Goal: Task Accomplishment & Management: Use online tool/utility

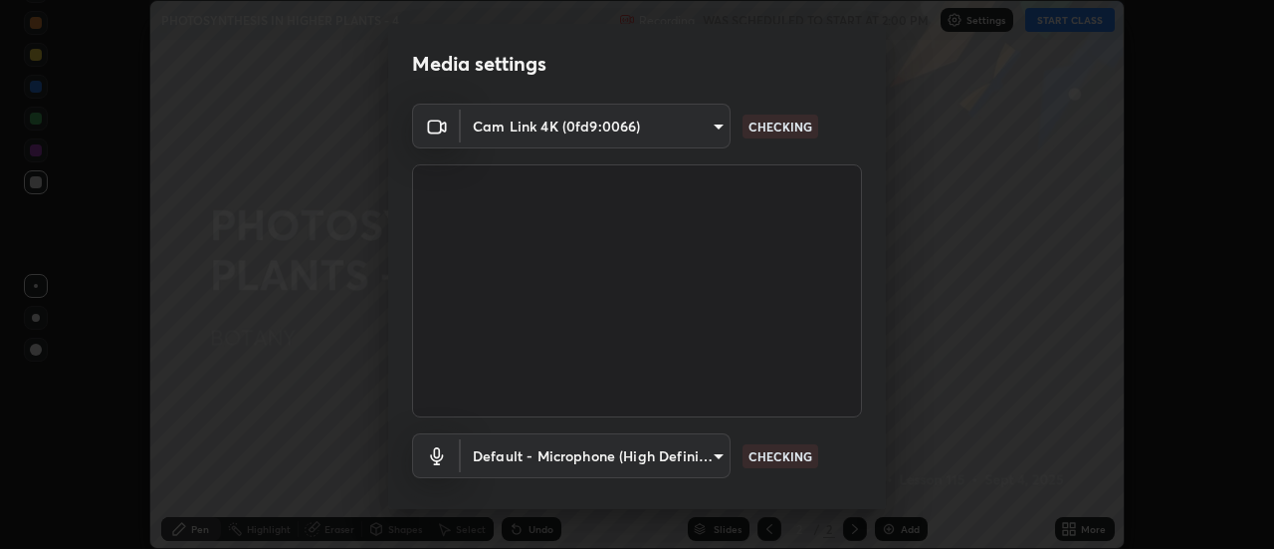
scroll to position [105, 0]
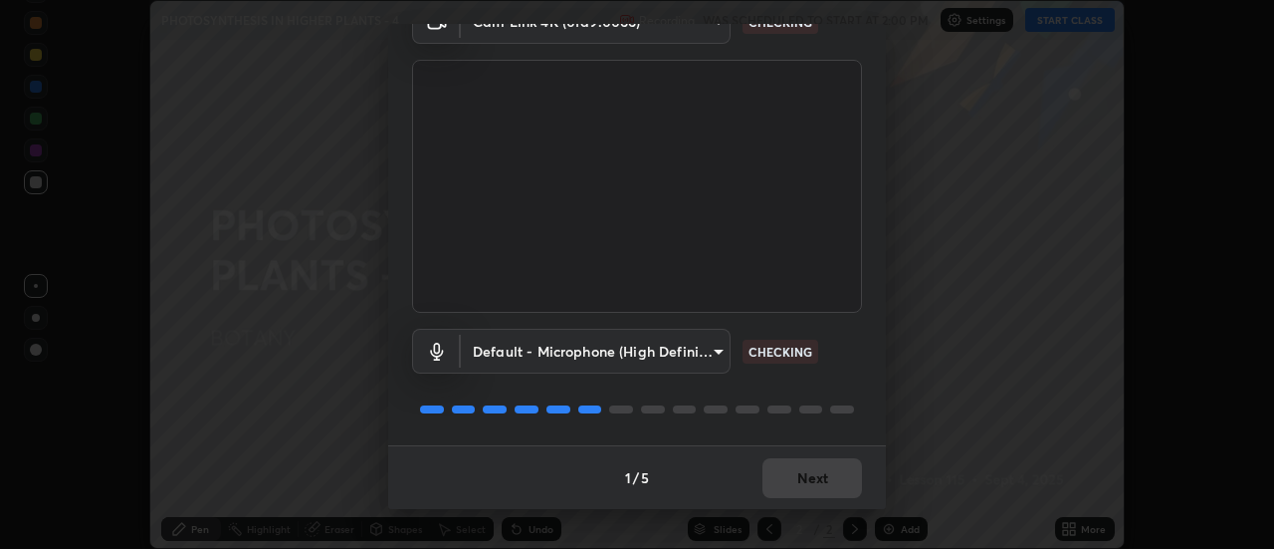
click at [805, 473] on div "1 / 5 Next" at bounding box center [637, 477] width 498 height 64
click at [805, 471] on button "Next" at bounding box center [813, 478] width 100 height 40
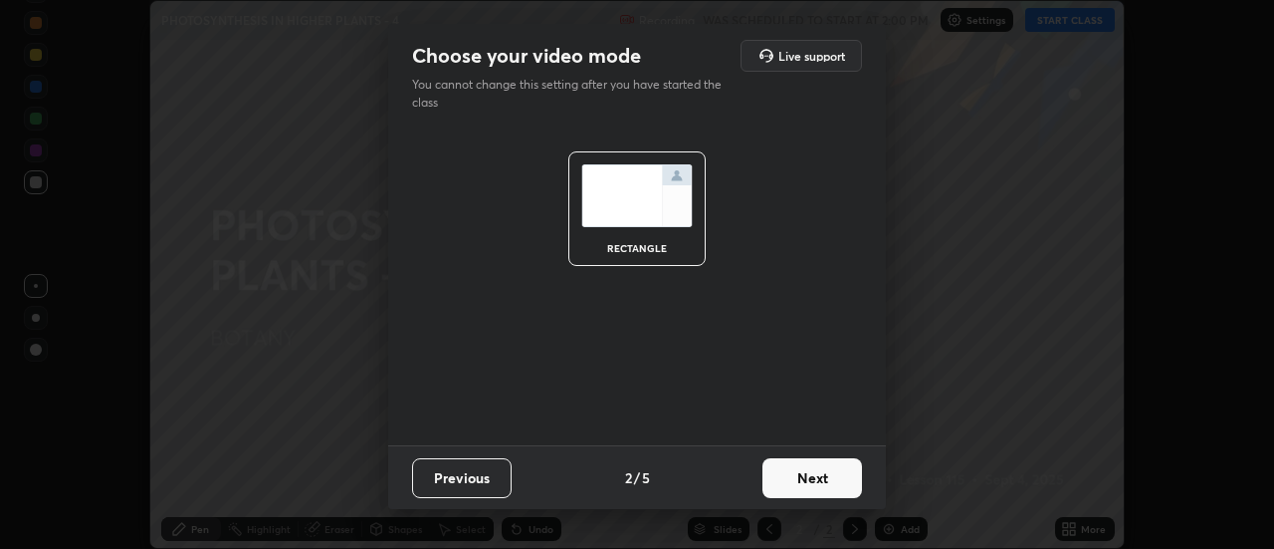
scroll to position [0, 0]
click at [805, 471] on button "Next" at bounding box center [813, 478] width 100 height 40
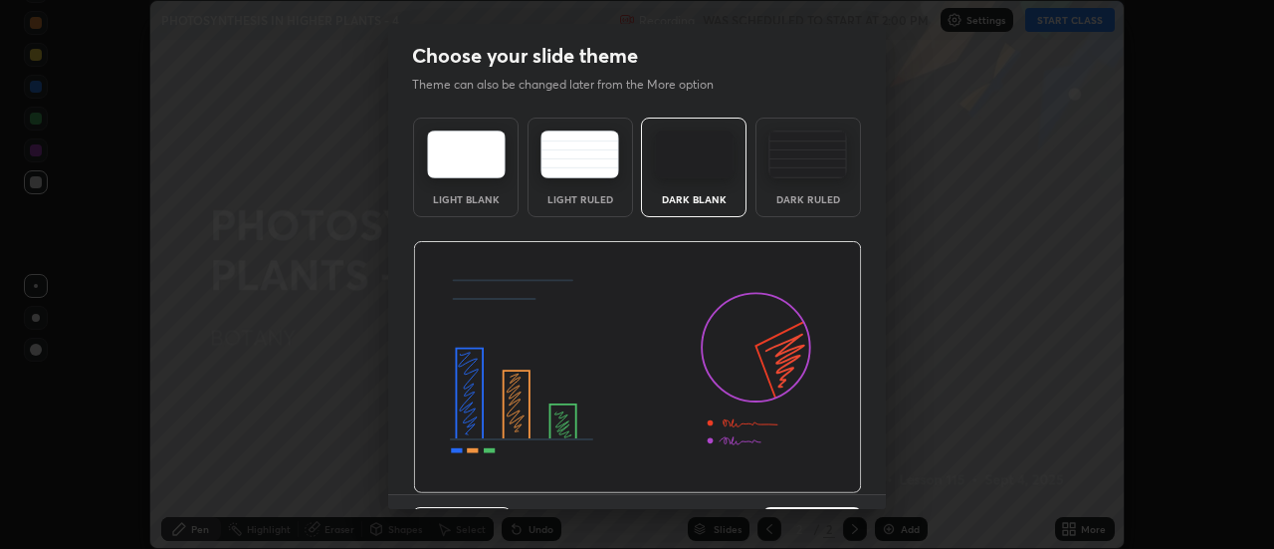
scroll to position [49, 0]
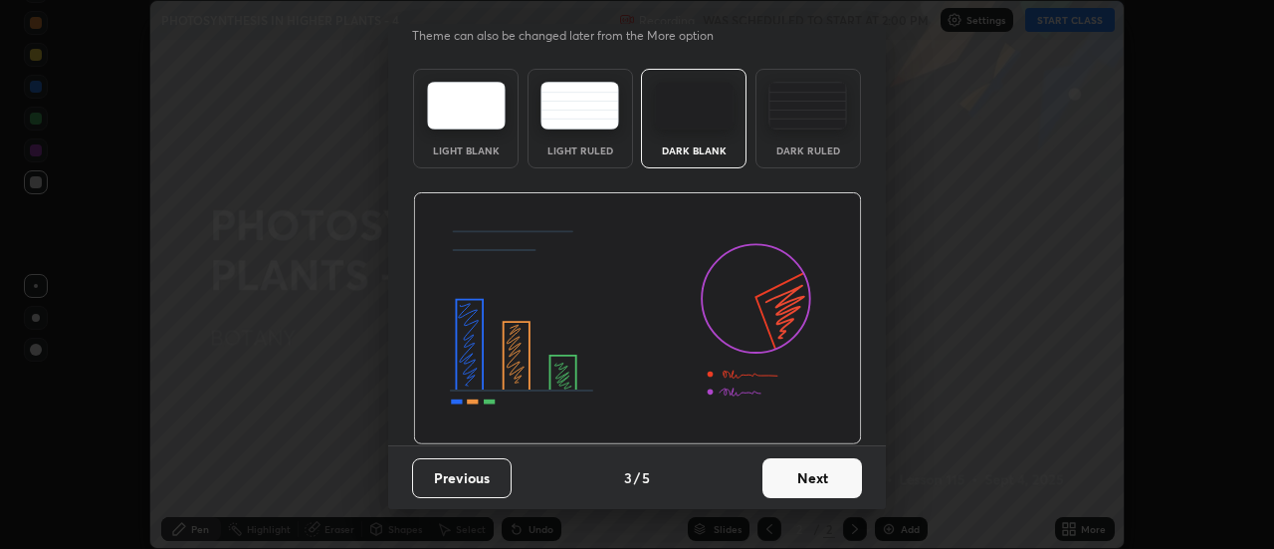
click at [803, 485] on button "Next" at bounding box center [813, 478] width 100 height 40
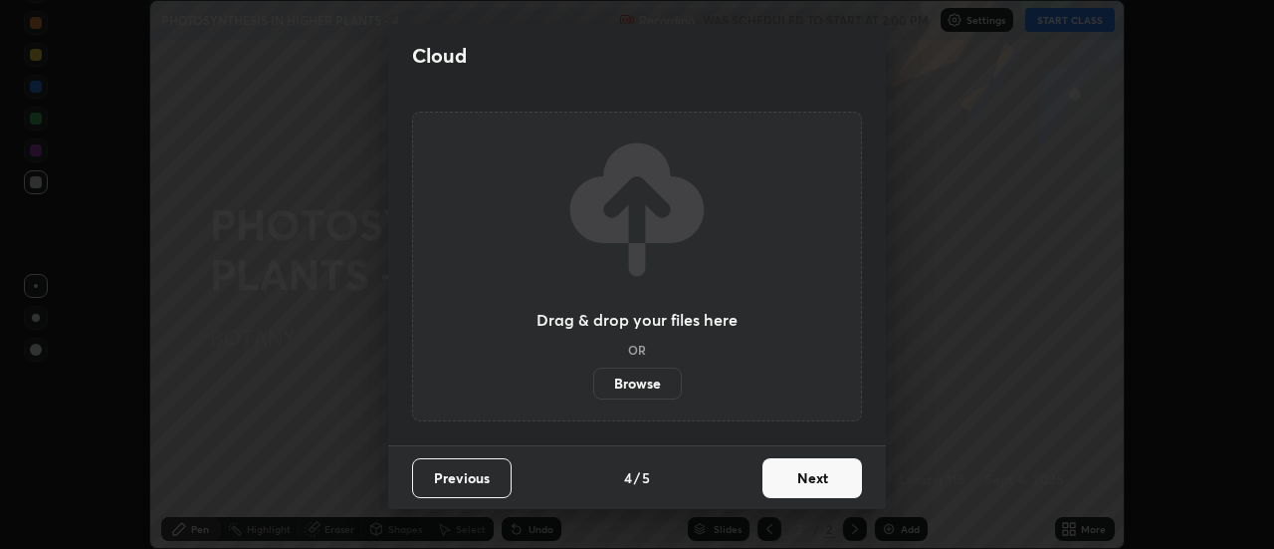
scroll to position [0, 0]
click at [808, 479] on button "Next" at bounding box center [813, 478] width 100 height 40
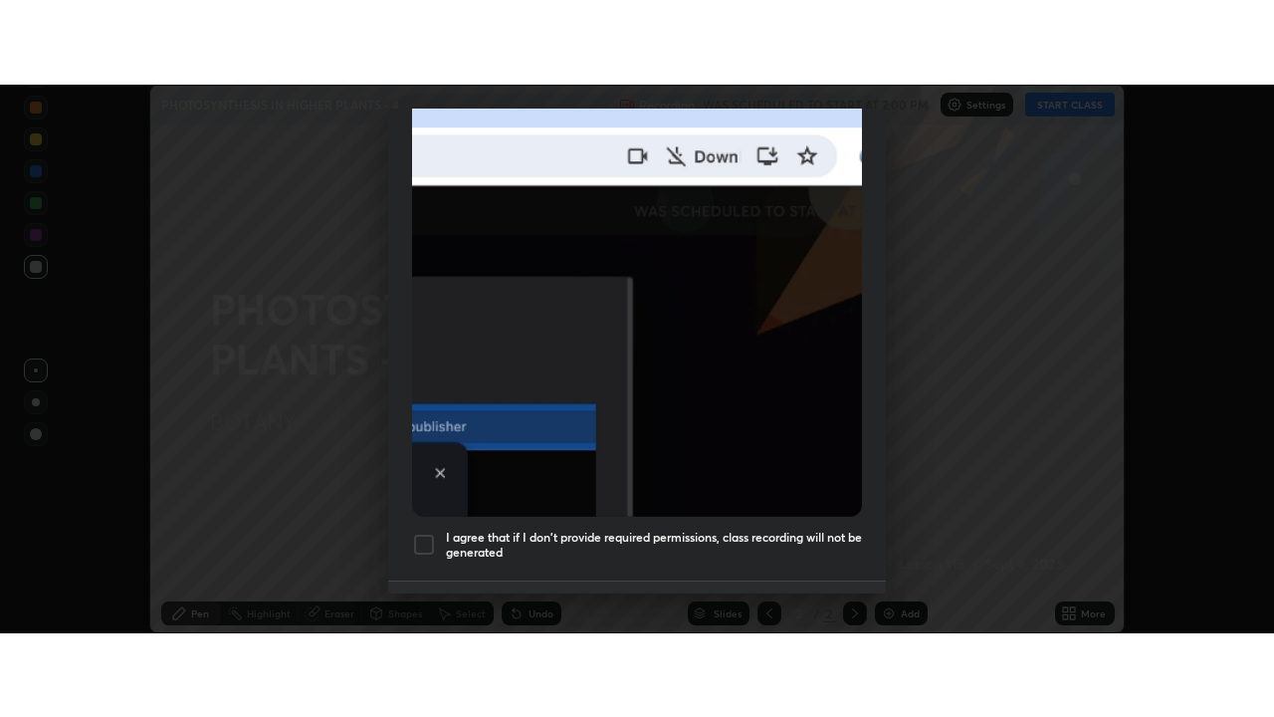
scroll to position [486, 0]
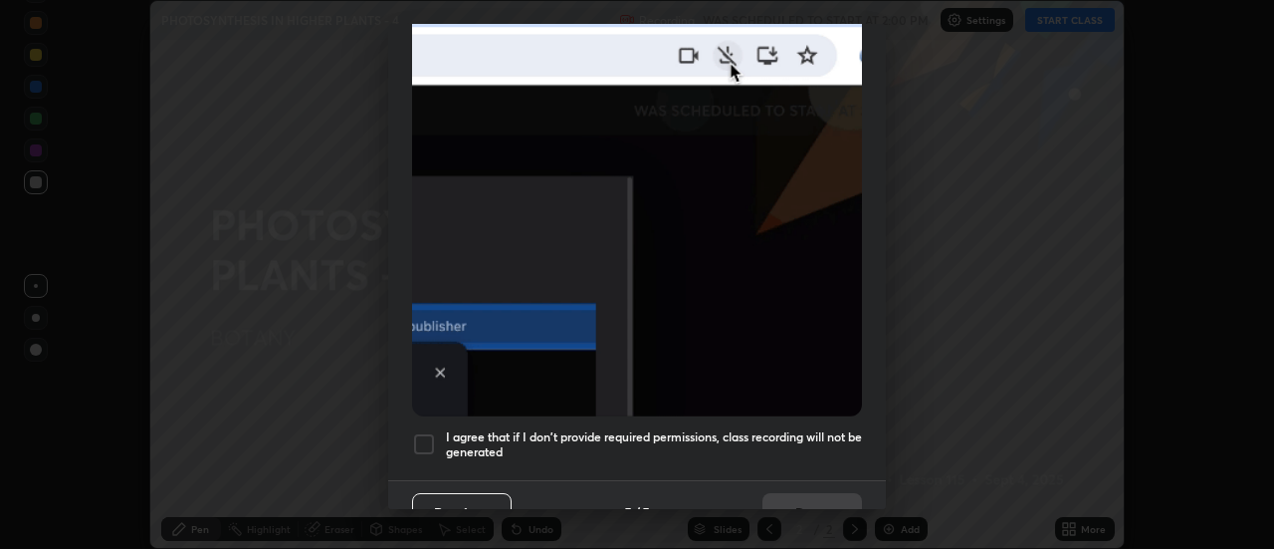
click at [427, 434] on div at bounding box center [424, 444] width 24 height 24
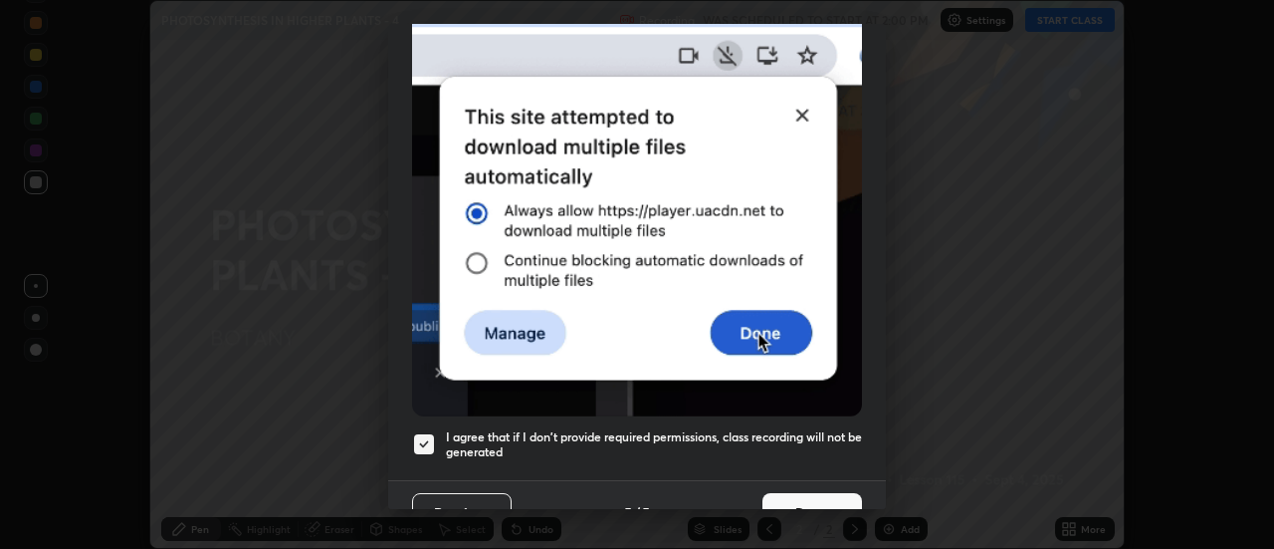
click at [809, 499] on button "Done" at bounding box center [813, 513] width 100 height 40
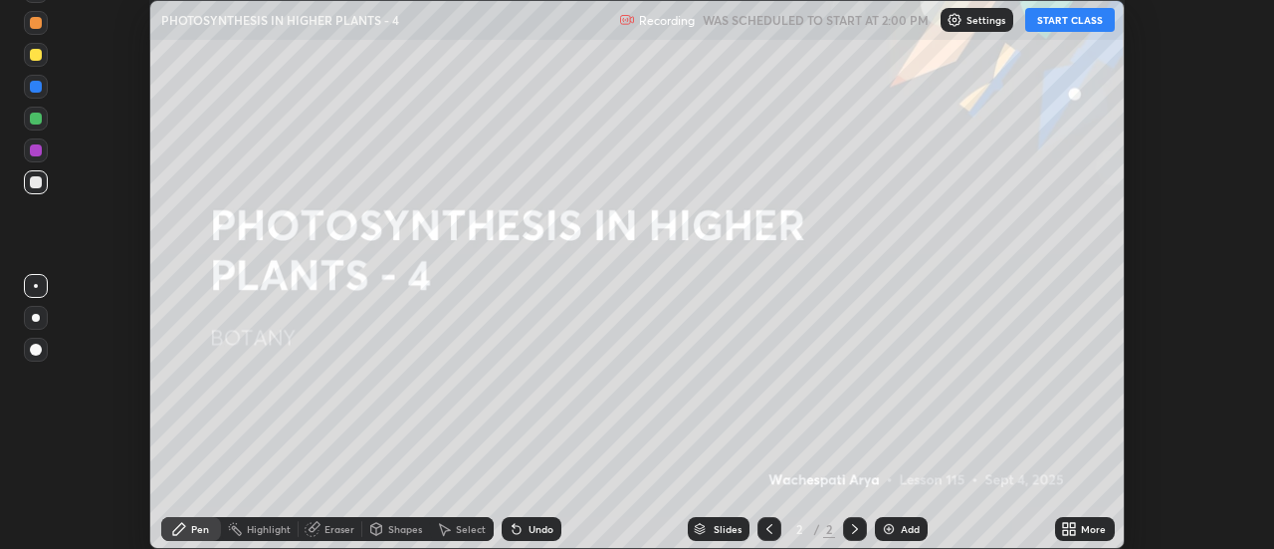
click at [1071, 16] on button "START CLASS" at bounding box center [1070, 20] width 90 height 24
click at [1083, 531] on div "More" at bounding box center [1093, 529] width 25 height 10
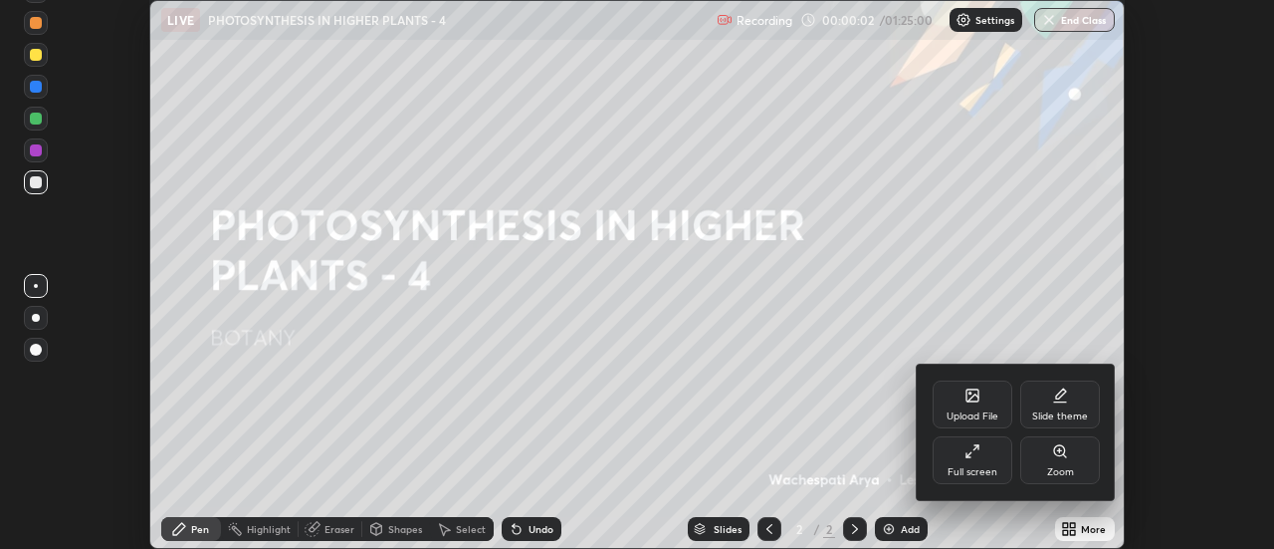
click at [970, 460] on div "Full screen" at bounding box center [973, 460] width 80 height 48
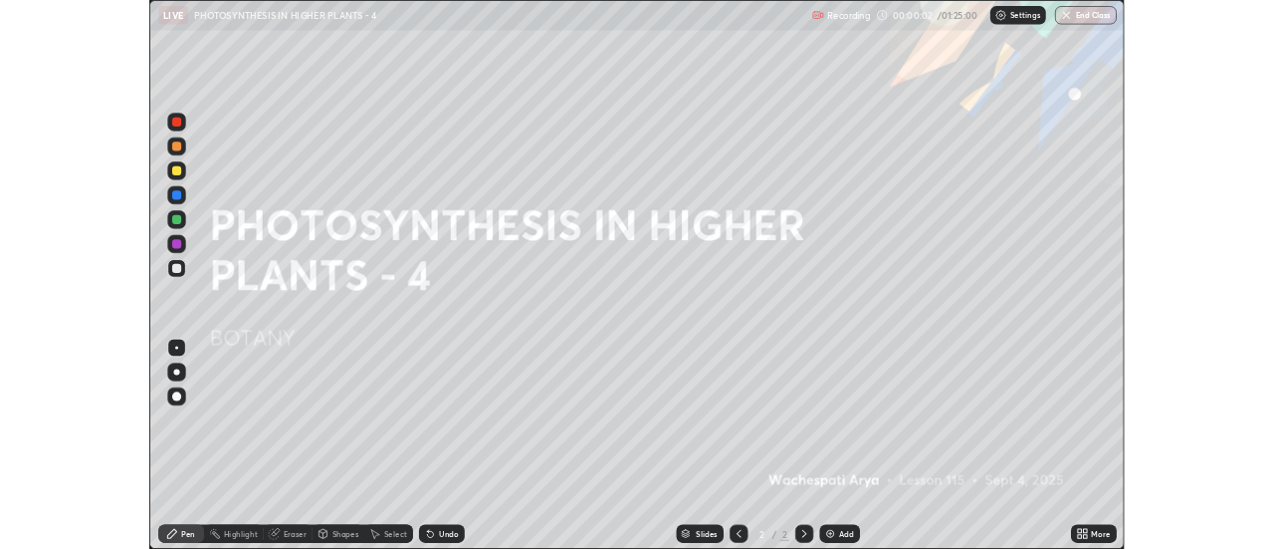
scroll to position [717, 1274]
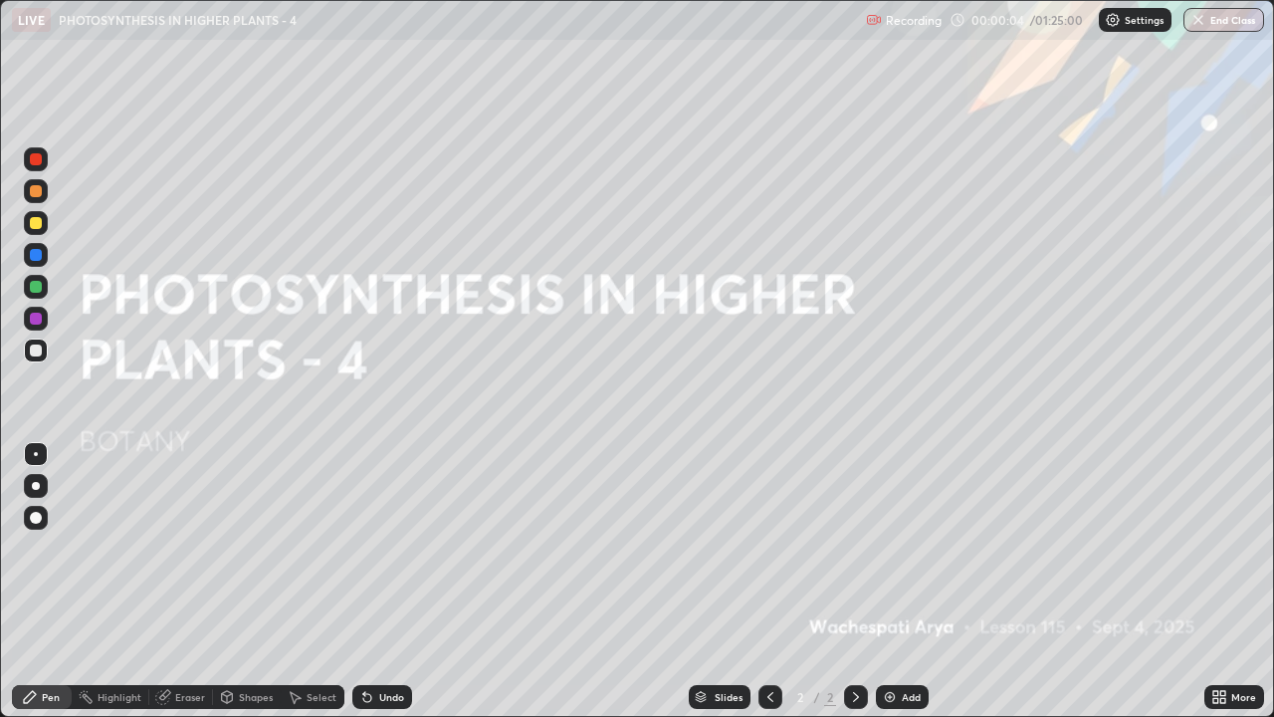
click at [913, 548] on div "Add" at bounding box center [911, 697] width 19 height 10
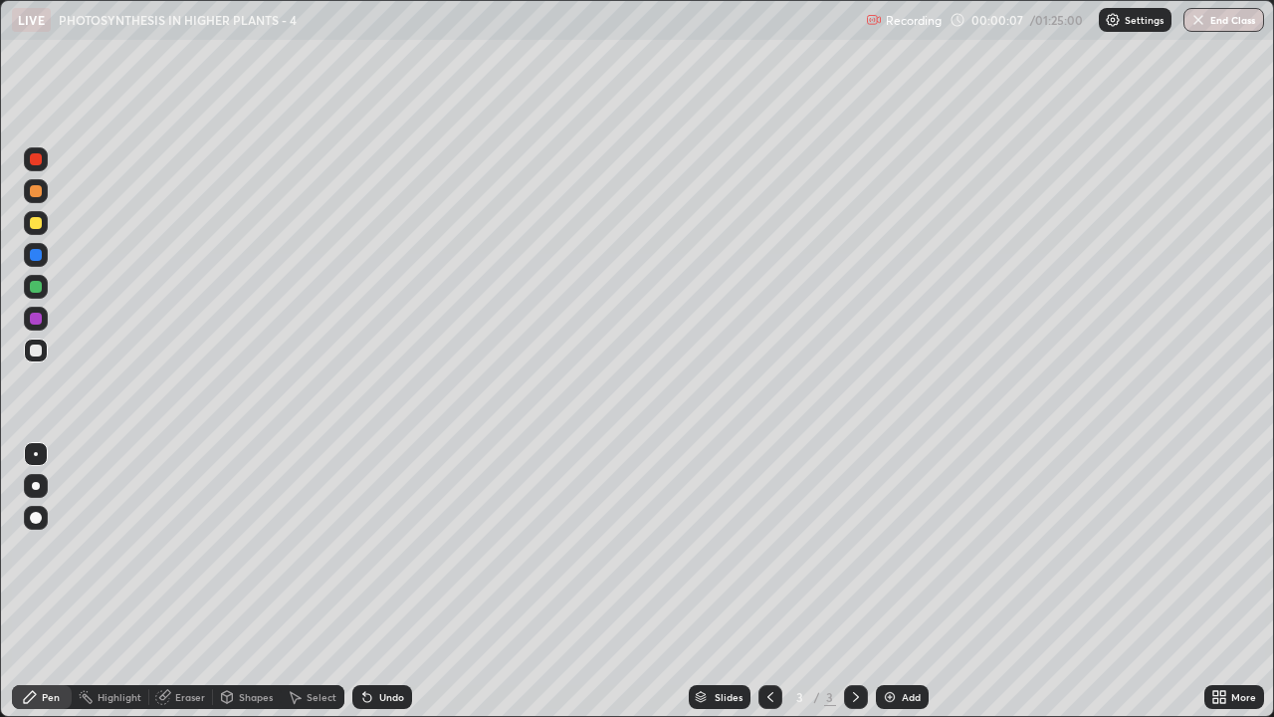
click at [36, 193] on div at bounding box center [36, 191] width 12 height 12
click at [36, 256] on div at bounding box center [36, 255] width 12 height 12
click at [39, 485] on div at bounding box center [36, 486] width 8 height 8
click at [32, 352] on div at bounding box center [36, 350] width 12 height 12
click at [34, 324] on div at bounding box center [36, 319] width 12 height 12
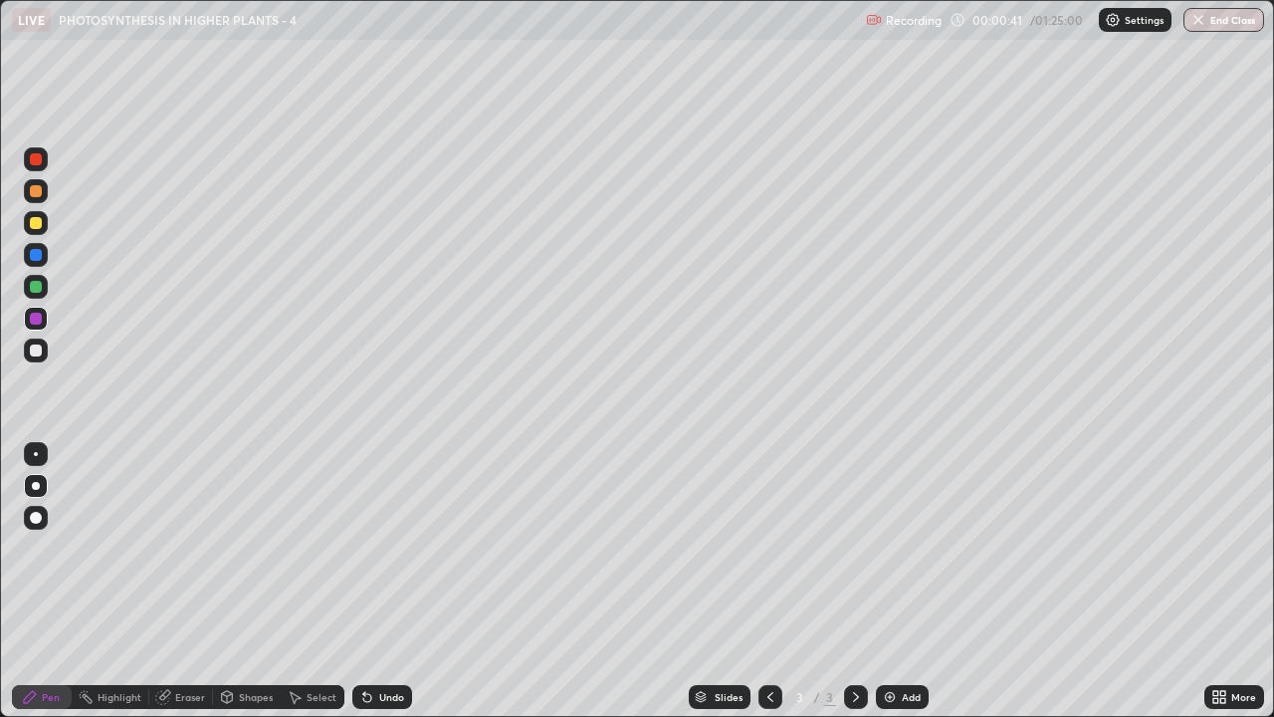
click at [36, 224] on div at bounding box center [36, 223] width 12 height 12
click at [36, 257] on div at bounding box center [36, 255] width 12 height 12
click at [34, 260] on div at bounding box center [36, 255] width 12 height 12
click at [36, 321] on div at bounding box center [36, 319] width 12 height 12
click at [42, 548] on div "Pen" at bounding box center [51, 697] width 18 height 10
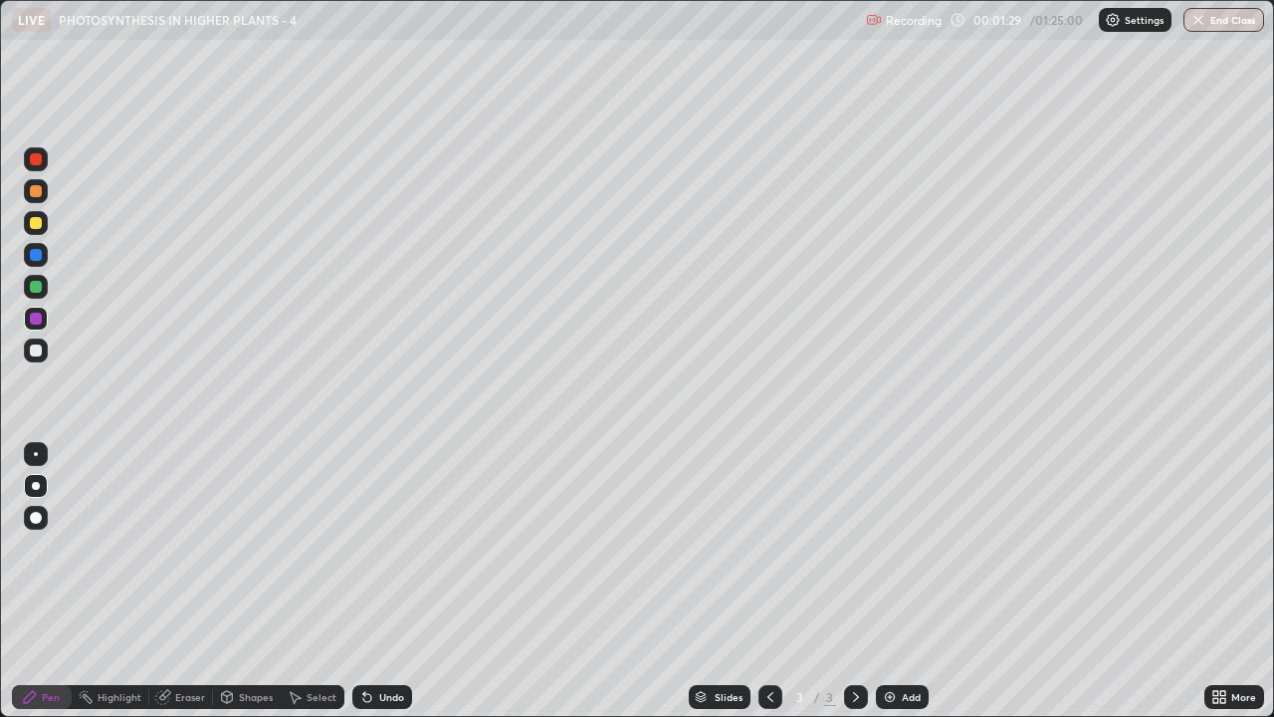
click at [36, 486] on div at bounding box center [36, 486] width 8 height 8
click at [28, 294] on div at bounding box center [36, 287] width 24 height 24
click at [900, 548] on div "Add" at bounding box center [902, 697] width 53 height 24
click at [39, 355] on div at bounding box center [36, 350] width 12 height 12
click at [36, 486] on div at bounding box center [36, 486] width 8 height 8
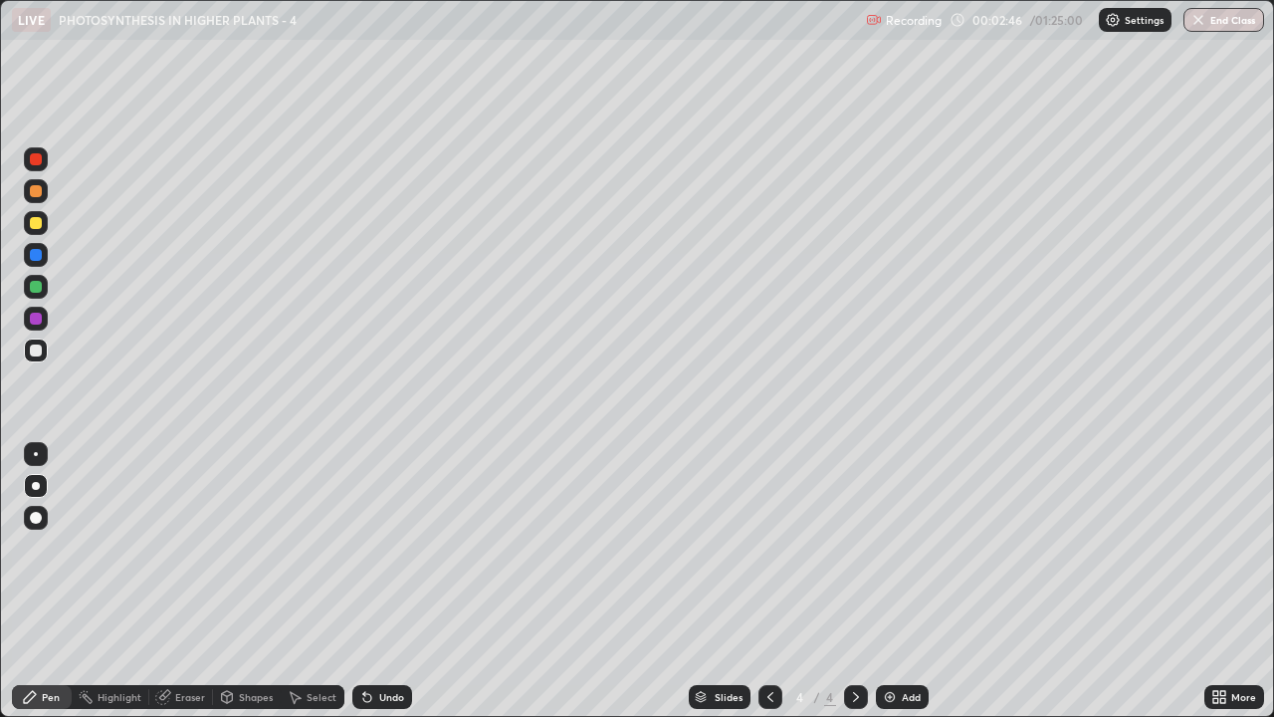
click at [35, 194] on div at bounding box center [36, 191] width 12 height 12
click at [37, 196] on div at bounding box center [36, 191] width 12 height 12
click at [36, 260] on div at bounding box center [36, 255] width 12 height 12
click at [364, 548] on icon at bounding box center [367, 698] width 8 height 8
click at [395, 548] on div "Undo" at bounding box center [391, 697] width 25 height 10
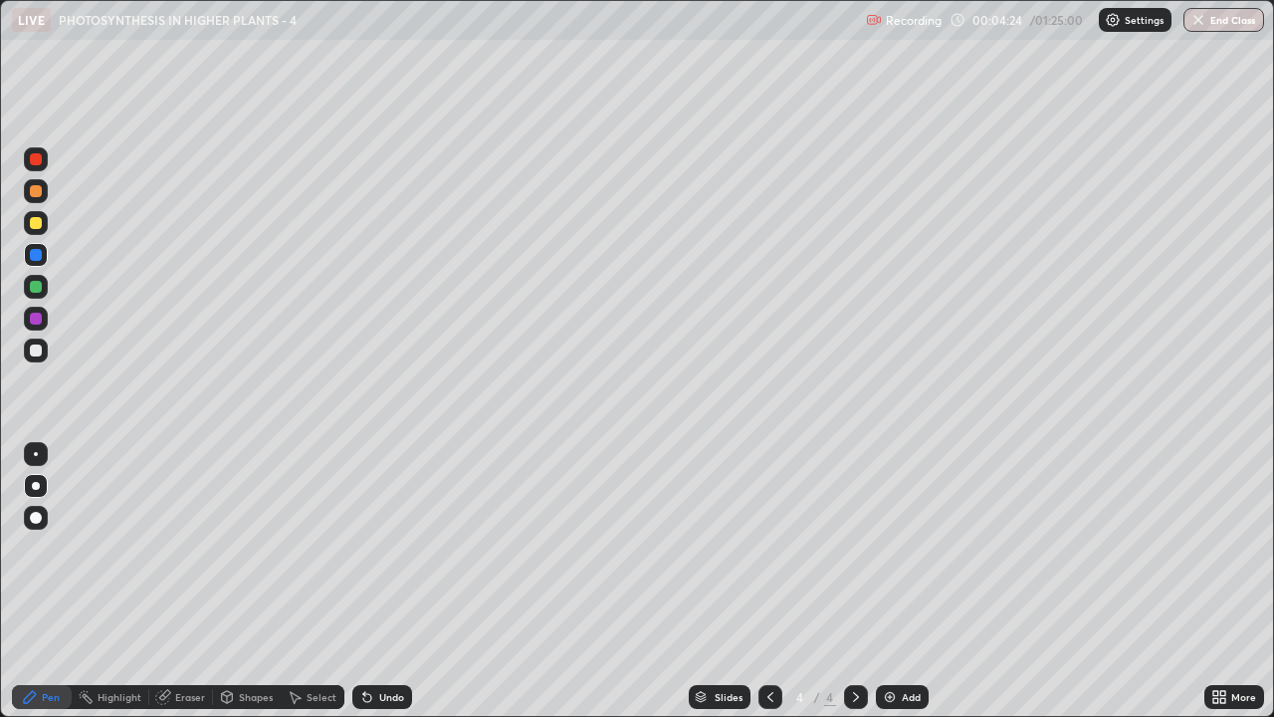
click at [38, 323] on div at bounding box center [36, 319] width 12 height 12
click at [36, 256] on div at bounding box center [36, 255] width 12 height 12
click at [386, 548] on div "Undo" at bounding box center [391, 697] width 25 height 10
click at [45, 322] on div at bounding box center [36, 319] width 24 height 24
click at [37, 227] on div at bounding box center [36, 223] width 12 height 12
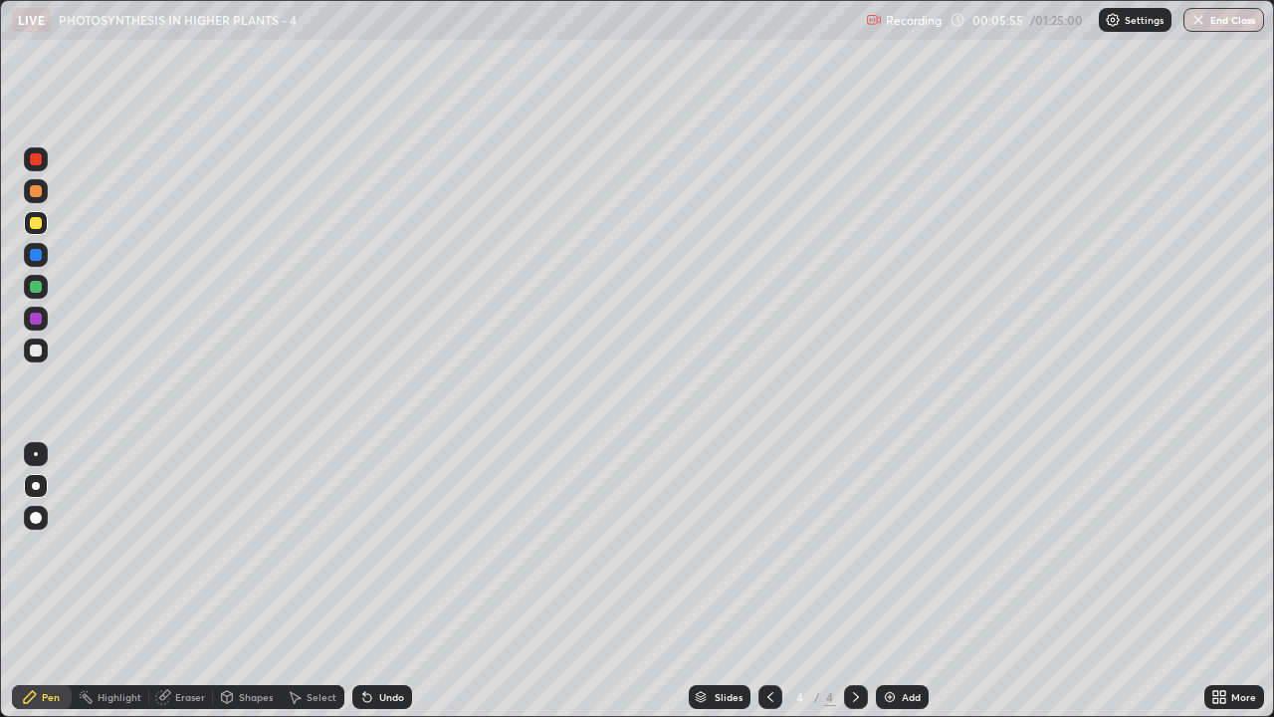
click at [36, 192] on div at bounding box center [36, 191] width 12 height 12
click at [37, 260] on div at bounding box center [36, 255] width 12 height 12
click at [33, 319] on div at bounding box center [36, 319] width 12 height 12
click at [31, 252] on div at bounding box center [36, 255] width 12 height 12
click at [42, 327] on div at bounding box center [36, 319] width 24 height 24
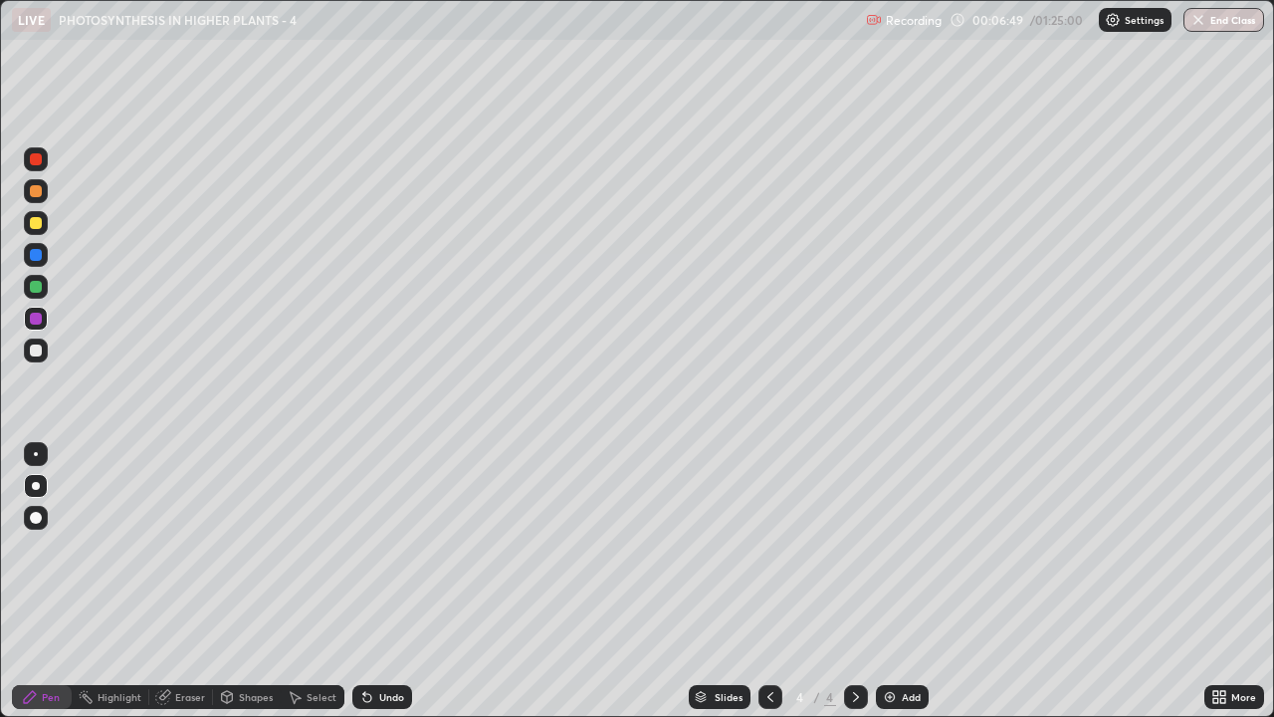
click at [387, 548] on div "Undo" at bounding box center [382, 697] width 60 height 24
click at [45, 198] on div at bounding box center [36, 191] width 24 height 24
click at [41, 230] on div at bounding box center [36, 223] width 24 height 24
click at [769, 548] on icon at bounding box center [771, 697] width 16 height 16
click at [854, 548] on icon at bounding box center [856, 697] width 6 height 10
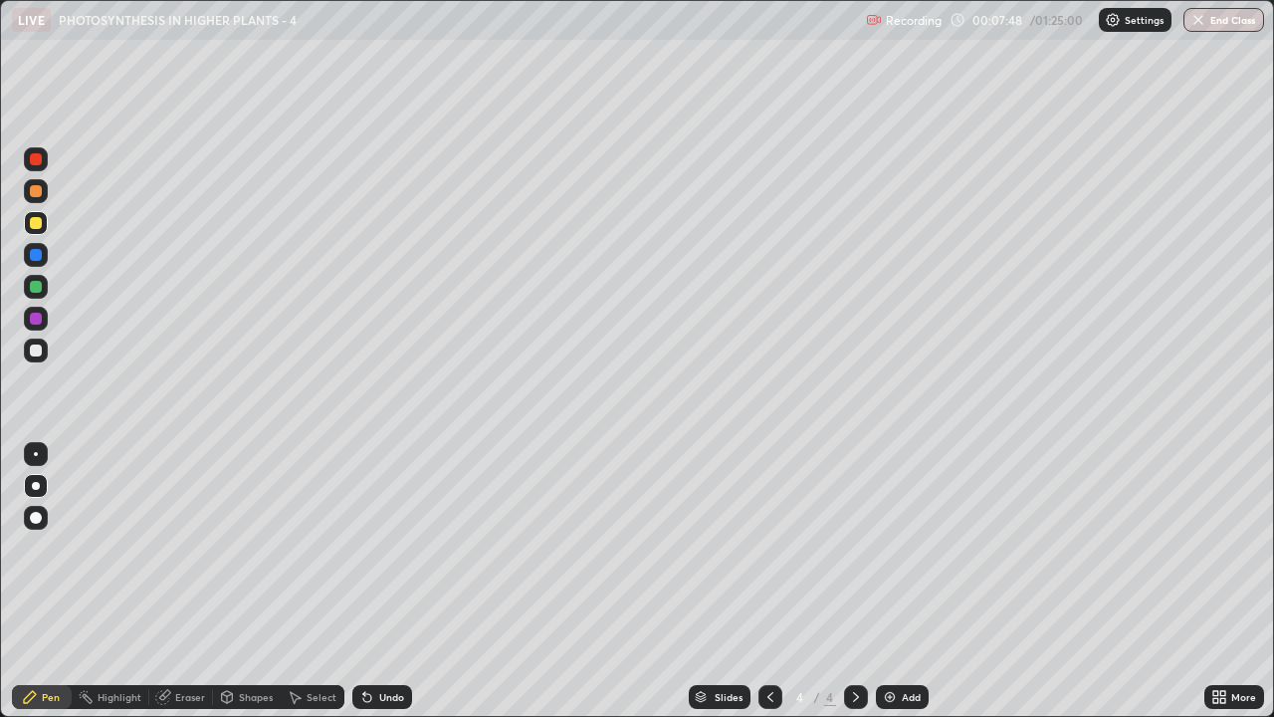
click at [855, 548] on icon at bounding box center [856, 697] width 16 height 16
click at [902, 548] on div "Add" at bounding box center [911, 697] width 19 height 10
click at [36, 192] on div at bounding box center [36, 191] width 12 height 12
click at [30, 319] on div at bounding box center [36, 319] width 12 height 12
click at [769, 548] on icon at bounding box center [771, 697] width 16 height 16
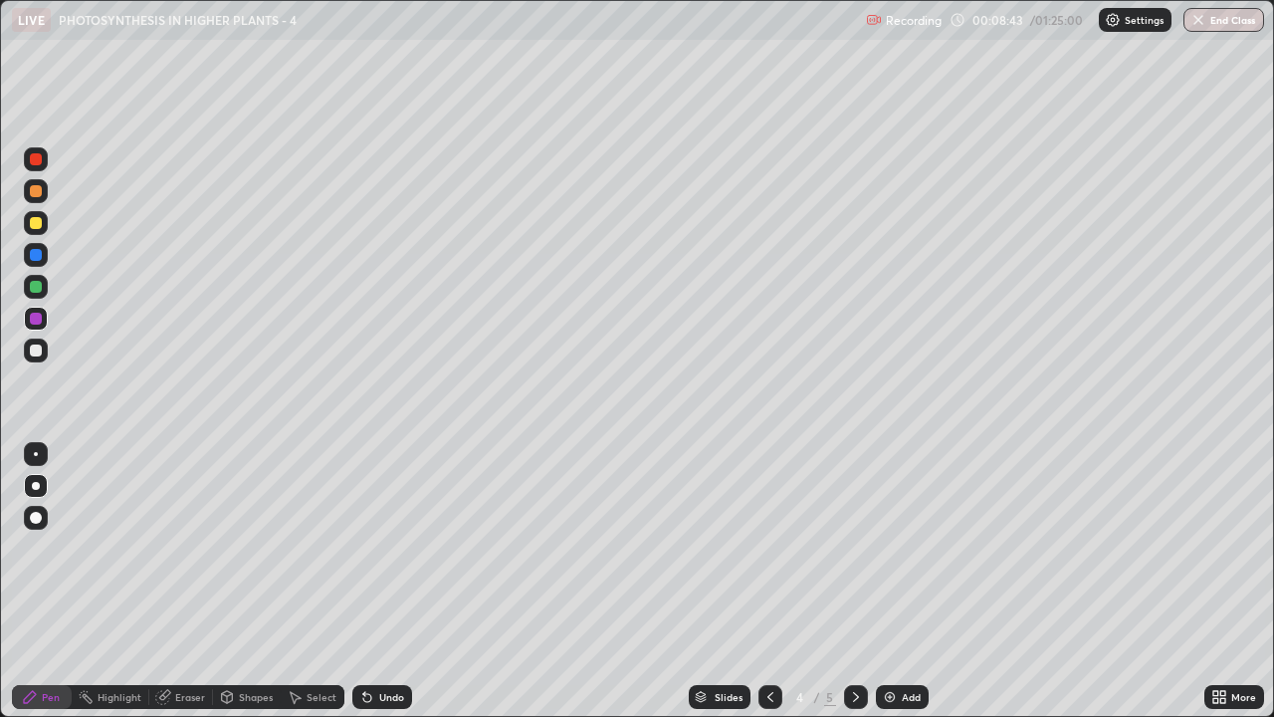
click at [769, 548] on icon at bounding box center [771, 697] width 16 height 16
click at [854, 548] on icon at bounding box center [856, 697] width 16 height 16
click at [864, 548] on div at bounding box center [856, 697] width 24 height 24
click at [905, 548] on div "Add" at bounding box center [911, 697] width 19 height 10
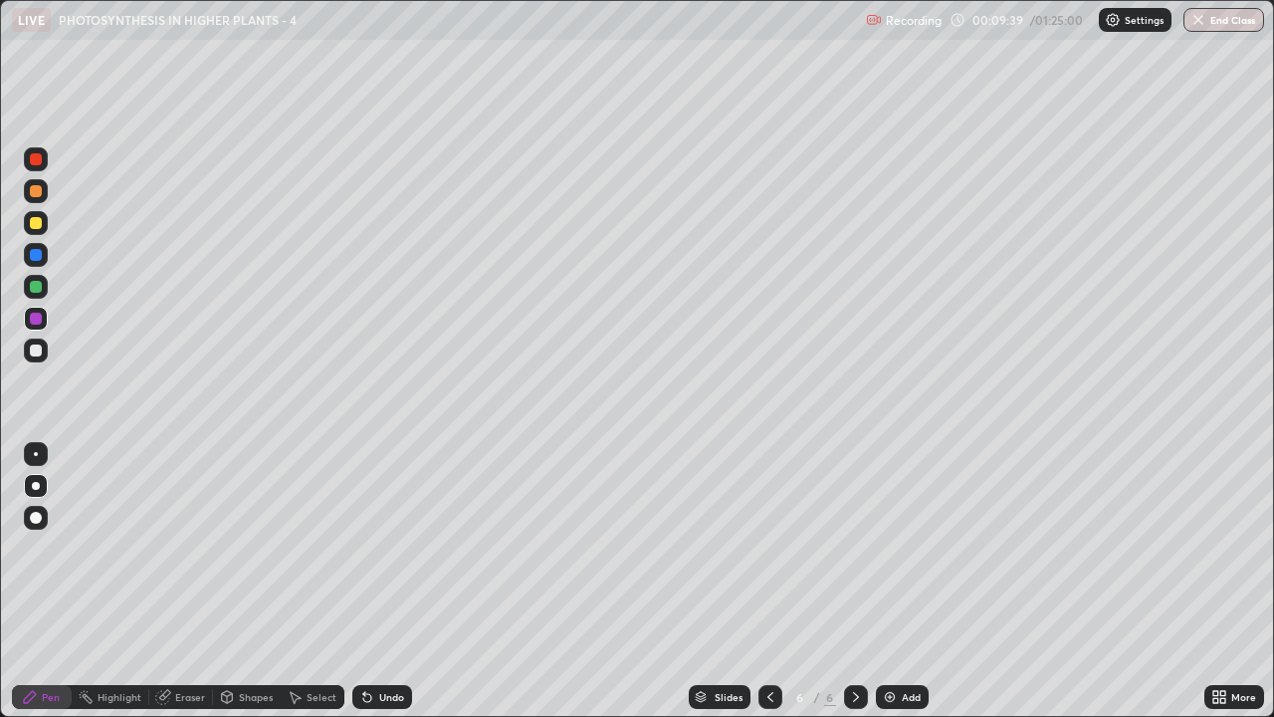
click at [38, 195] on div at bounding box center [36, 191] width 12 height 12
click at [37, 192] on div at bounding box center [36, 191] width 12 height 12
click at [31, 195] on div at bounding box center [36, 191] width 12 height 12
click at [45, 354] on div at bounding box center [36, 350] width 24 height 24
click at [30, 251] on div at bounding box center [36, 255] width 24 height 24
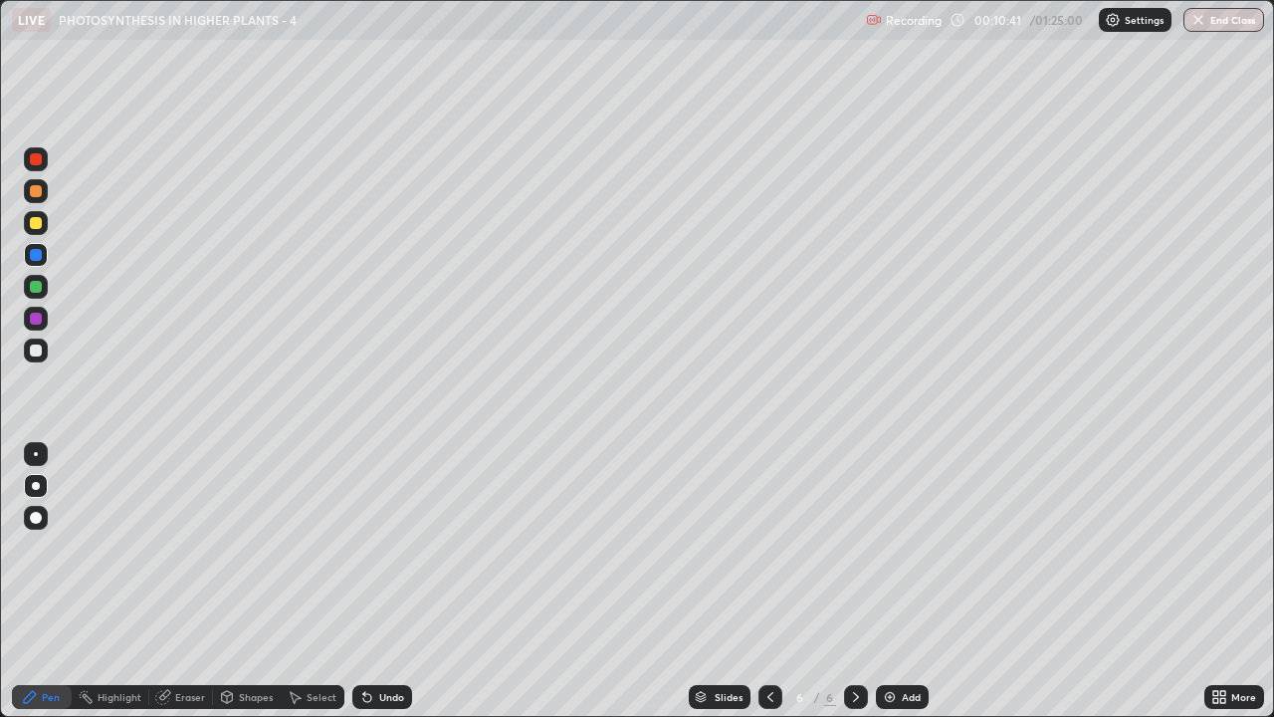
click at [31, 253] on div at bounding box center [36, 255] width 12 height 12
click at [36, 224] on div at bounding box center [36, 223] width 12 height 12
click at [35, 351] on div at bounding box center [36, 350] width 12 height 12
click at [36, 288] on div at bounding box center [36, 287] width 12 height 12
click at [31, 318] on div at bounding box center [36, 319] width 12 height 12
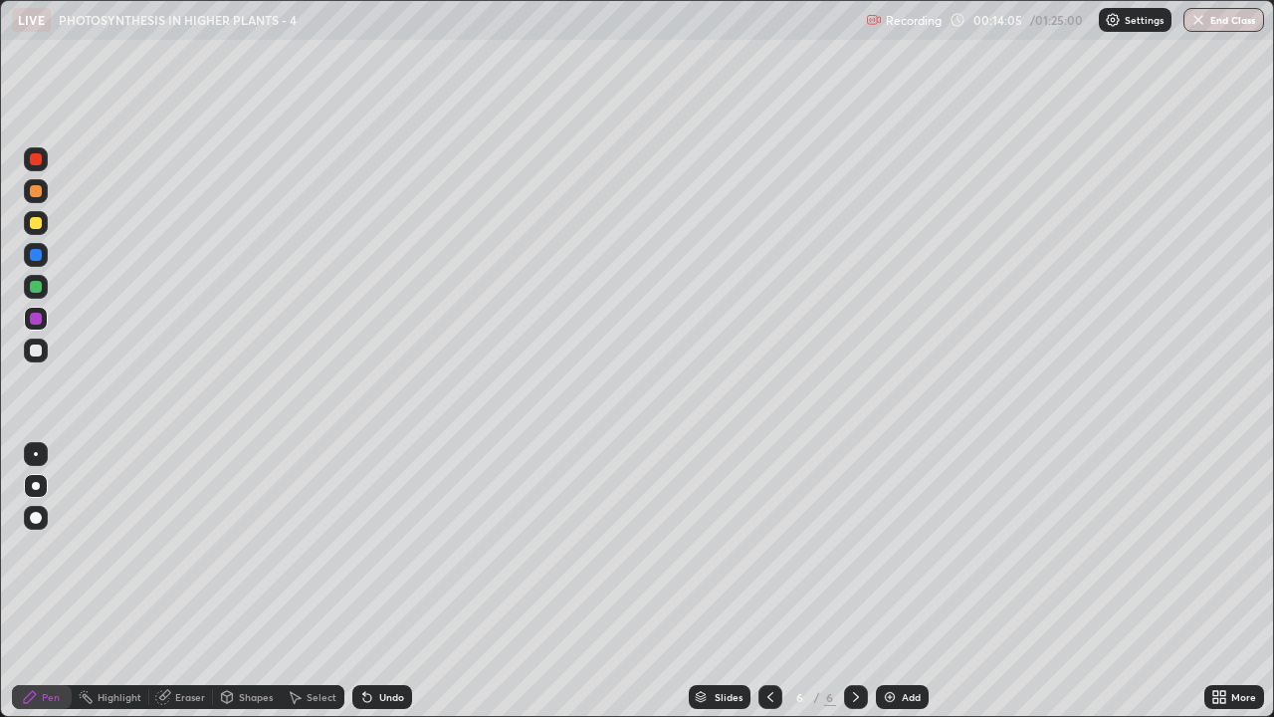
click at [321, 548] on div "Select" at bounding box center [322, 697] width 30 height 10
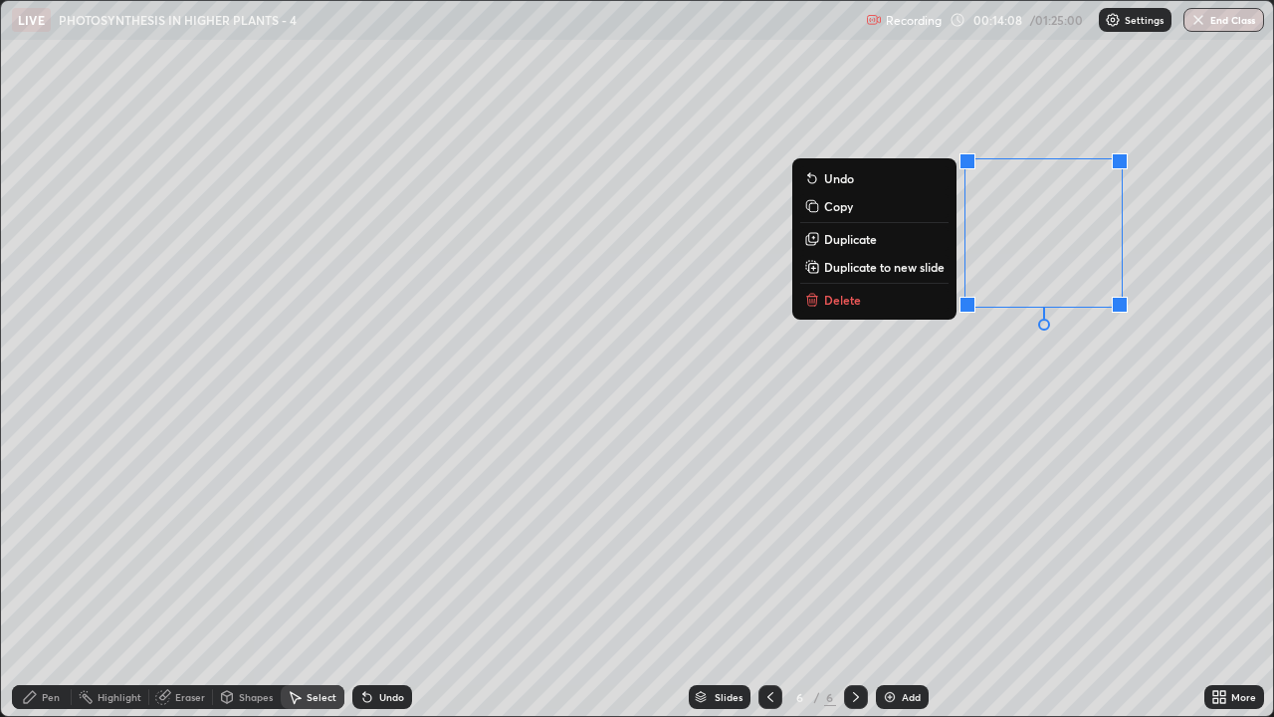
click at [897, 304] on button "Delete" at bounding box center [874, 300] width 148 height 24
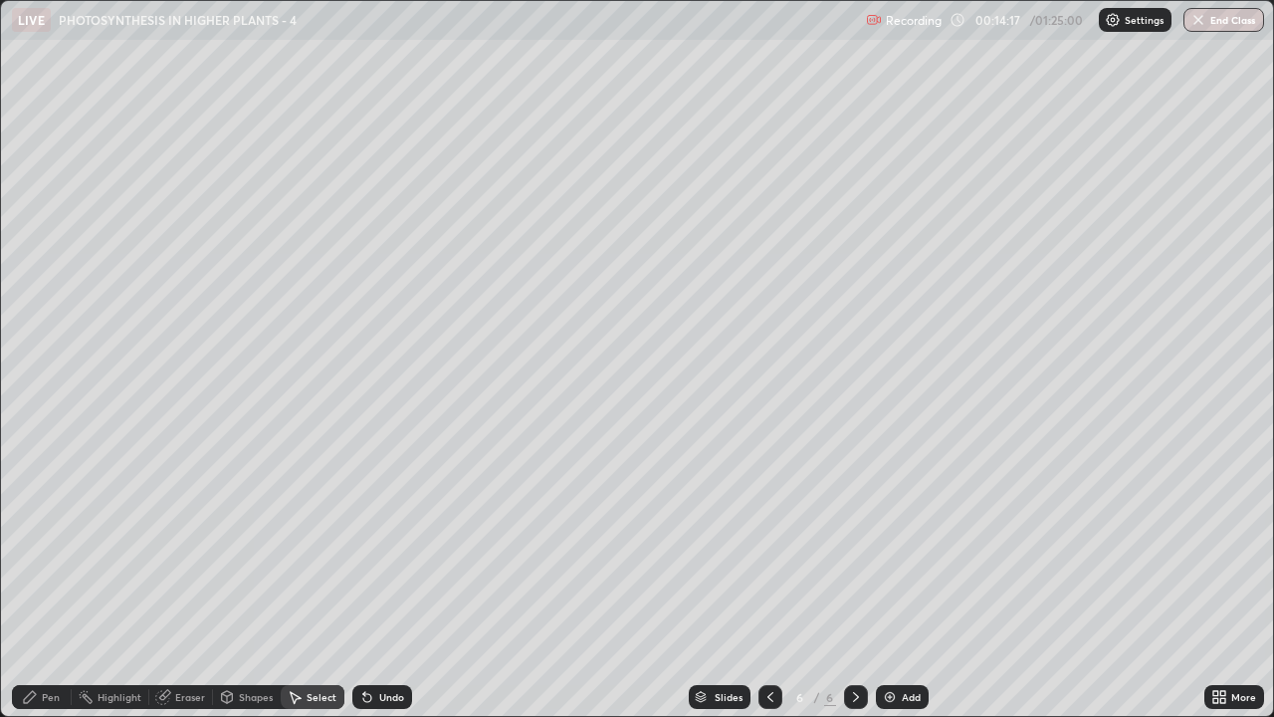
click at [902, 548] on div "Add" at bounding box center [911, 697] width 19 height 10
click at [56, 548] on div "Pen" at bounding box center [51, 697] width 18 height 10
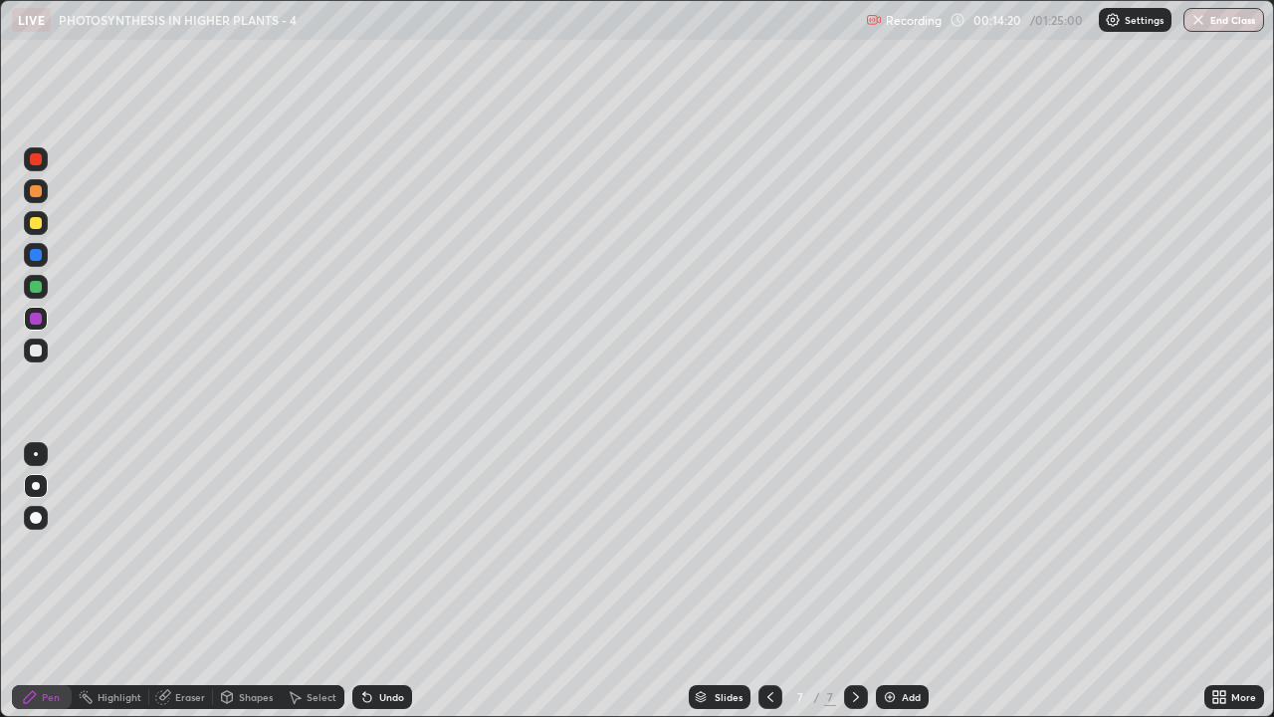
click at [35, 256] on div at bounding box center [36, 255] width 12 height 12
click at [36, 351] on div at bounding box center [36, 350] width 12 height 12
click at [38, 227] on div at bounding box center [36, 223] width 12 height 12
click at [37, 350] on div at bounding box center [36, 350] width 12 height 12
click at [34, 228] on div at bounding box center [36, 223] width 12 height 12
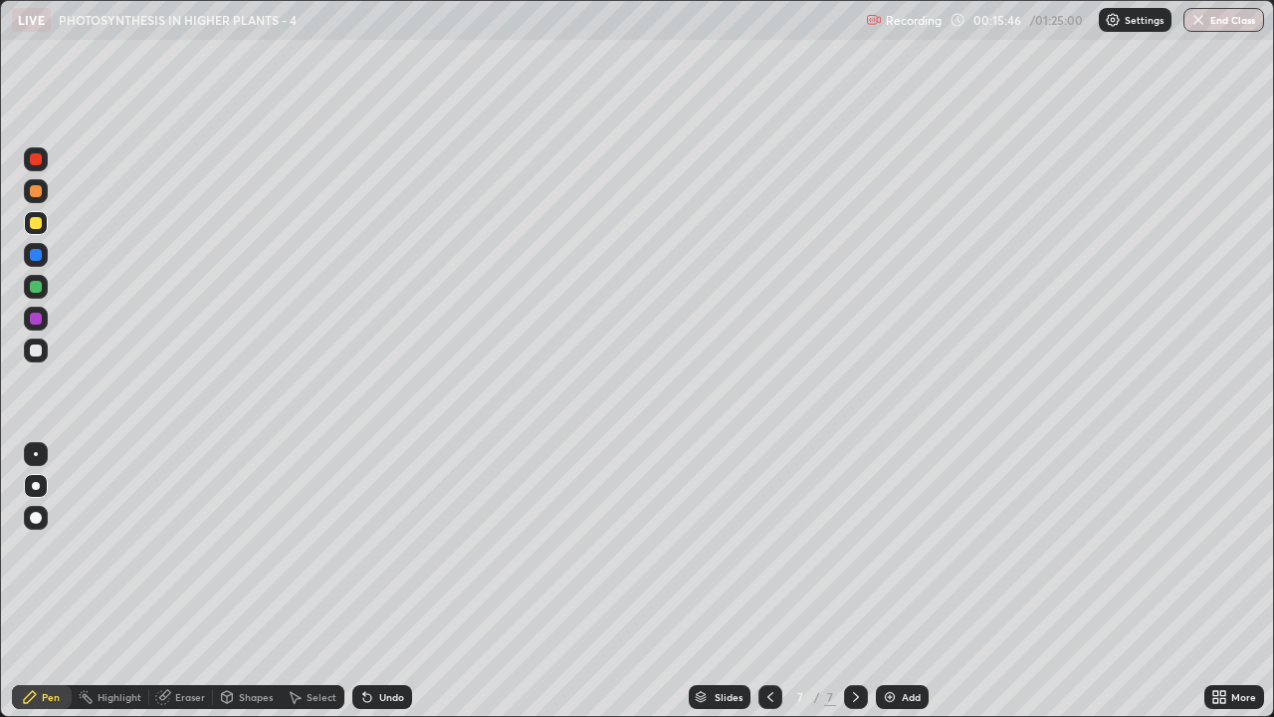
click at [1223, 548] on icon at bounding box center [1223, 700] width 5 height 5
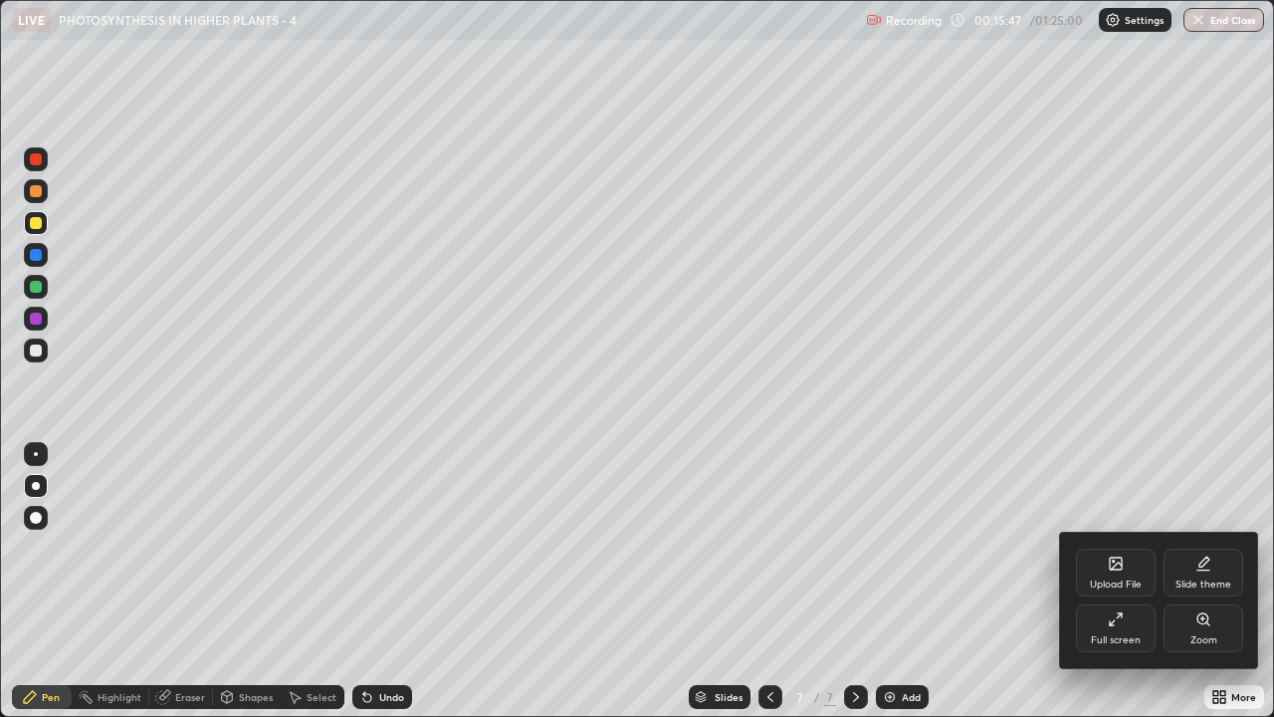
click at [1117, 548] on div "Full screen" at bounding box center [1116, 640] width 50 height 10
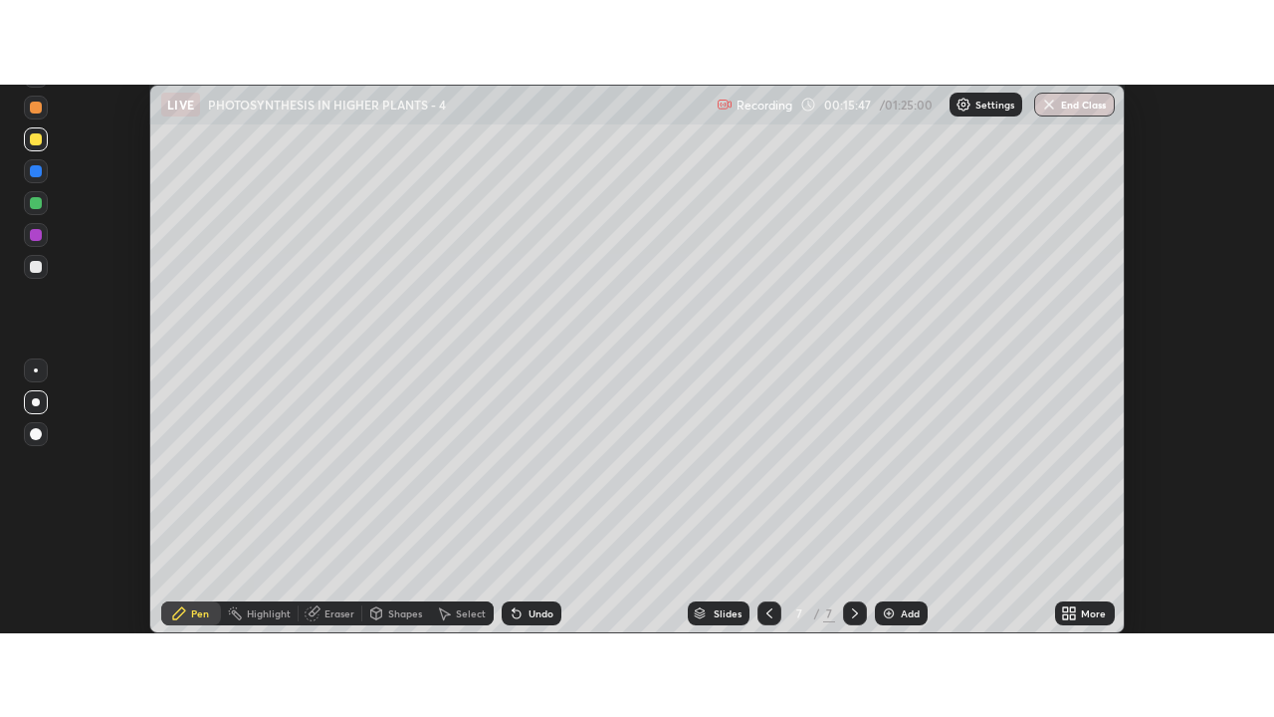
scroll to position [99008, 98283]
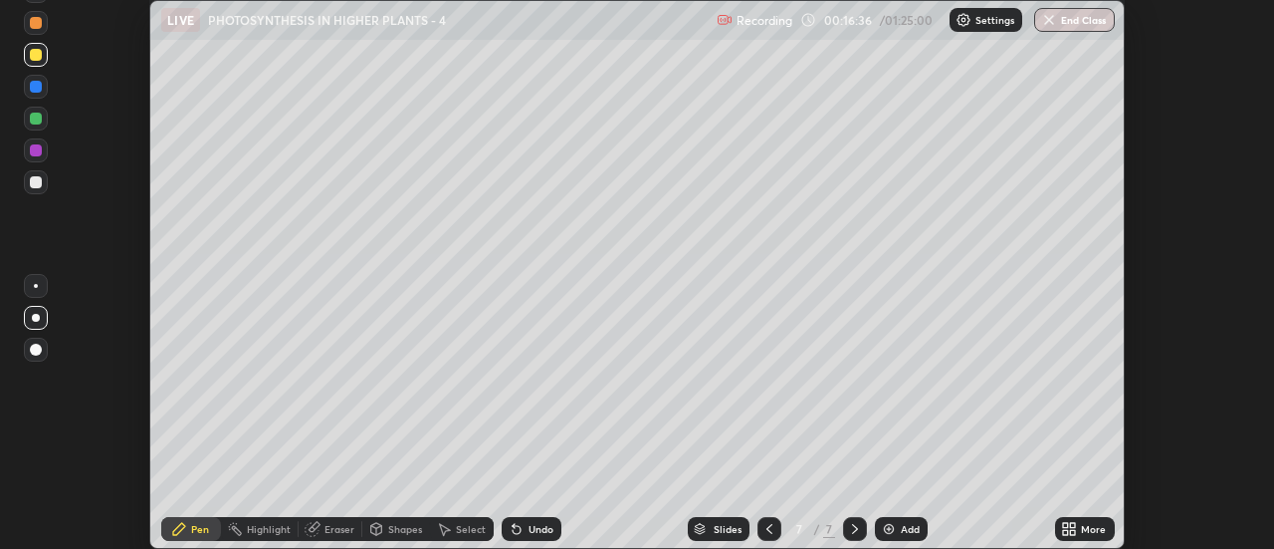
click at [1073, 525] on icon at bounding box center [1073, 525] width 5 height 5
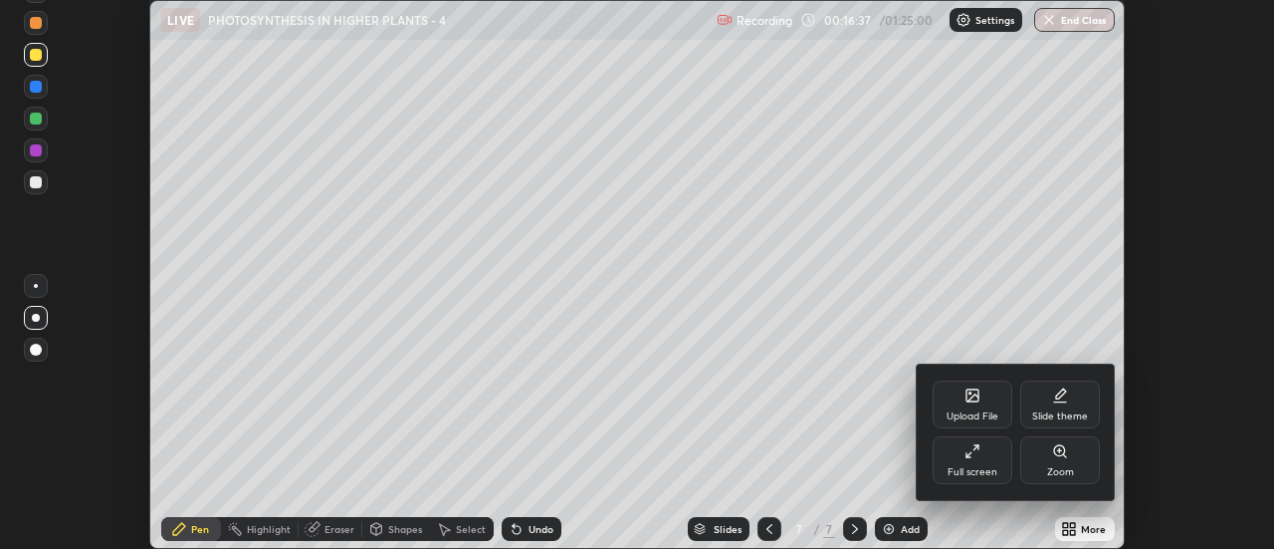
click at [963, 460] on div "Full screen" at bounding box center [973, 460] width 80 height 48
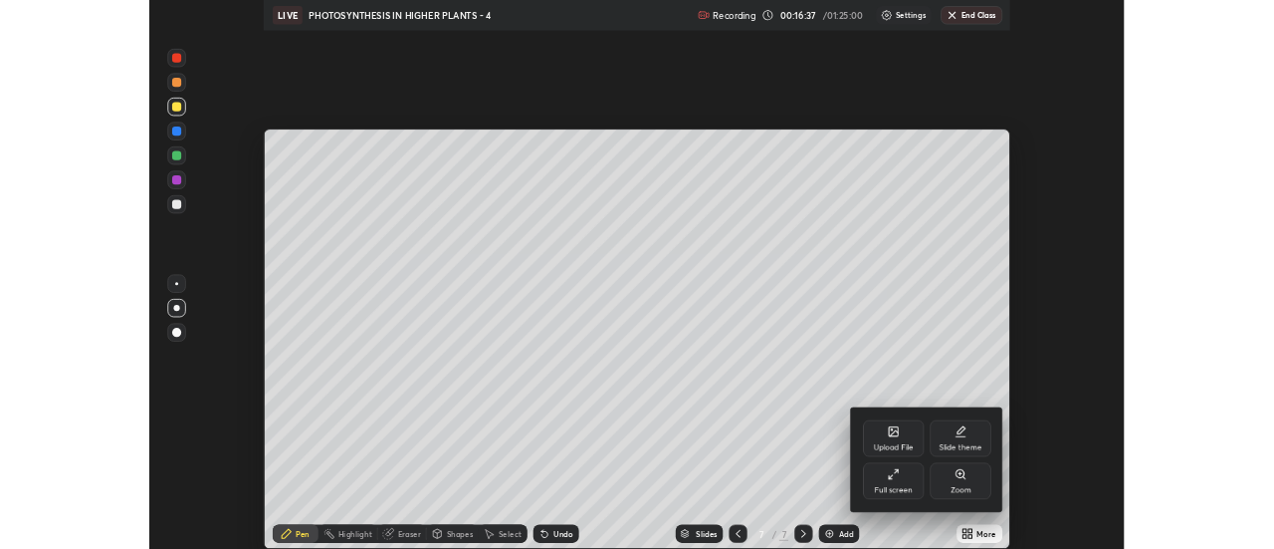
scroll to position [717, 1274]
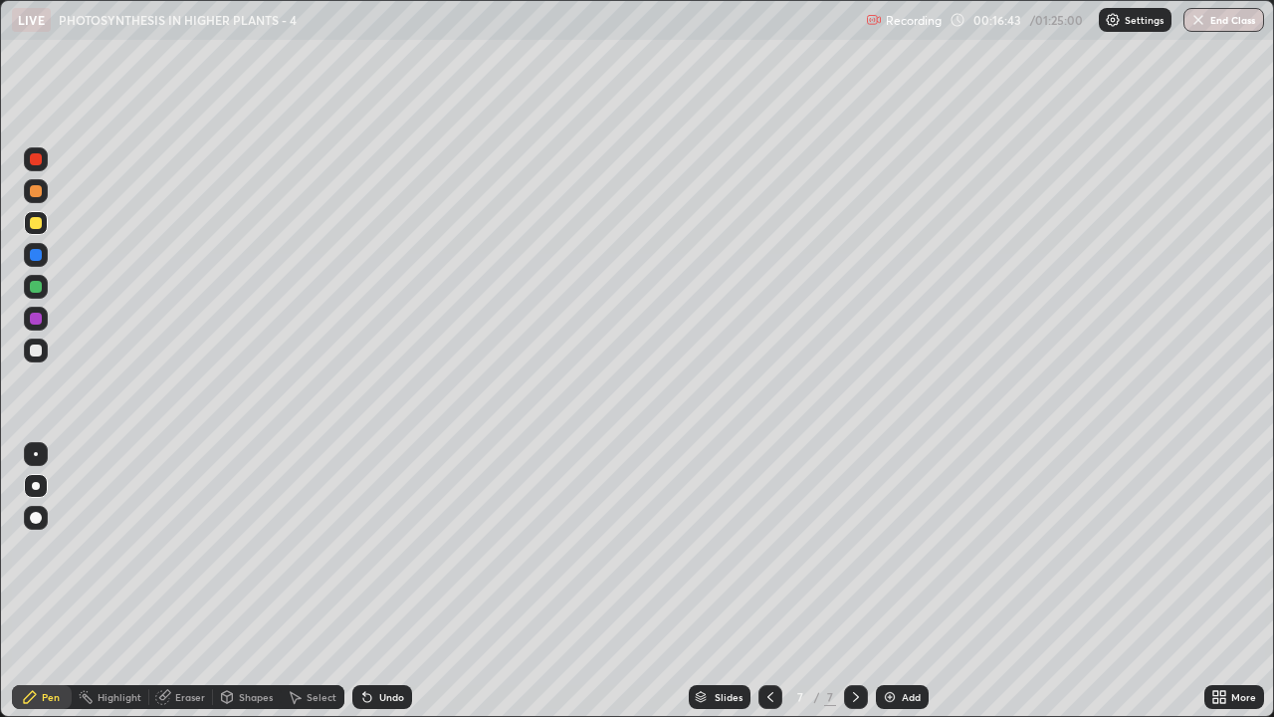
click at [35, 259] on div at bounding box center [36, 255] width 12 height 12
click at [41, 226] on div at bounding box center [36, 223] width 24 height 24
click at [40, 258] on div at bounding box center [36, 255] width 12 height 12
click at [36, 295] on div at bounding box center [36, 287] width 24 height 24
click at [36, 220] on div at bounding box center [36, 223] width 12 height 12
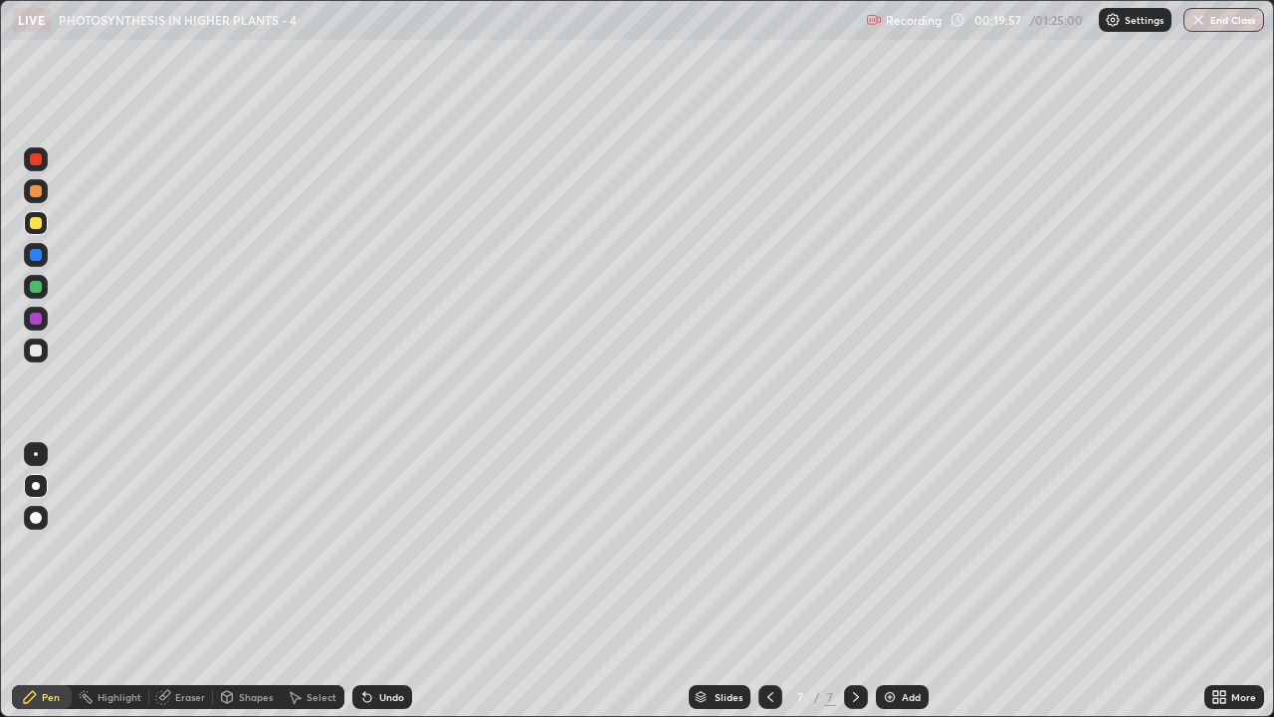
click at [37, 350] on div at bounding box center [36, 350] width 12 height 12
click at [37, 295] on div at bounding box center [36, 287] width 24 height 24
click at [36, 484] on div at bounding box center [36, 486] width 8 height 8
click at [37, 233] on div at bounding box center [36, 223] width 24 height 24
click at [39, 256] on div at bounding box center [36, 255] width 12 height 12
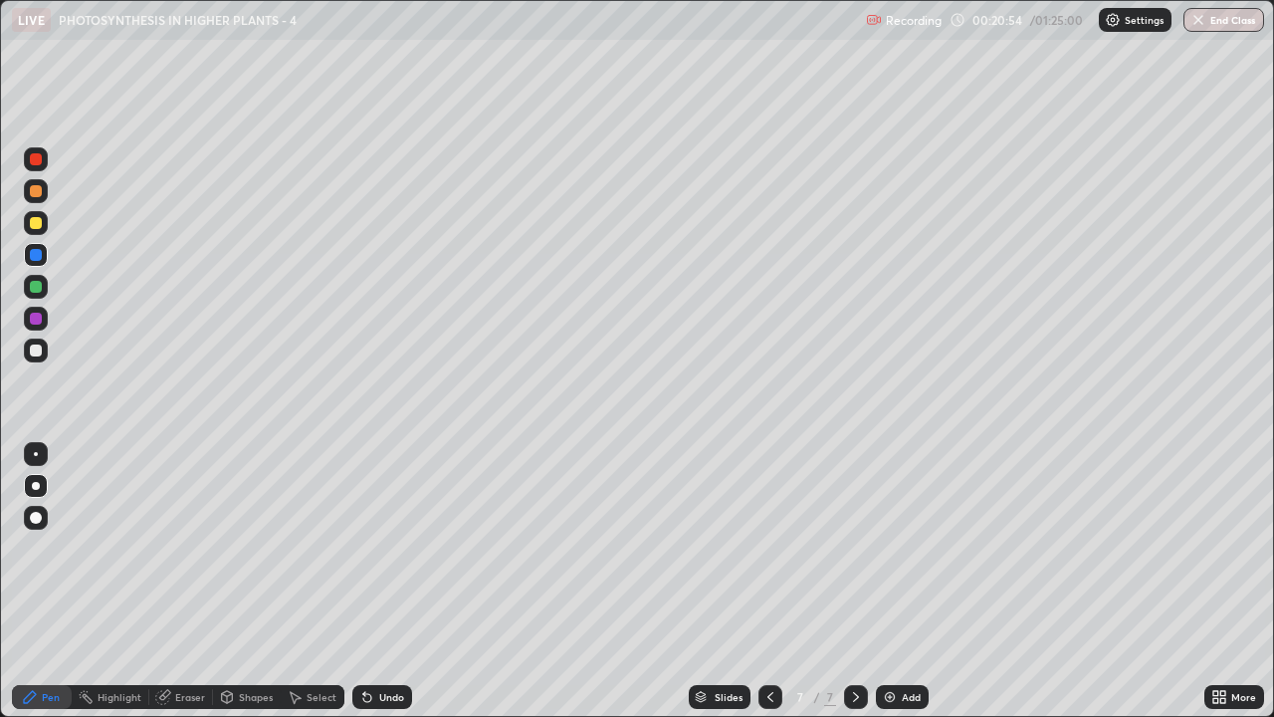
click at [34, 352] on div at bounding box center [36, 350] width 12 height 12
click at [34, 252] on div at bounding box center [36, 255] width 12 height 12
click at [44, 227] on div at bounding box center [36, 223] width 24 height 24
click at [38, 351] on div at bounding box center [36, 350] width 12 height 12
click at [767, 548] on icon at bounding box center [771, 697] width 16 height 16
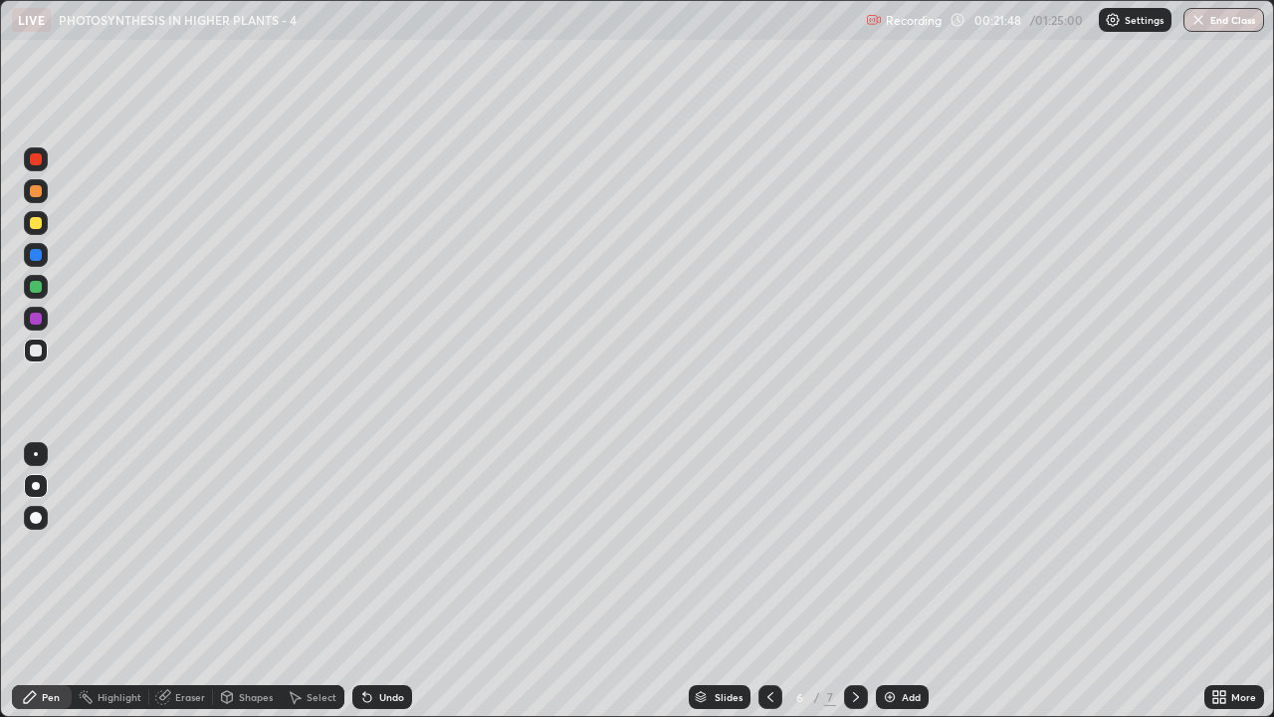
click at [770, 548] on div at bounding box center [771, 697] width 24 height 24
click at [852, 548] on icon at bounding box center [856, 697] width 16 height 16
click at [853, 548] on icon at bounding box center [856, 697] width 16 height 16
click at [33, 283] on div at bounding box center [36, 287] width 12 height 12
click at [36, 190] on div at bounding box center [36, 191] width 12 height 12
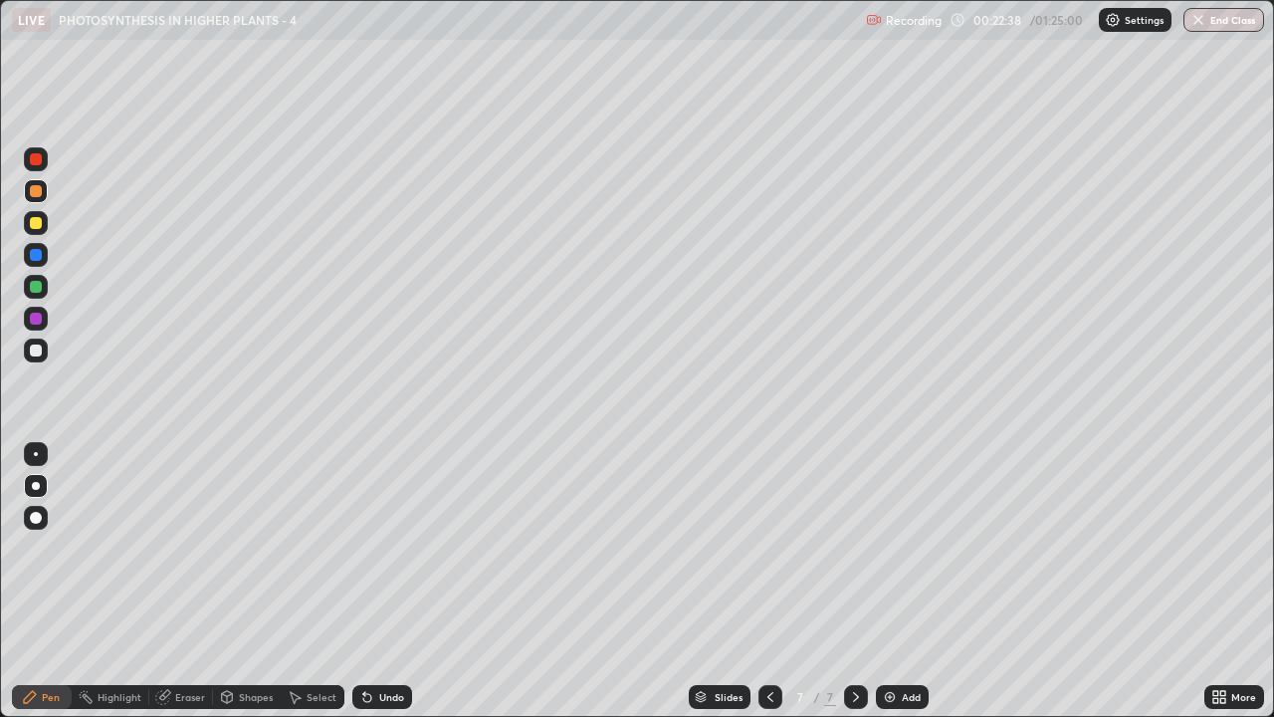
click at [323, 548] on div "Select" at bounding box center [322, 697] width 30 height 10
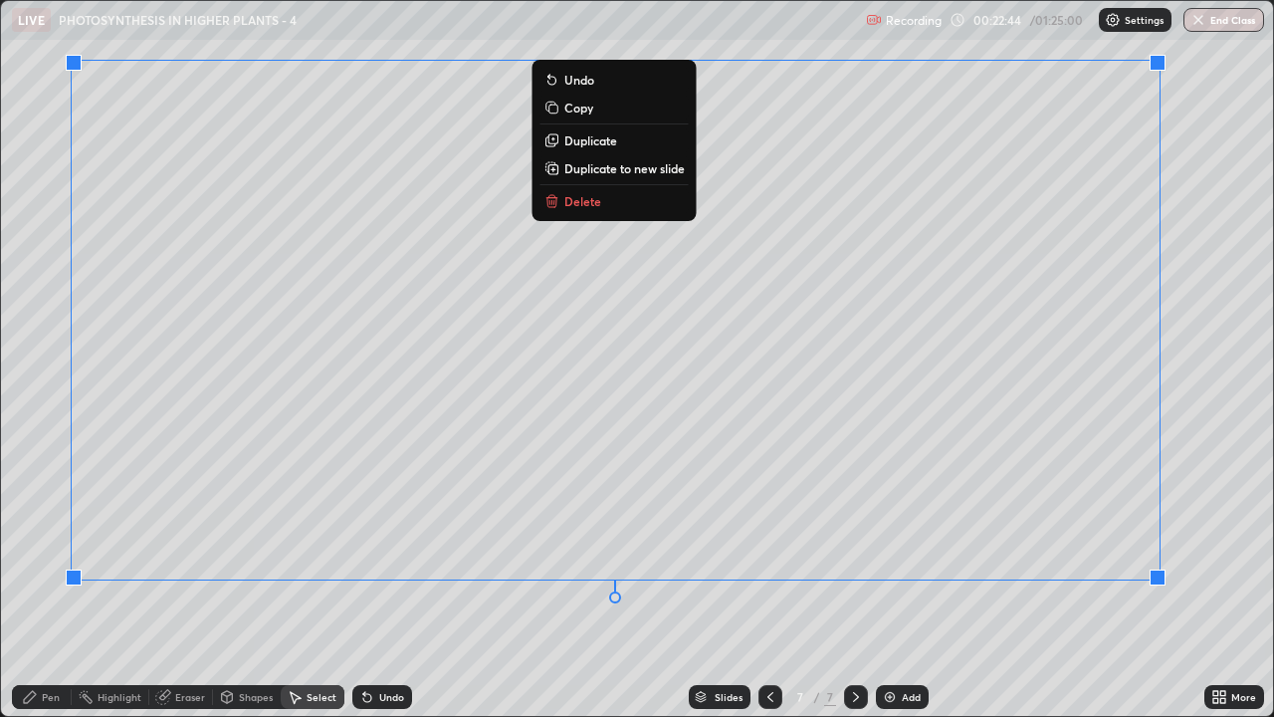
click at [1210, 514] on div "0 ° Undo Copy Duplicate Duplicate to new slide Delete" at bounding box center [637, 358] width 1272 height 715
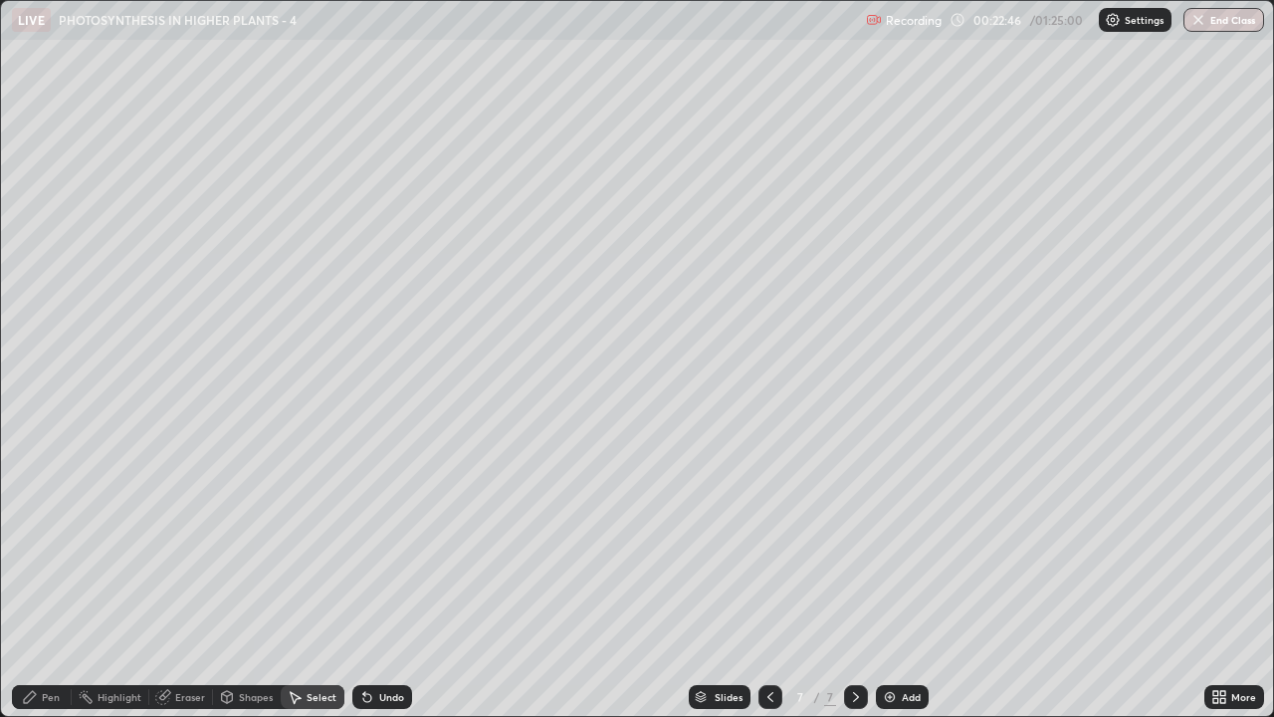
click at [80, 548] on circle at bounding box center [80, 695] width 2 height 2
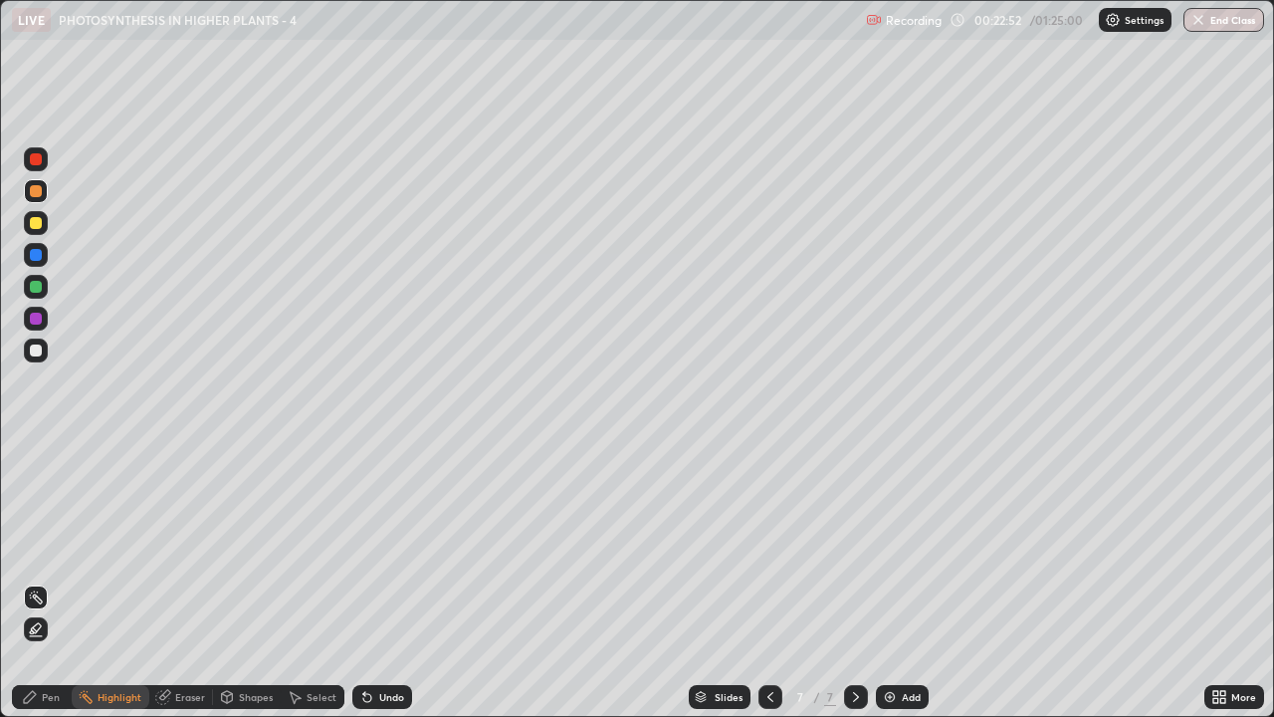
click at [393, 548] on div "Undo" at bounding box center [391, 697] width 25 height 10
click at [55, 548] on div "Pen" at bounding box center [51, 697] width 18 height 10
click at [175, 548] on div "Eraser" at bounding box center [190, 697] width 30 height 10
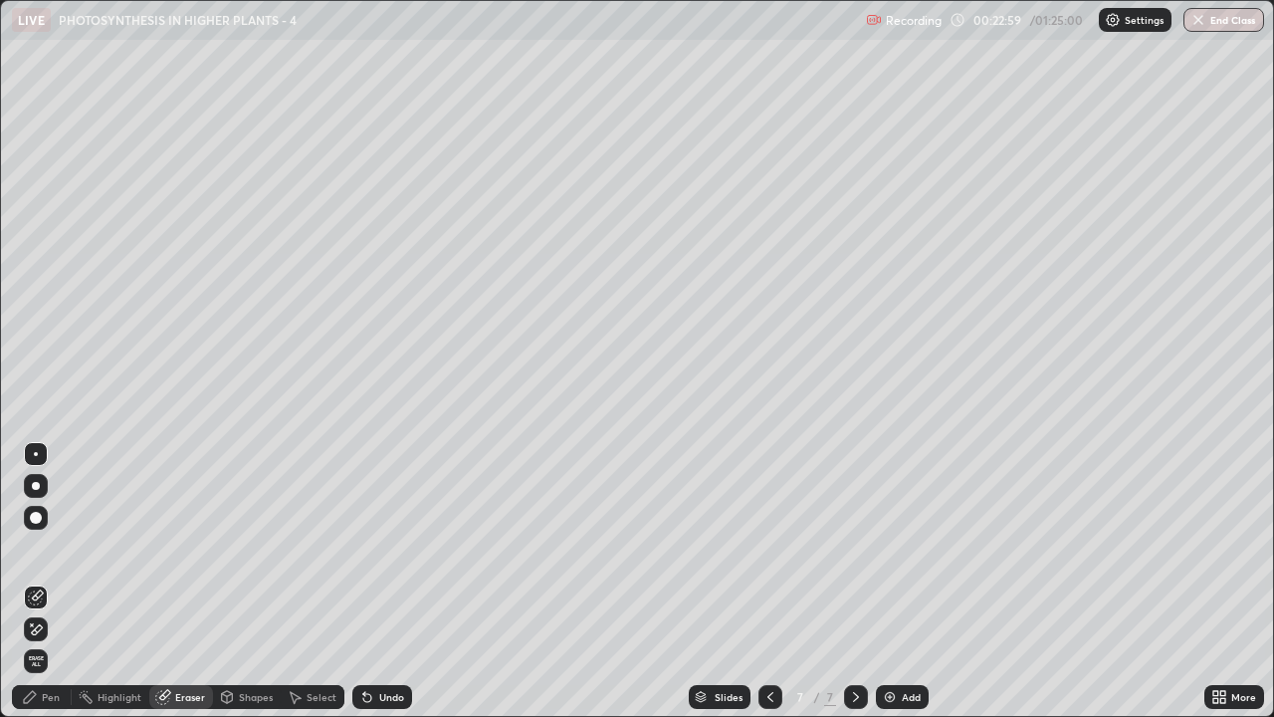
click at [325, 548] on div "Select" at bounding box center [322, 697] width 30 height 10
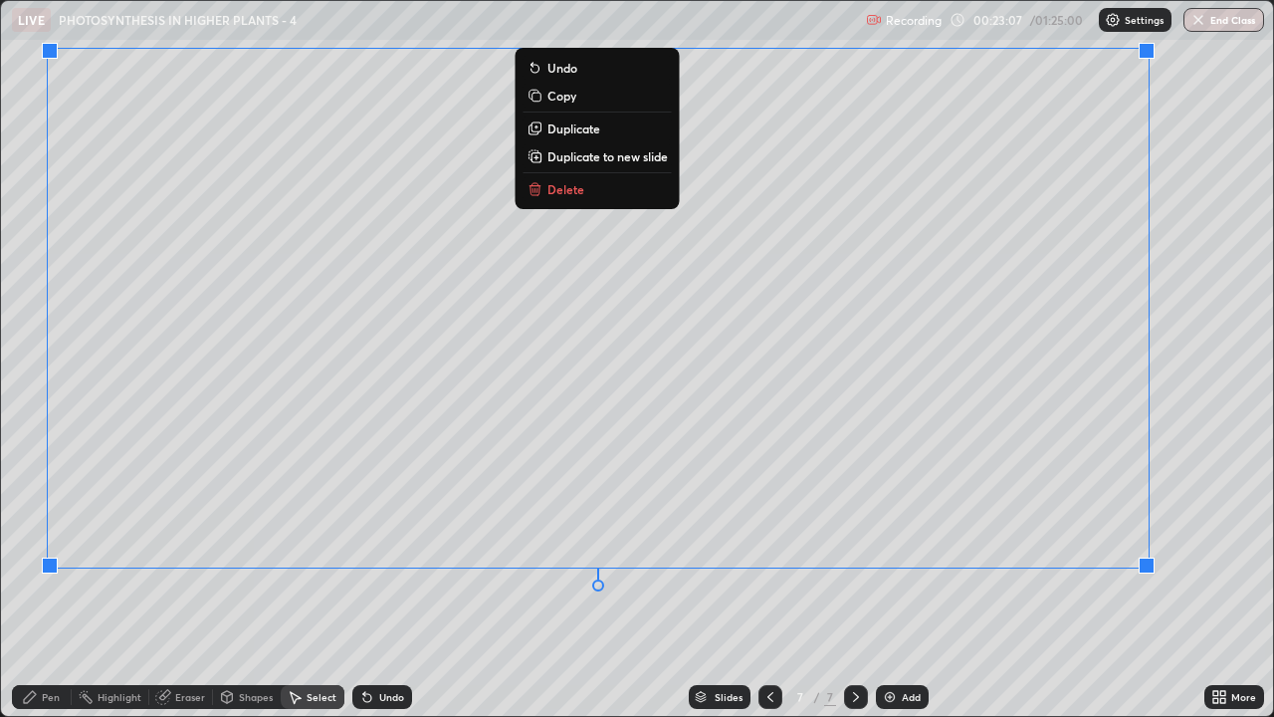
click at [54, 548] on div "Pen" at bounding box center [42, 697] width 60 height 24
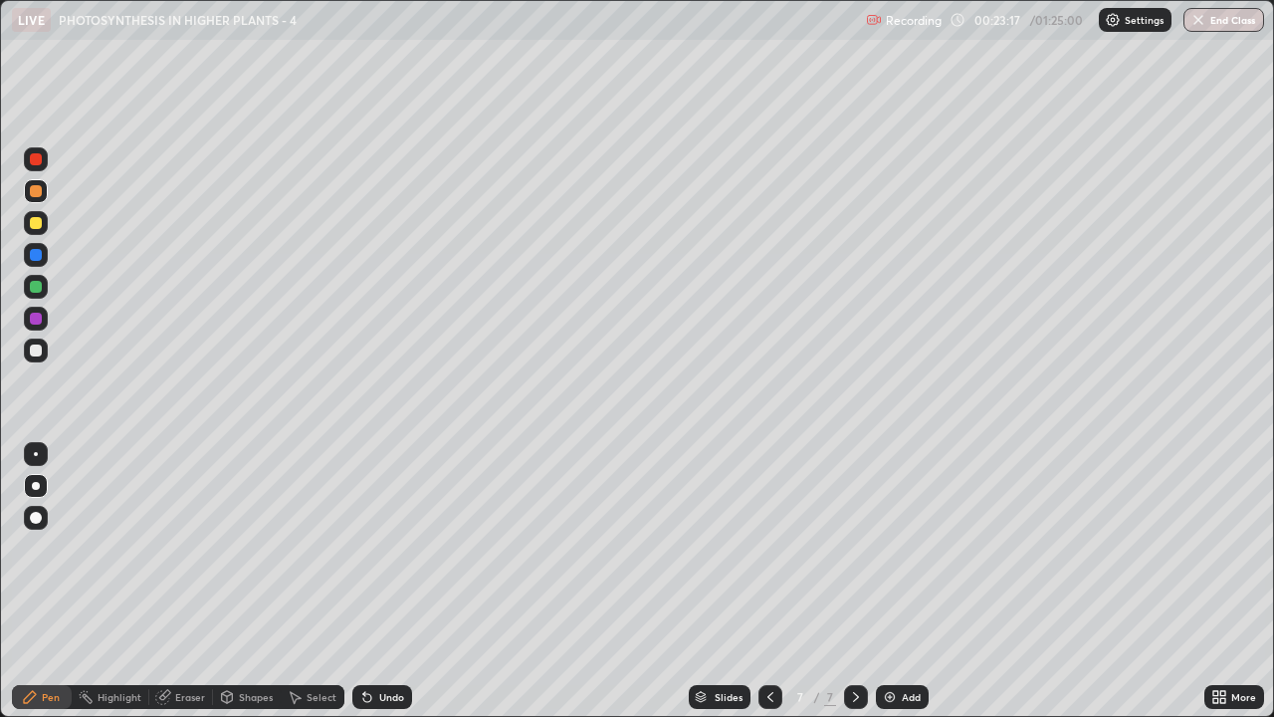
click at [39, 351] on div at bounding box center [36, 350] width 12 height 12
click at [37, 513] on div at bounding box center [36, 518] width 12 height 12
click at [34, 265] on div at bounding box center [36, 255] width 24 height 24
click at [34, 483] on div at bounding box center [36, 486] width 8 height 8
click at [380, 548] on div "Undo" at bounding box center [391, 697] width 25 height 10
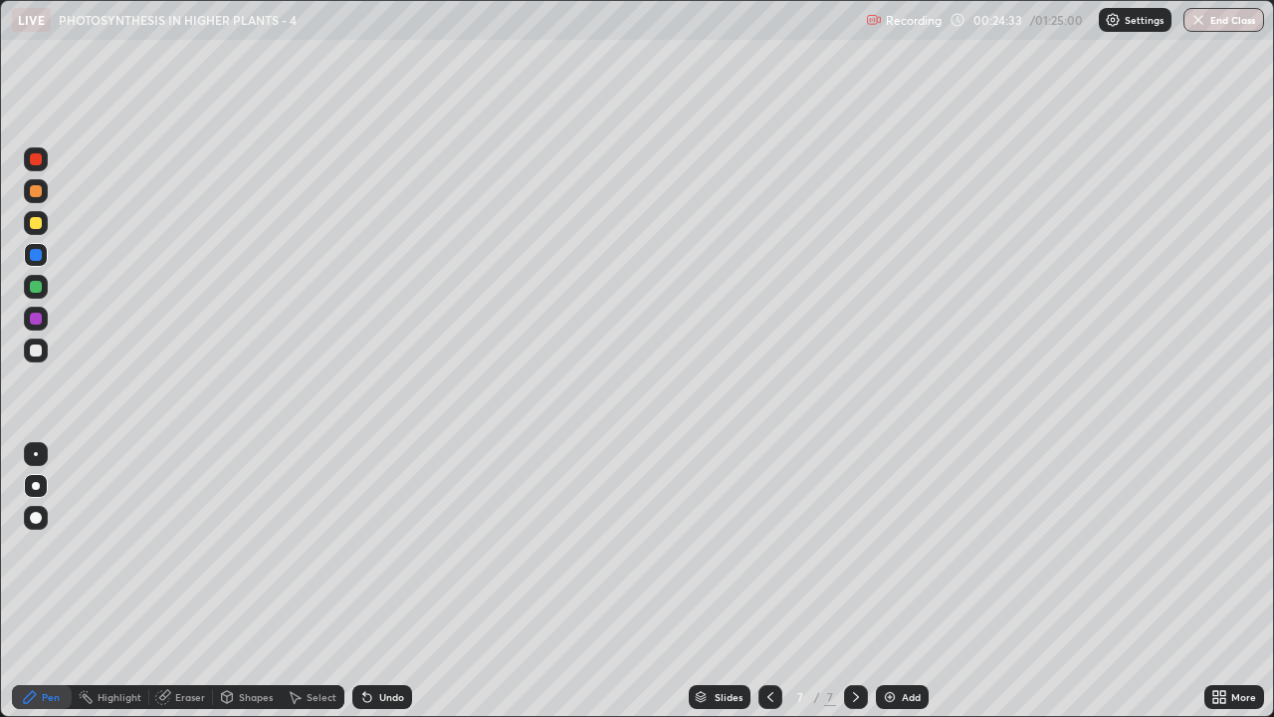
click at [37, 194] on div at bounding box center [36, 191] width 12 height 12
click at [379, 548] on div "Undo" at bounding box center [391, 697] width 25 height 10
click at [33, 322] on div at bounding box center [36, 319] width 12 height 12
click at [34, 350] on div at bounding box center [36, 350] width 12 height 12
click at [379, 548] on div "Undo" at bounding box center [391, 697] width 25 height 10
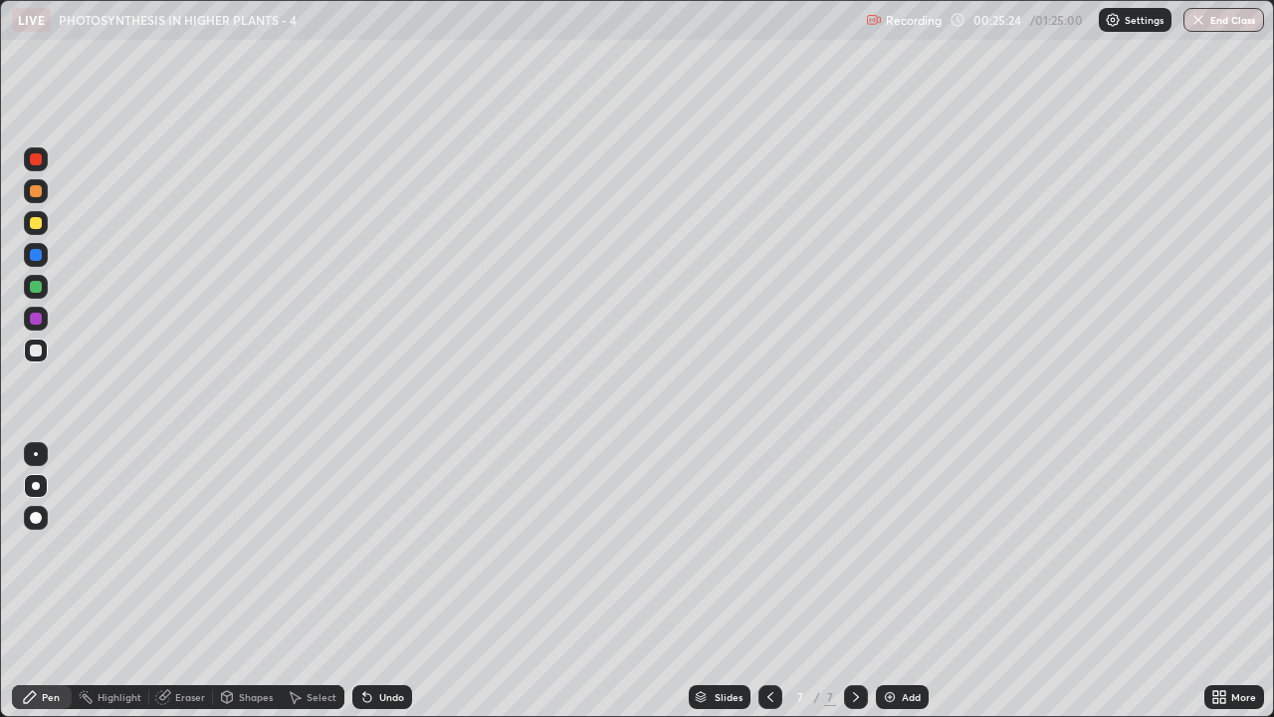
click at [382, 548] on div "Undo" at bounding box center [391, 697] width 25 height 10
click at [896, 548] on img at bounding box center [890, 697] width 16 height 16
click at [37, 192] on div at bounding box center [36, 191] width 12 height 12
click at [38, 254] on div at bounding box center [36, 255] width 12 height 12
click at [43, 349] on div at bounding box center [36, 350] width 24 height 24
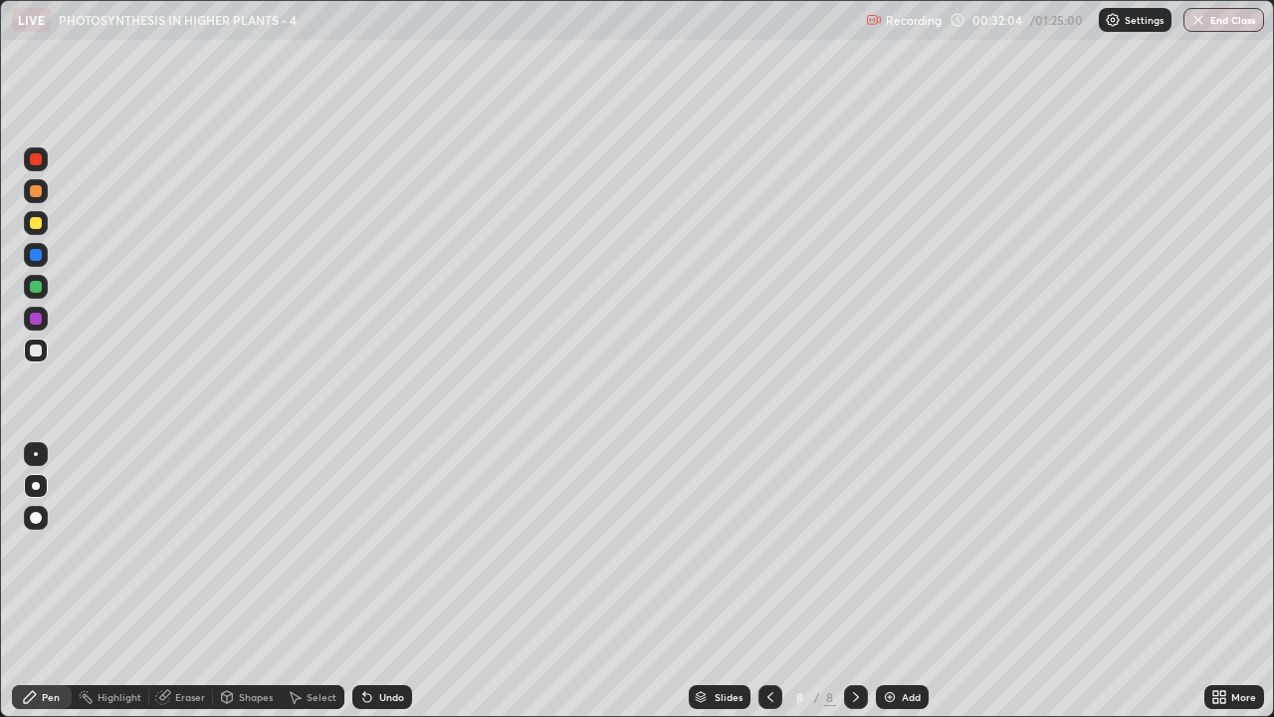
click at [41, 257] on div at bounding box center [36, 255] width 12 height 12
click at [37, 222] on div at bounding box center [36, 223] width 12 height 12
click at [40, 350] on div at bounding box center [36, 350] width 12 height 12
click at [40, 219] on div at bounding box center [36, 223] width 12 height 12
click at [38, 353] on div at bounding box center [36, 350] width 12 height 12
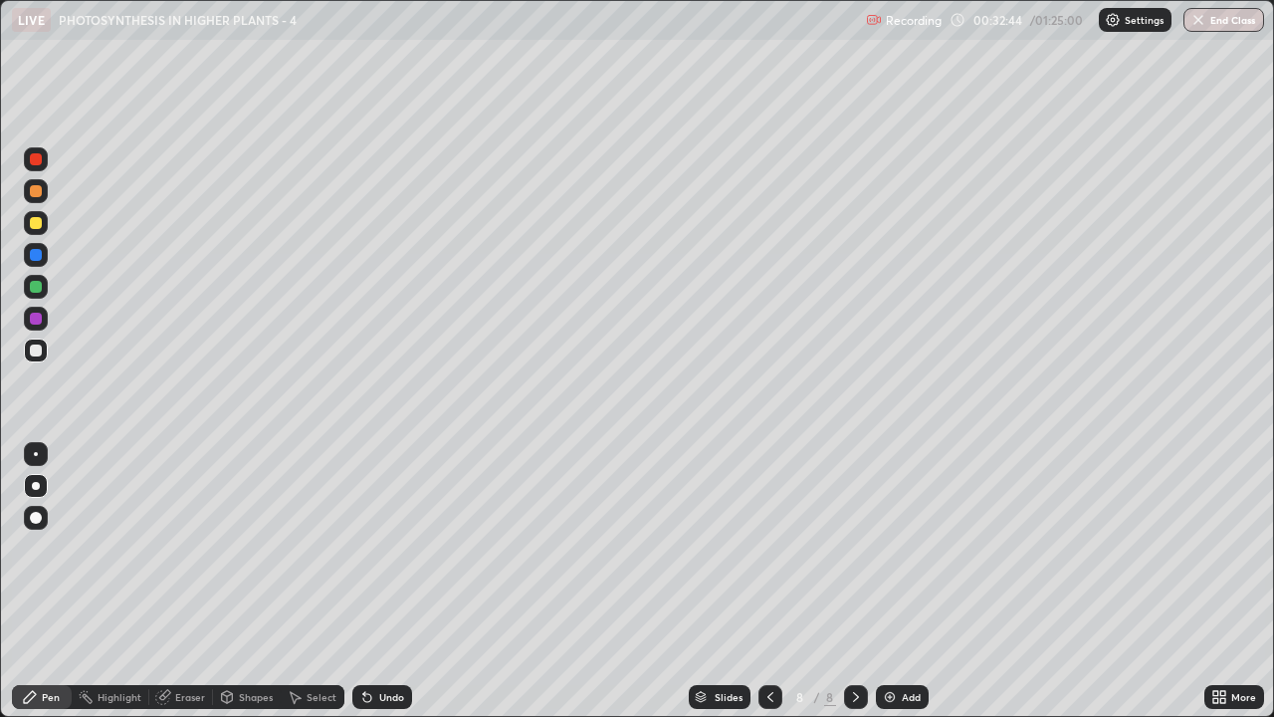
click at [36, 224] on div at bounding box center [36, 223] width 12 height 12
click at [40, 349] on div at bounding box center [36, 350] width 12 height 12
click at [390, 548] on div "Undo" at bounding box center [382, 697] width 60 height 24
click at [402, 548] on div "Undo" at bounding box center [382, 697] width 60 height 24
click at [43, 222] on div at bounding box center [36, 223] width 24 height 24
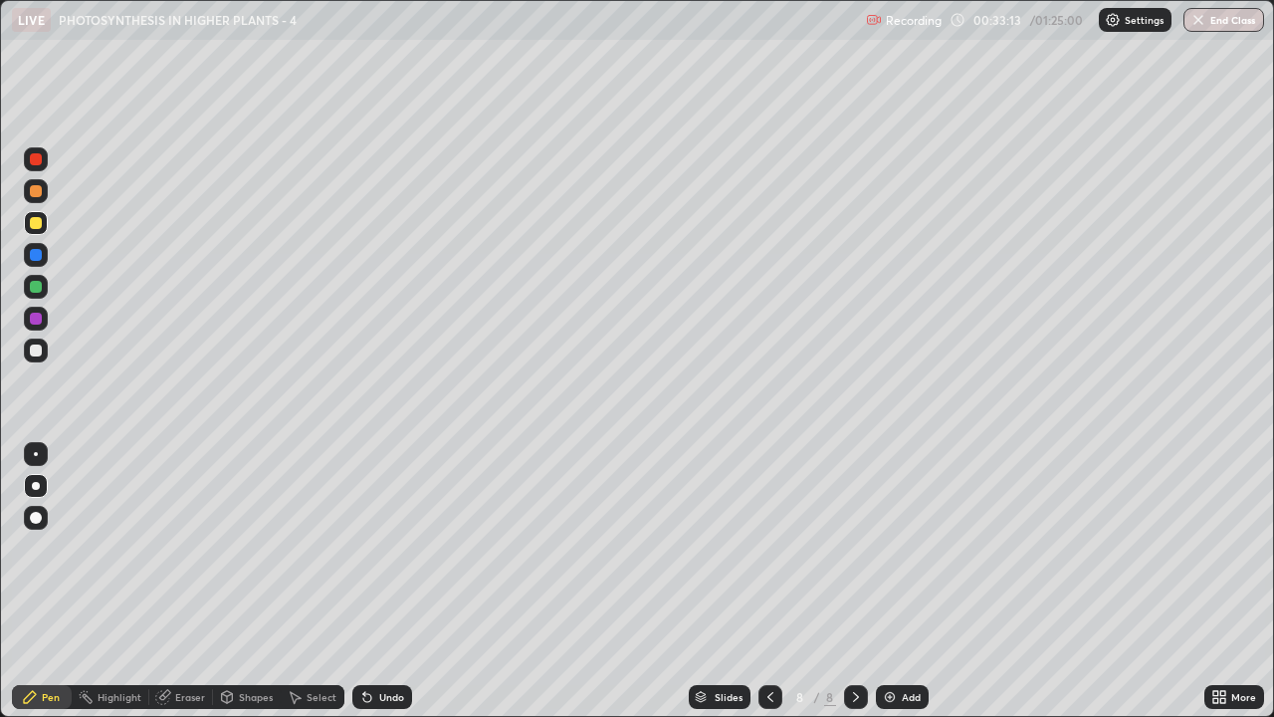
click at [40, 255] on div at bounding box center [36, 255] width 12 height 12
click at [27, 345] on div at bounding box center [36, 350] width 24 height 24
click at [36, 222] on div at bounding box center [36, 223] width 12 height 12
click at [37, 351] on div at bounding box center [36, 350] width 12 height 12
click at [38, 186] on div at bounding box center [36, 191] width 12 height 12
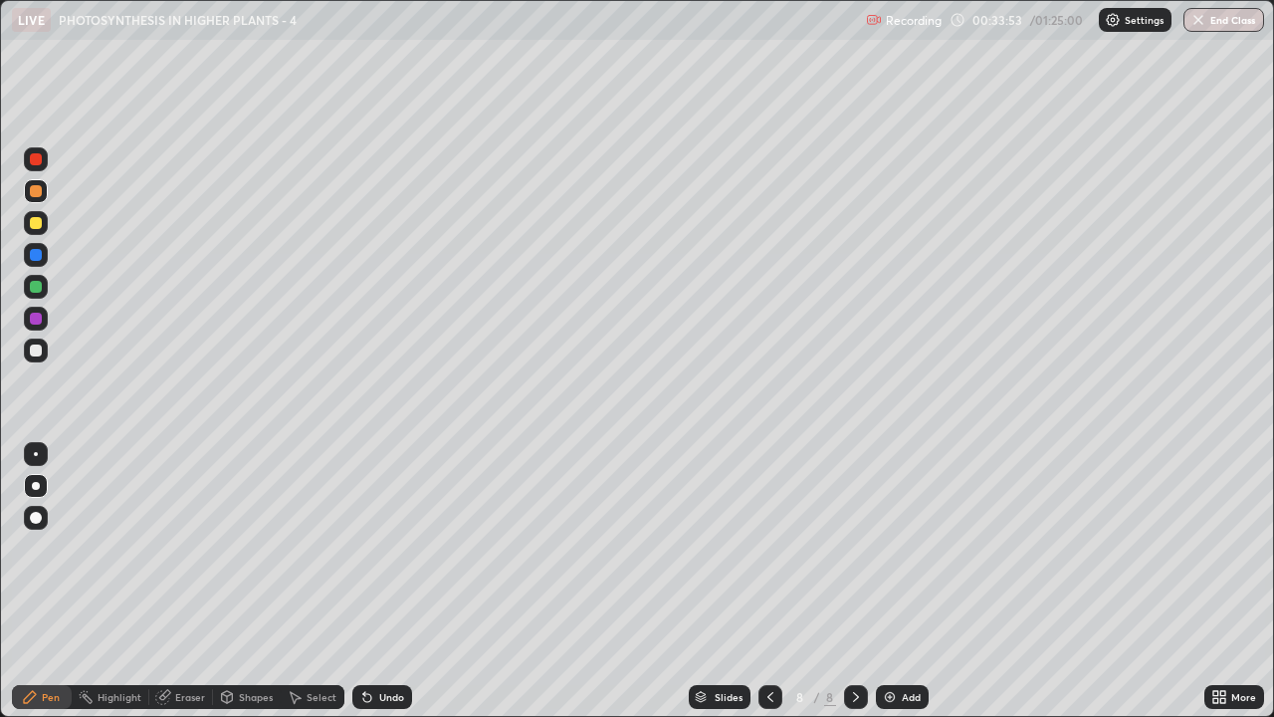
click at [768, 548] on icon at bounding box center [771, 697] width 6 height 10
click at [850, 548] on icon at bounding box center [856, 697] width 16 height 16
click at [31, 353] on div at bounding box center [36, 350] width 12 height 12
click at [40, 227] on div at bounding box center [36, 223] width 12 height 12
click at [893, 548] on img at bounding box center [890, 697] width 16 height 16
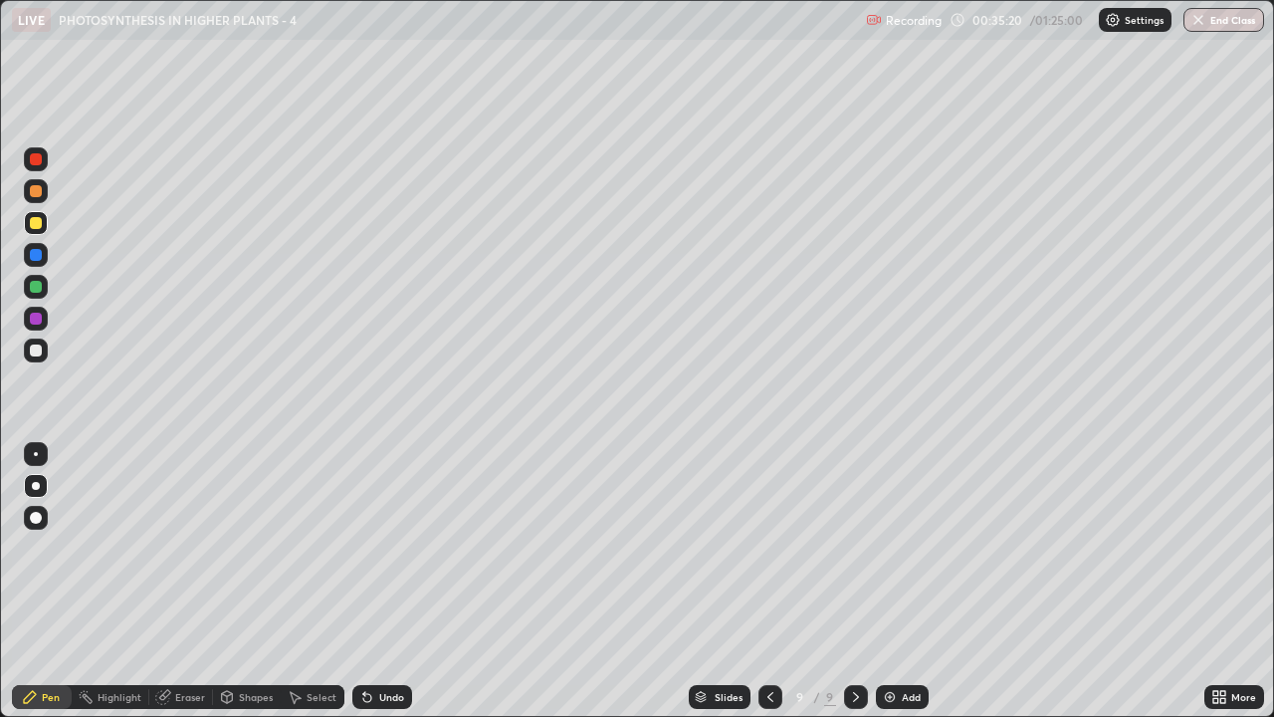
click at [40, 194] on div at bounding box center [36, 191] width 12 height 12
click at [315, 548] on div "Select" at bounding box center [322, 697] width 30 height 10
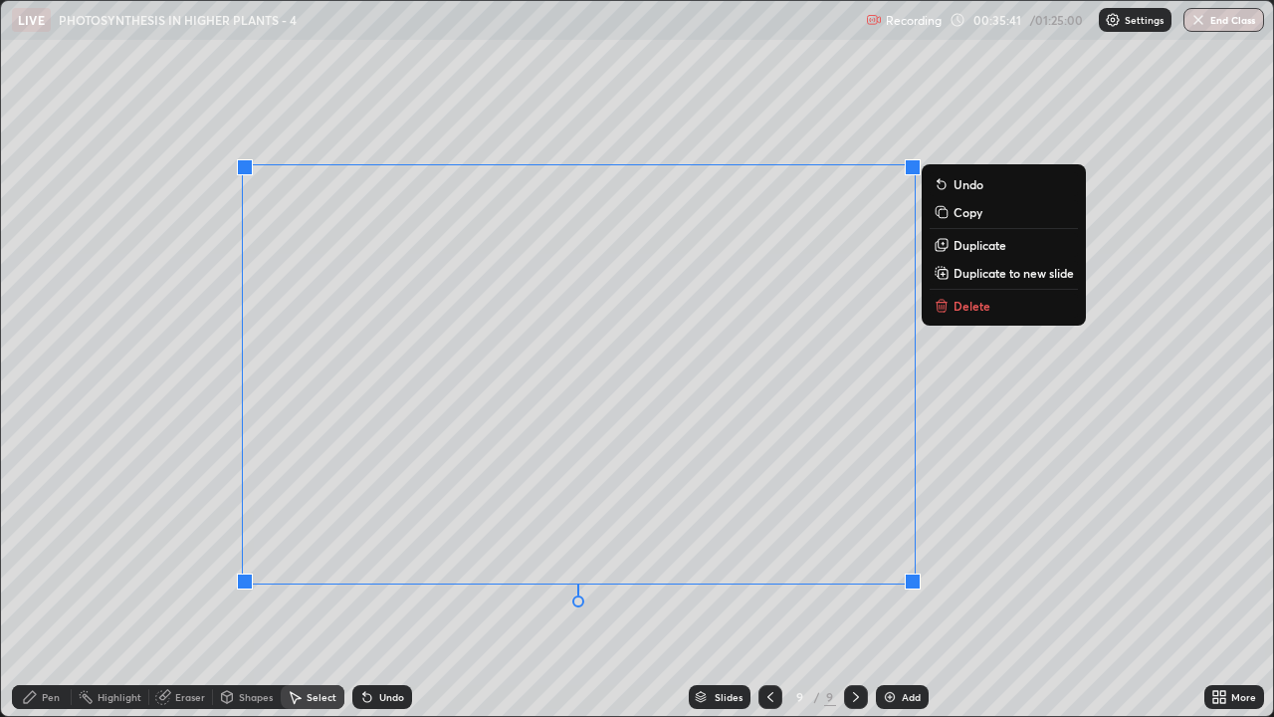
click at [141, 474] on div "0 ° Undo Copy Duplicate Duplicate to new slide Delete" at bounding box center [637, 358] width 1272 height 715
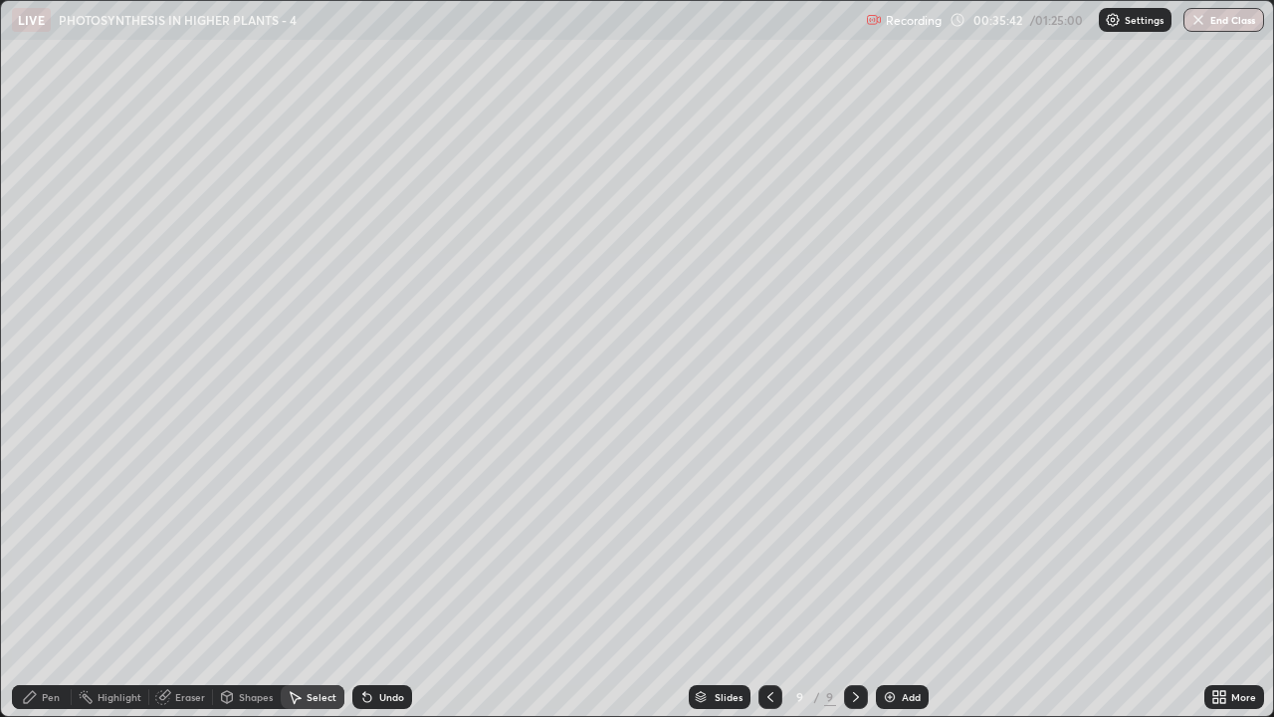
click at [40, 548] on div "Pen" at bounding box center [42, 697] width 60 height 24
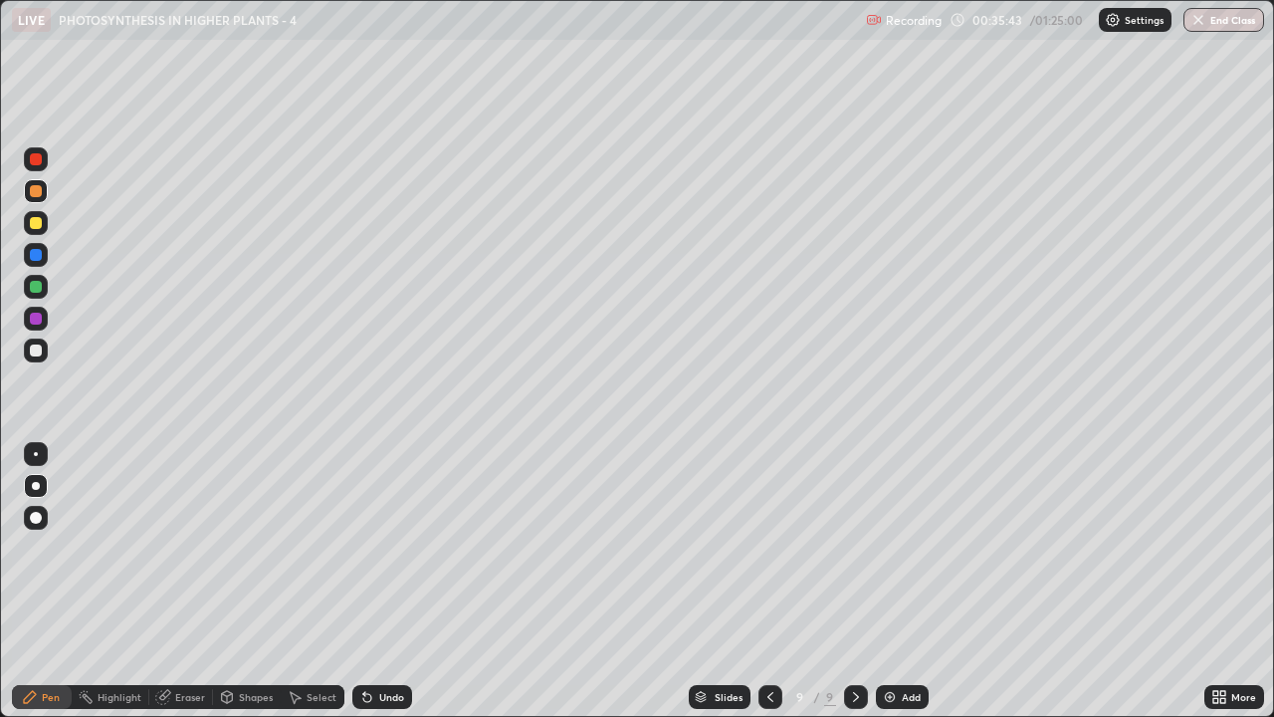
click at [36, 256] on div at bounding box center [36, 255] width 12 height 12
click at [34, 352] on div at bounding box center [36, 350] width 12 height 12
click at [33, 287] on div at bounding box center [36, 287] width 12 height 12
click at [33, 224] on div at bounding box center [36, 223] width 12 height 12
click at [40, 159] on div at bounding box center [36, 159] width 12 height 12
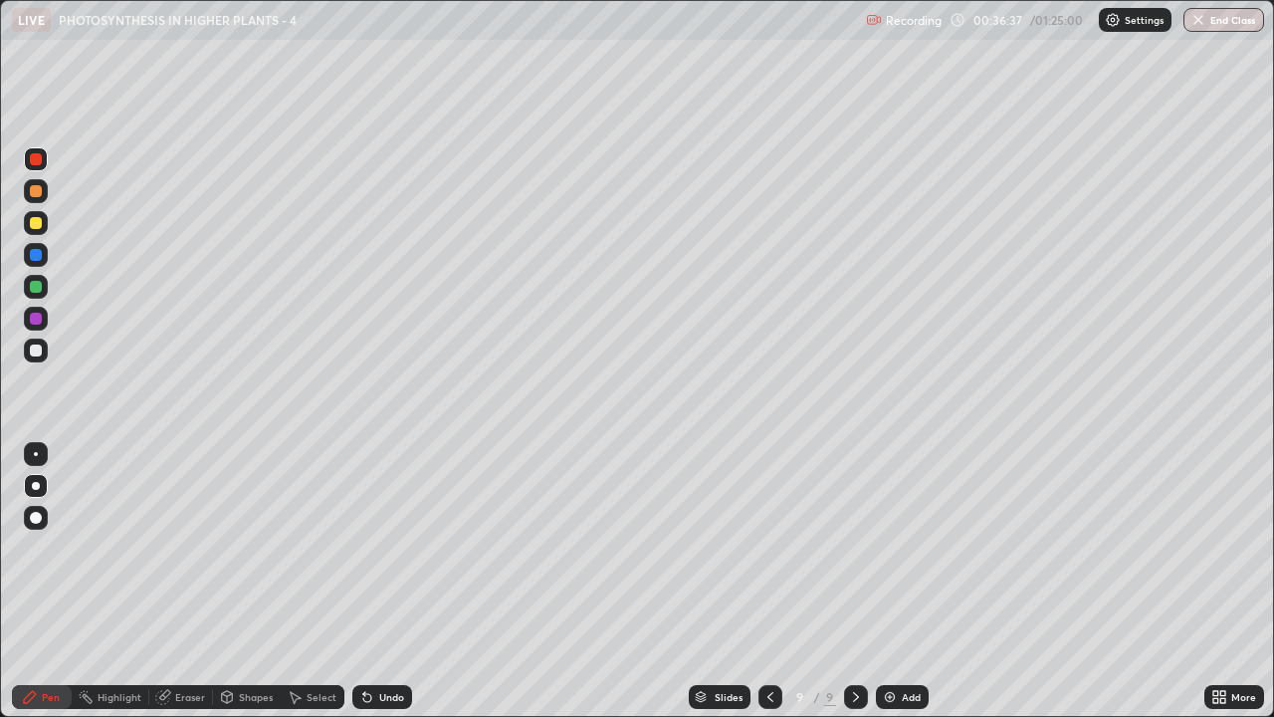
click at [759, 548] on div at bounding box center [771, 697] width 24 height 24
click at [766, 548] on icon at bounding box center [771, 697] width 16 height 16
click at [848, 548] on icon at bounding box center [856, 697] width 16 height 16
click at [856, 548] on icon at bounding box center [856, 697] width 16 height 16
click at [34, 351] on div at bounding box center [36, 350] width 12 height 12
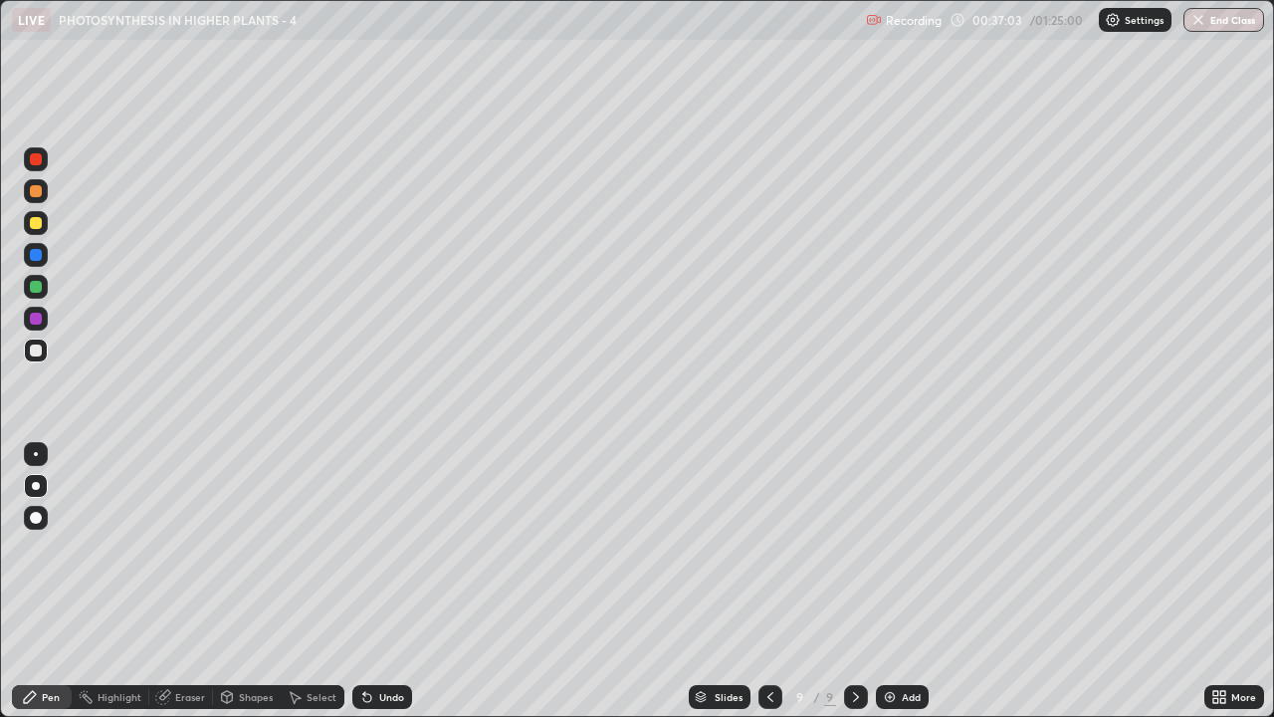
click at [37, 255] on div at bounding box center [36, 255] width 12 height 12
click at [38, 347] on div at bounding box center [36, 350] width 12 height 12
click at [41, 285] on div at bounding box center [36, 287] width 12 height 12
click at [35, 190] on div at bounding box center [36, 191] width 12 height 12
click at [36, 290] on div at bounding box center [36, 287] width 12 height 12
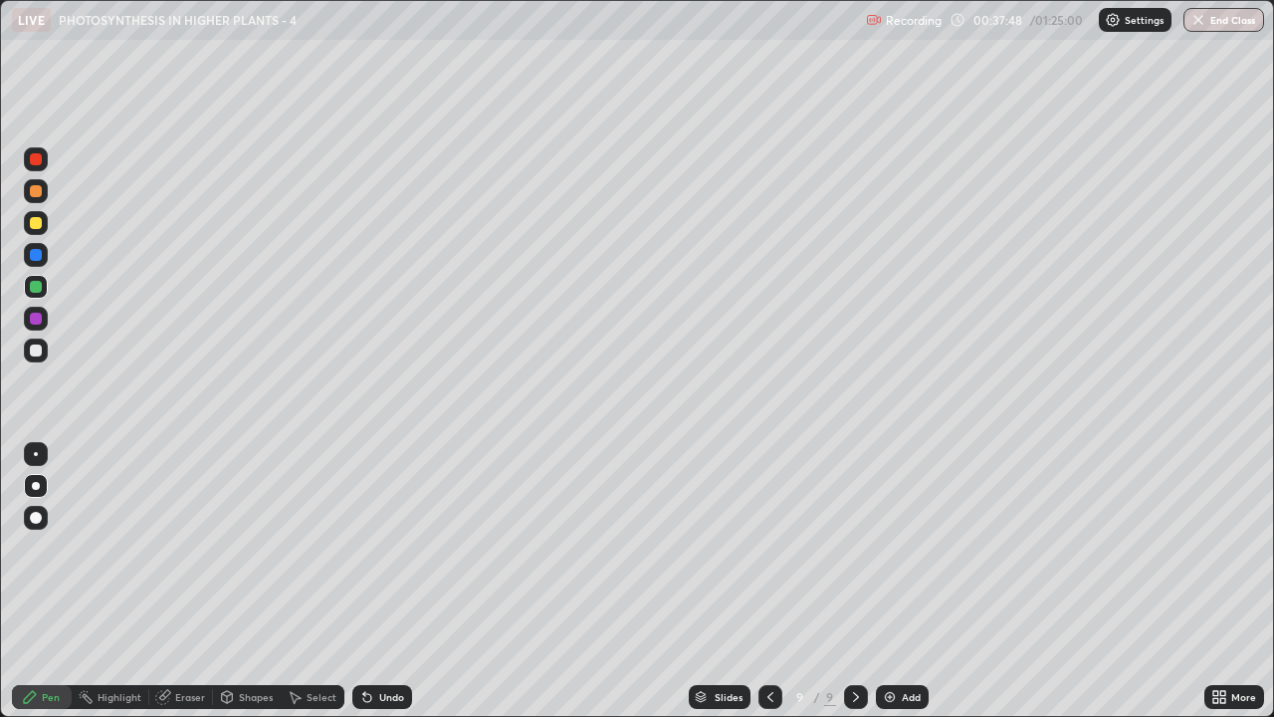
click at [37, 350] on div at bounding box center [36, 350] width 12 height 12
click at [38, 223] on div at bounding box center [36, 223] width 12 height 12
click at [40, 352] on div at bounding box center [36, 350] width 12 height 12
click at [33, 231] on div at bounding box center [36, 223] width 24 height 24
click at [41, 351] on div at bounding box center [36, 350] width 12 height 12
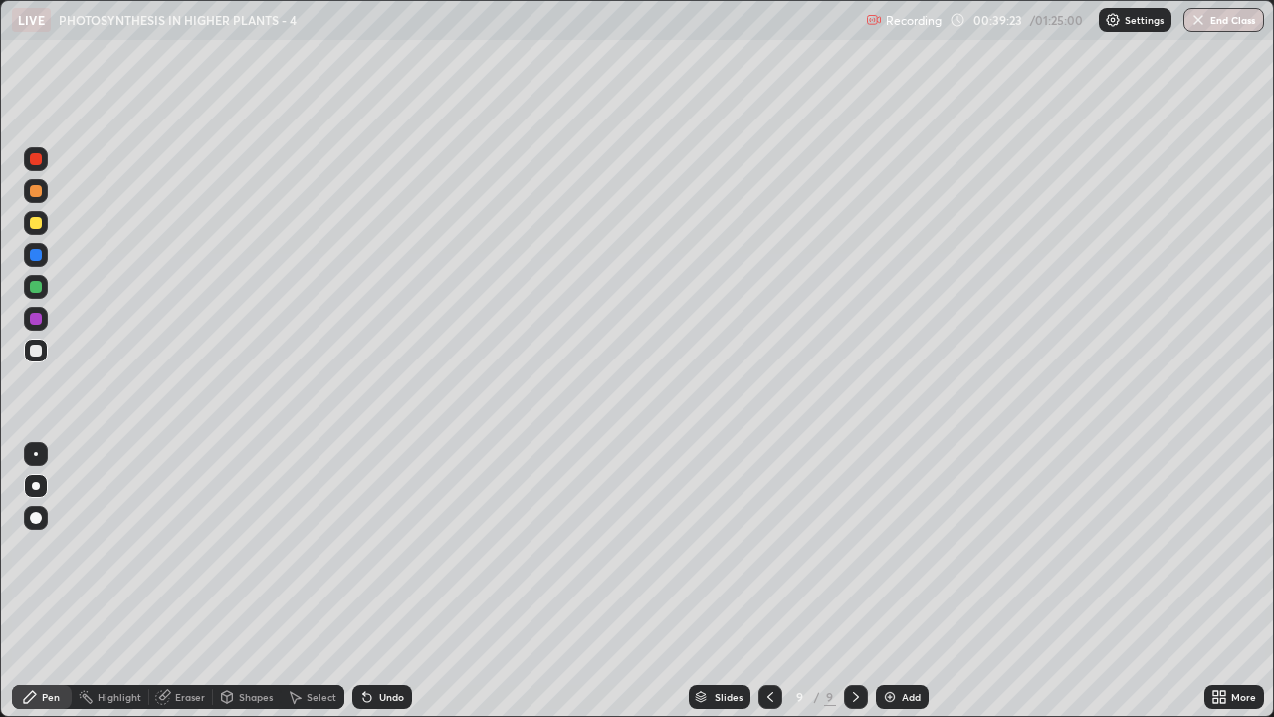
click at [768, 548] on icon at bounding box center [771, 697] width 6 height 10
click at [768, 548] on icon at bounding box center [771, 697] width 16 height 16
click at [854, 548] on icon at bounding box center [856, 697] width 16 height 16
click at [39, 159] on div at bounding box center [36, 159] width 12 height 12
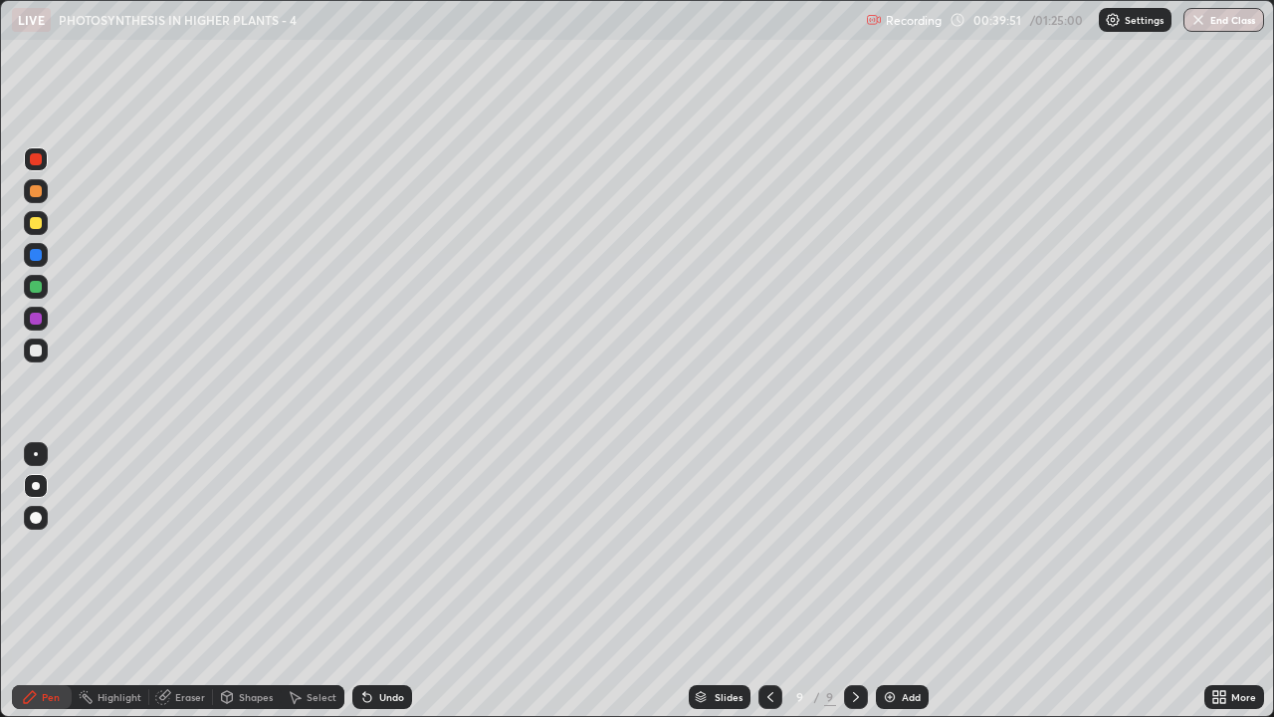
click at [33, 226] on div at bounding box center [36, 223] width 12 height 12
click at [36, 352] on div at bounding box center [36, 350] width 12 height 12
click at [375, 548] on div "Undo" at bounding box center [382, 697] width 60 height 24
click at [373, 548] on div "Undo" at bounding box center [382, 697] width 60 height 24
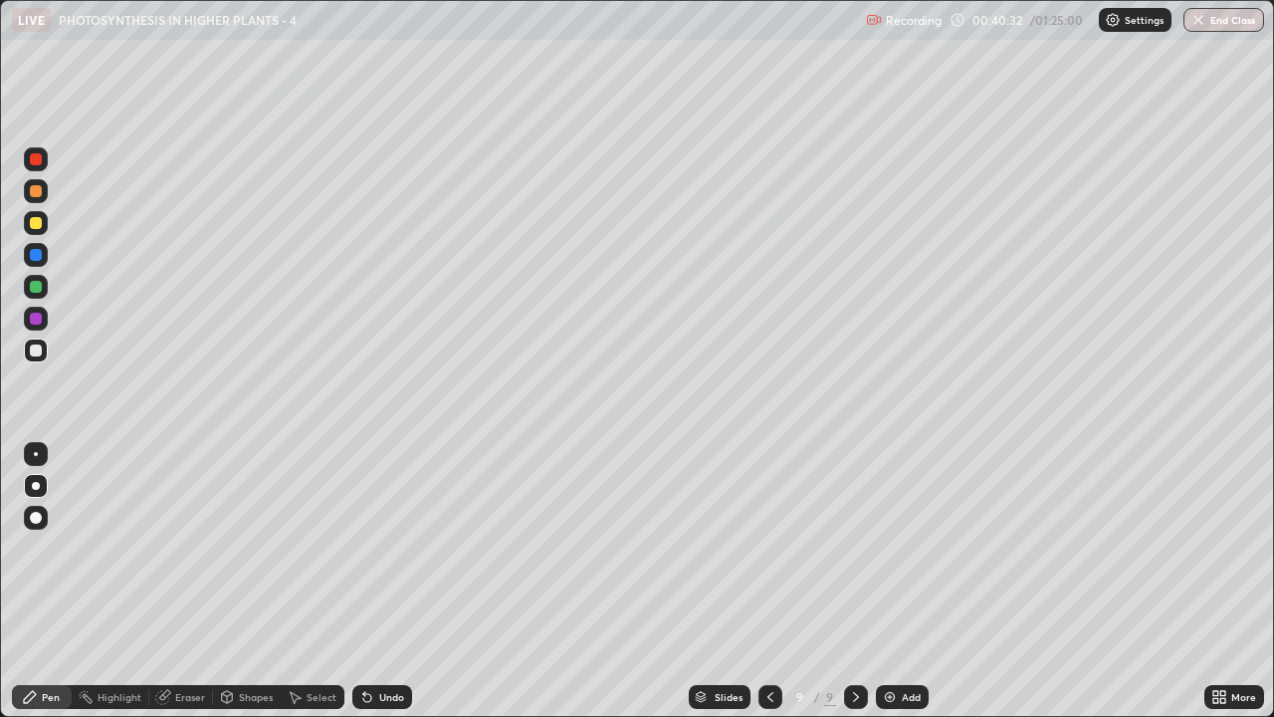
click at [371, 548] on icon at bounding box center [367, 697] width 16 height 16
click at [363, 548] on icon at bounding box center [364, 693] width 2 height 2
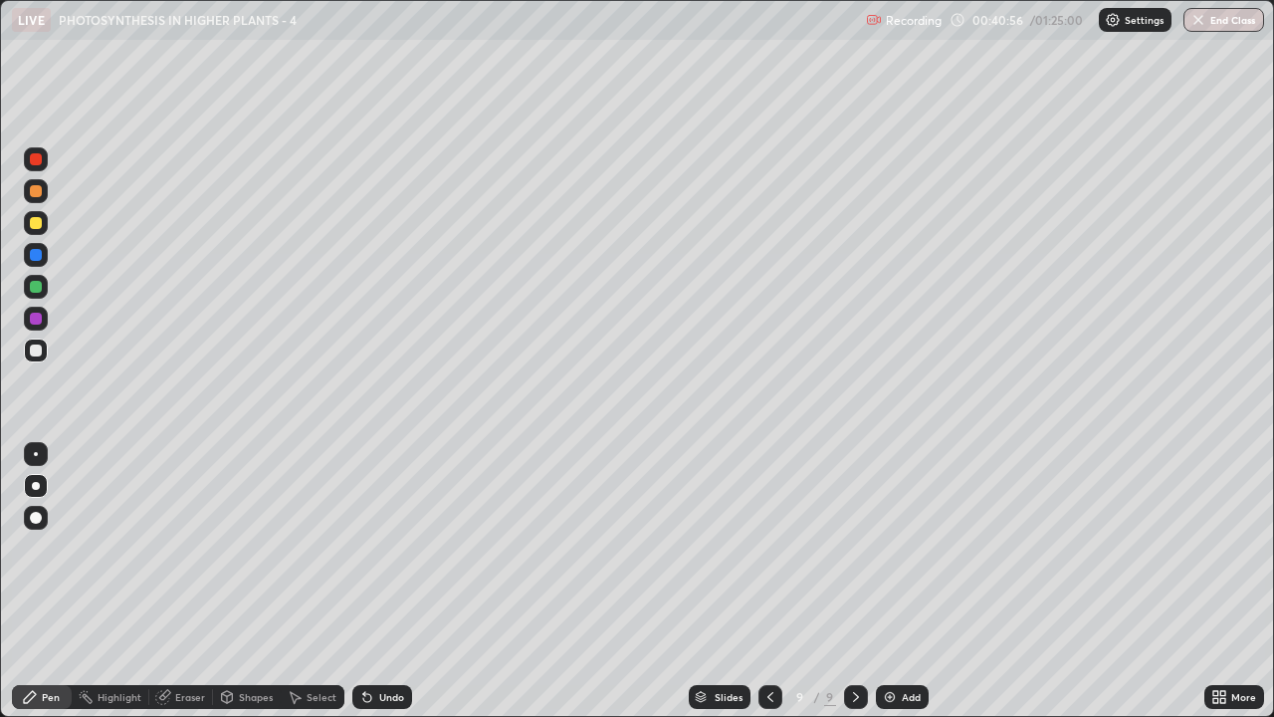
click at [40, 327] on div at bounding box center [36, 319] width 24 height 24
click at [33, 218] on div at bounding box center [36, 223] width 12 height 12
click at [40, 157] on div at bounding box center [36, 159] width 12 height 12
click at [36, 256] on div at bounding box center [36, 255] width 12 height 12
click at [769, 548] on icon at bounding box center [771, 697] width 16 height 16
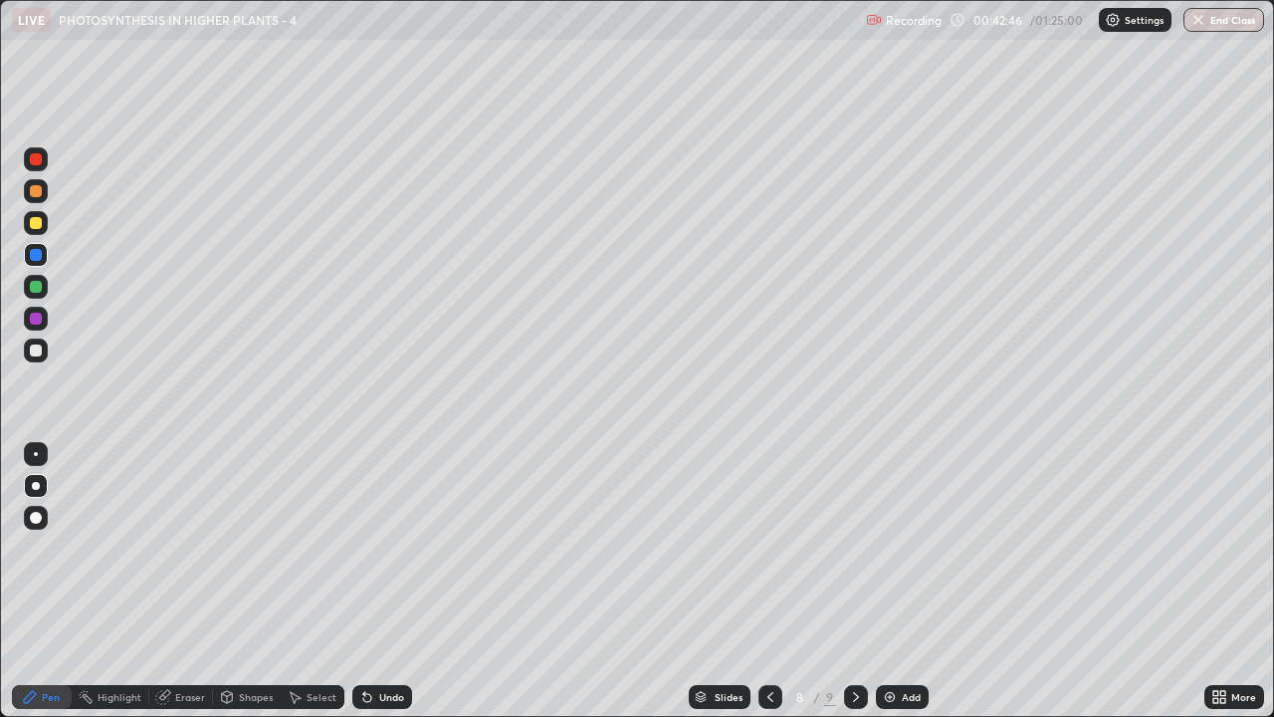
click at [771, 548] on icon at bounding box center [771, 697] width 16 height 16
click at [770, 548] on icon at bounding box center [771, 697] width 16 height 16
click at [768, 548] on div at bounding box center [771, 697] width 24 height 24
click at [32, 354] on div at bounding box center [36, 350] width 12 height 12
click at [35, 254] on div at bounding box center [36, 255] width 12 height 12
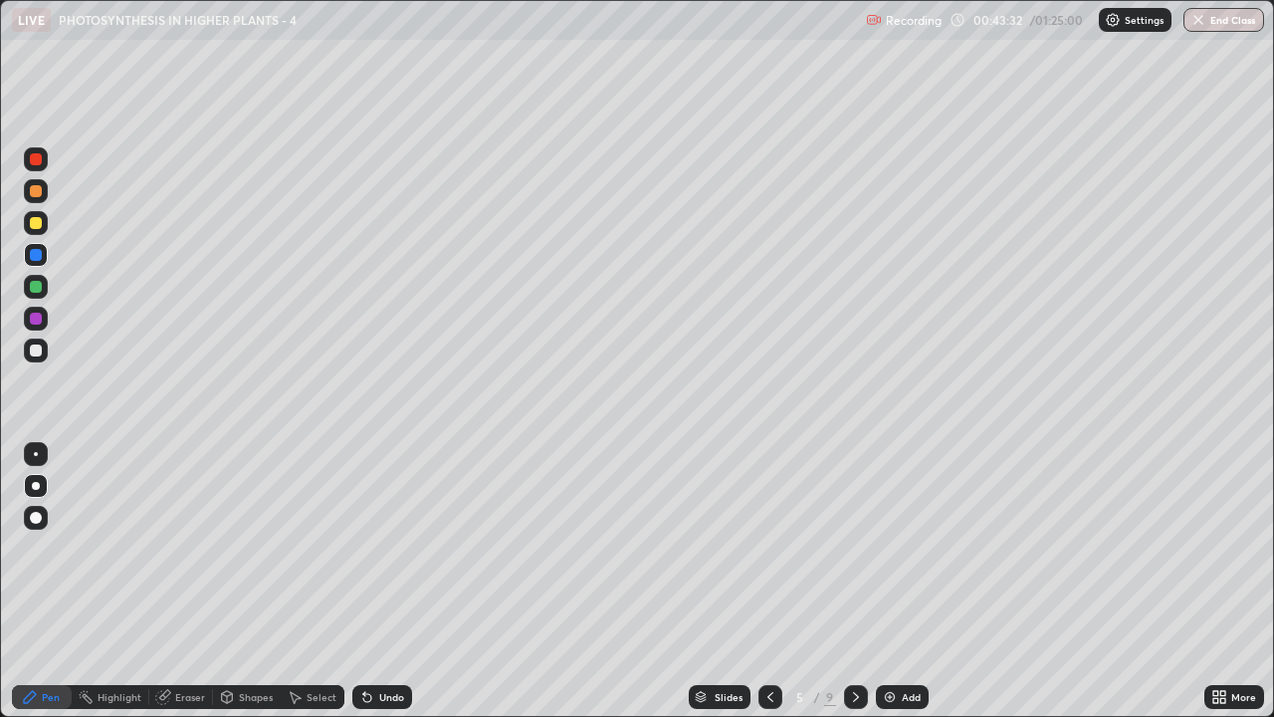
click at [32, 257] on div at bounding box center [36, 255] width 12 height 12
click at [31, 188] on div at bounding box center [36, 191] width 12 height 12
click at [1224, 548] on icon at bounding box center [1223, 700] width 5 height 5
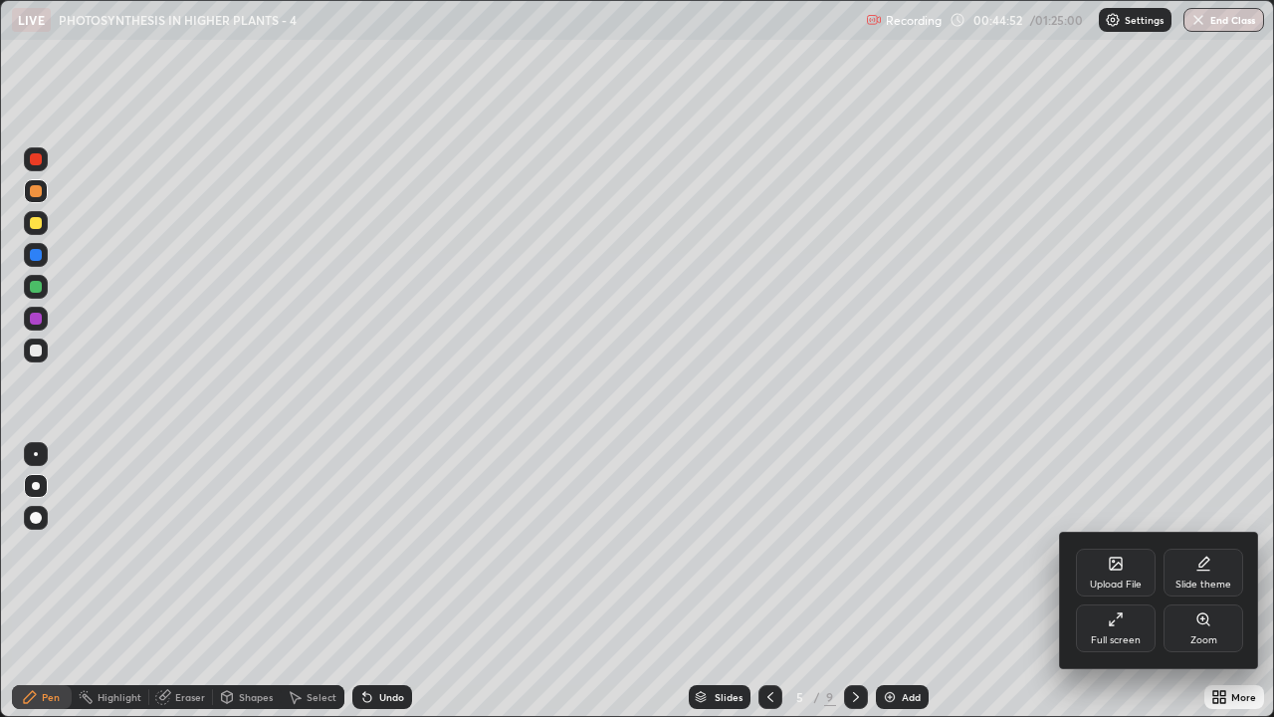
click at [1111, 548] on icon at bounding box center [1112, 622] width 5 height 5
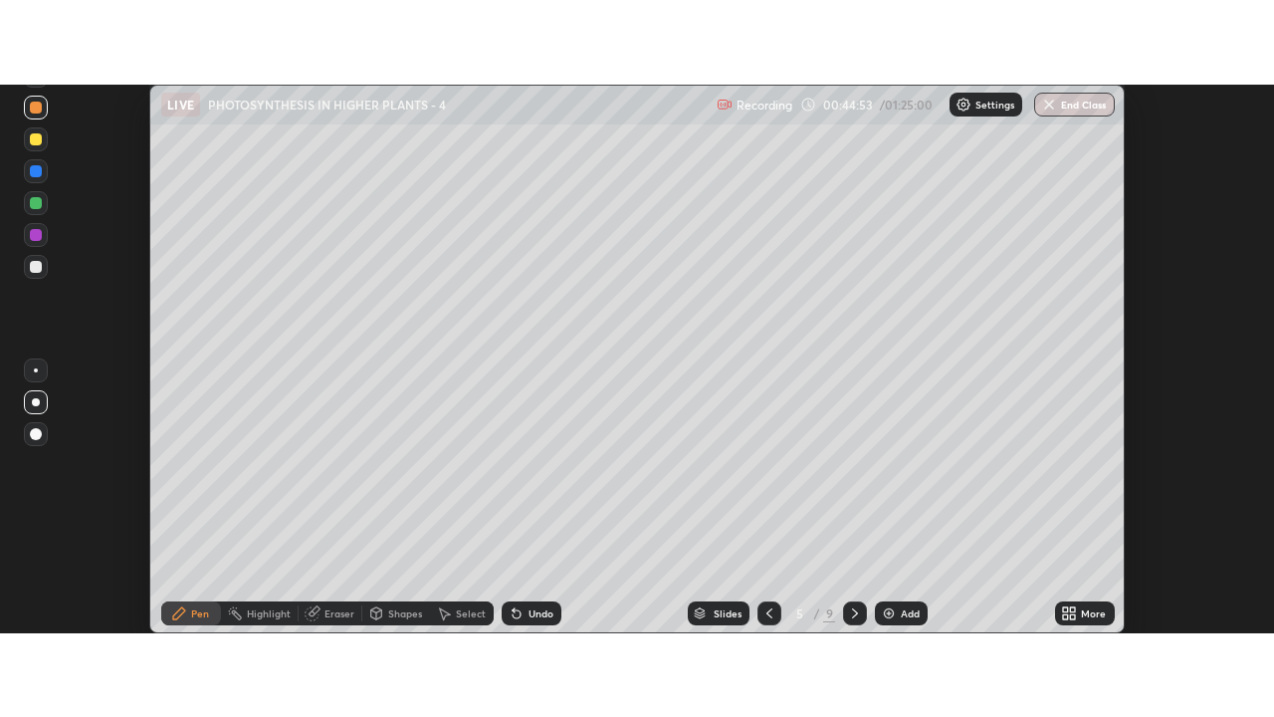
scroll to position [99008, 98283]
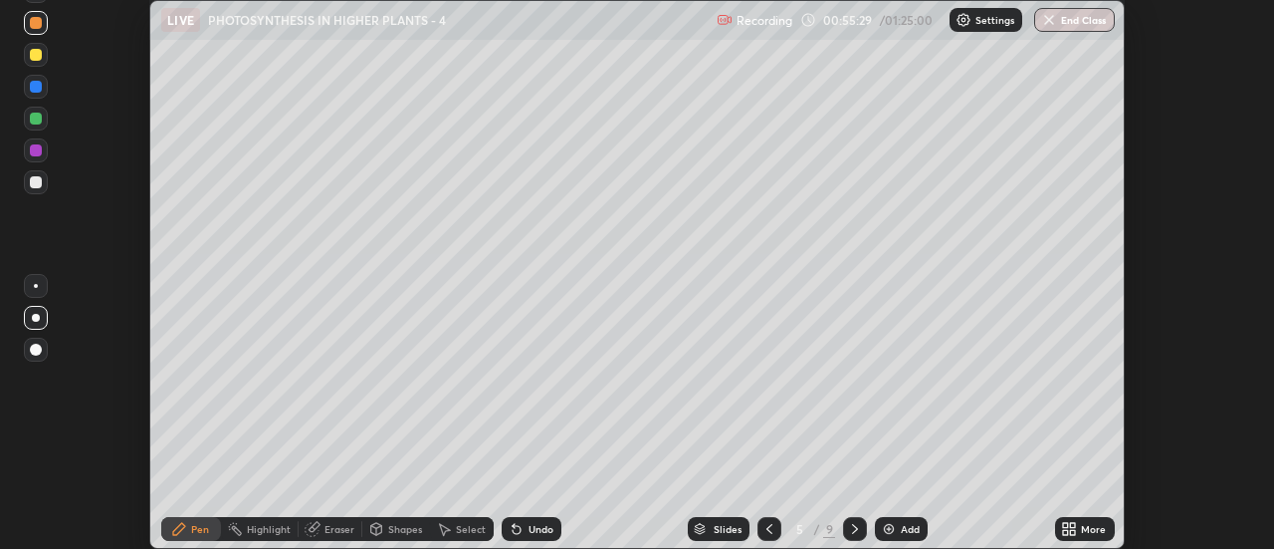
click at [1066, 532] on icon at bounding box center [1065, 532] width 5 height 5
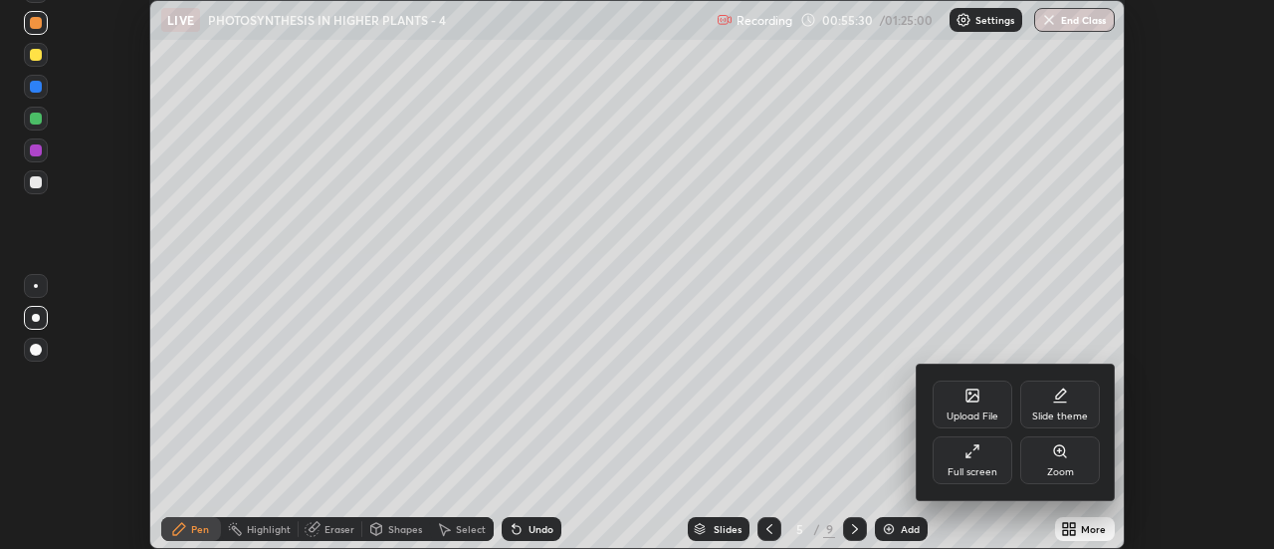
click at [972, 467] on div "Full screen" at bounding box center [973, 472] width 50 height 10
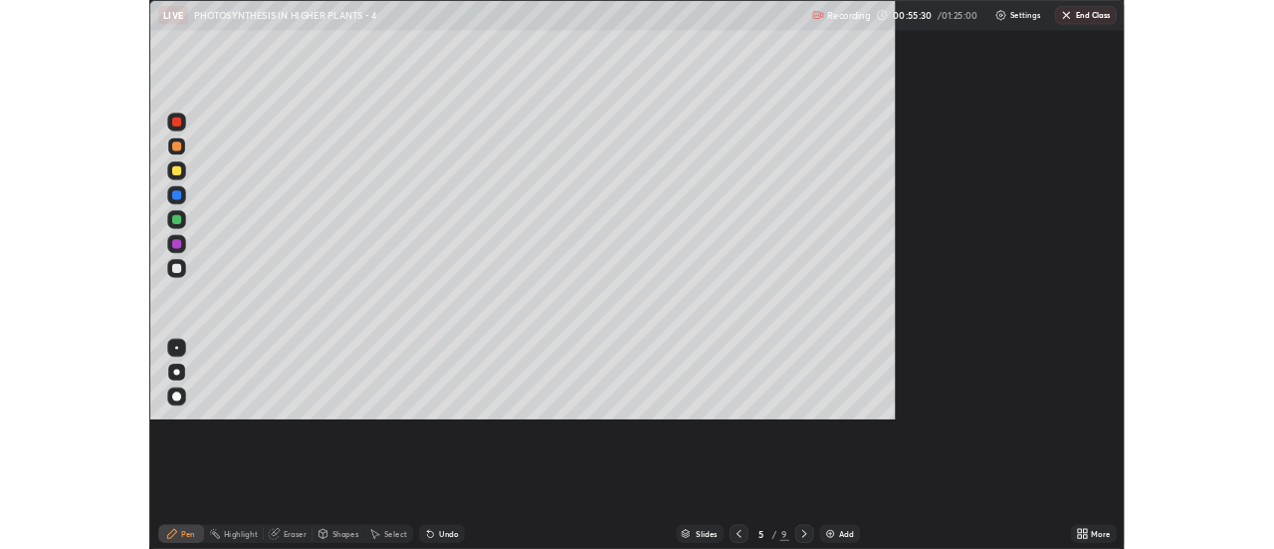
scroll to position [717, 1274]
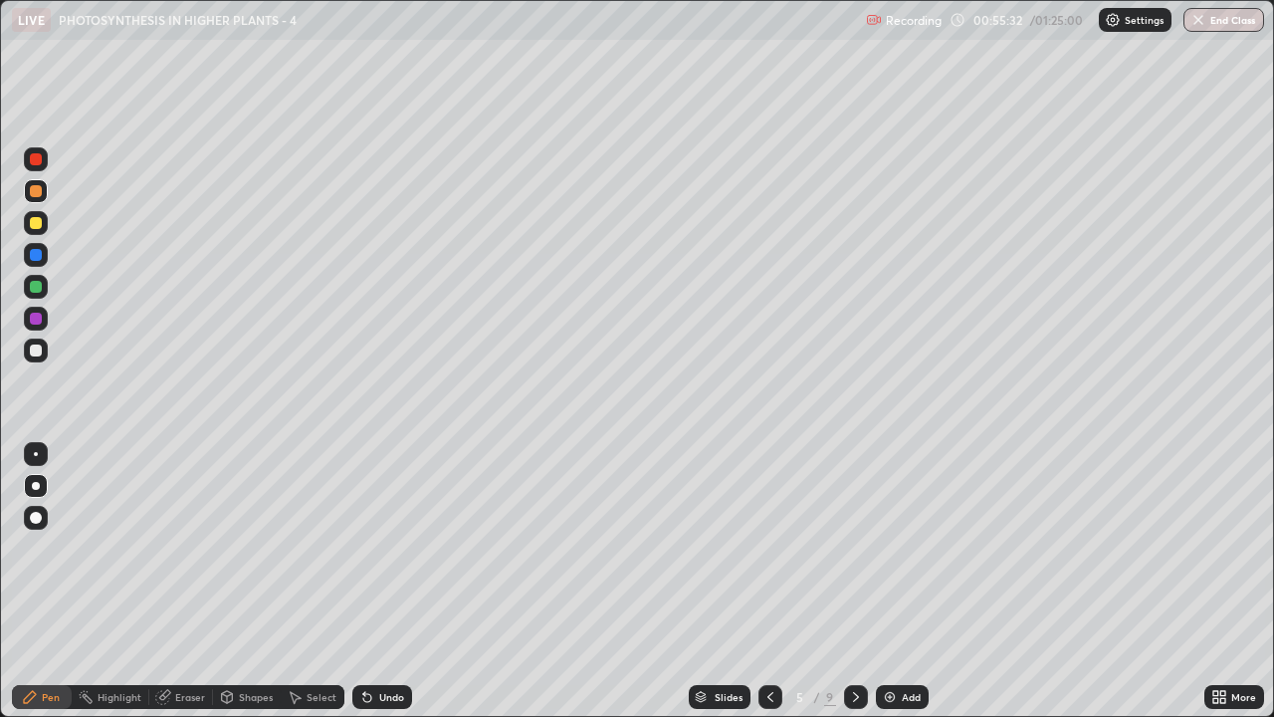
click at [44, 355] on div at bounding box center [36, 350] width 24 height 24
click at [34, 254] on div at bounding box center [36, 255] width 12 height 12
click at [1228, 548] on div "More" at bounding box center [1235, 697] width 60 height 24
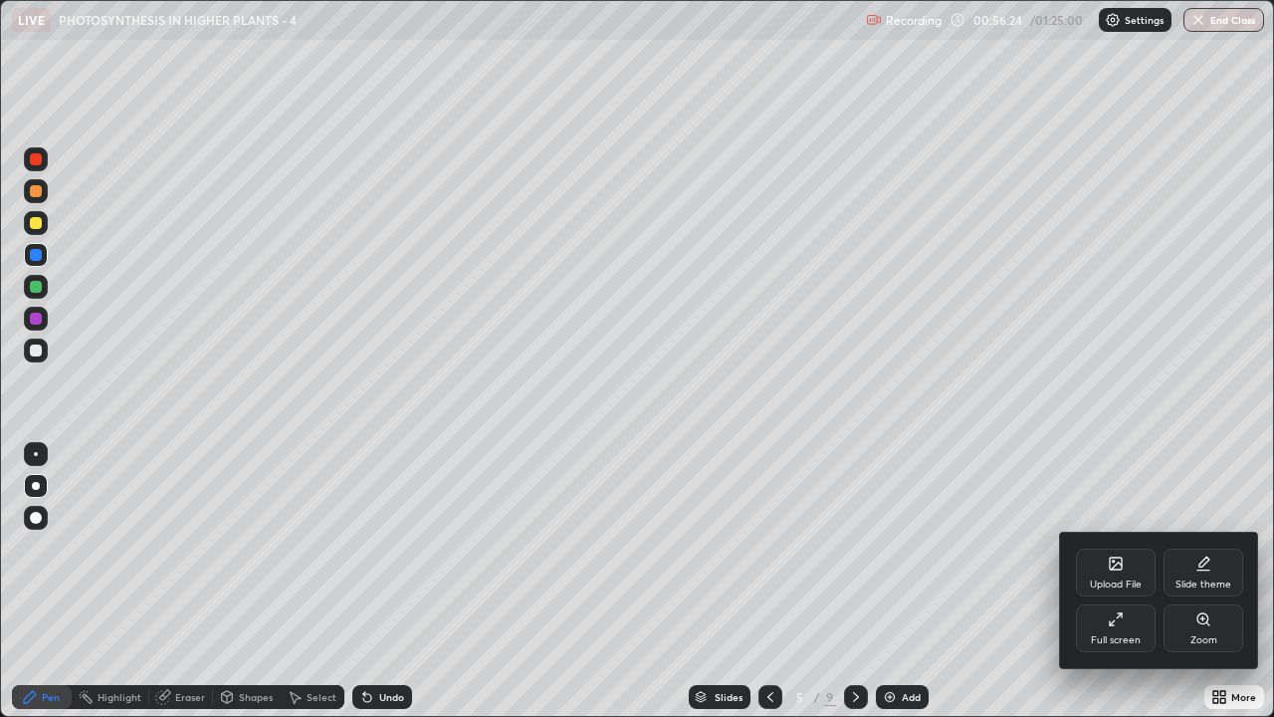
click at [1130, 548] on div "Full screen" at bounding box center [1116, 628] width 80 height 48
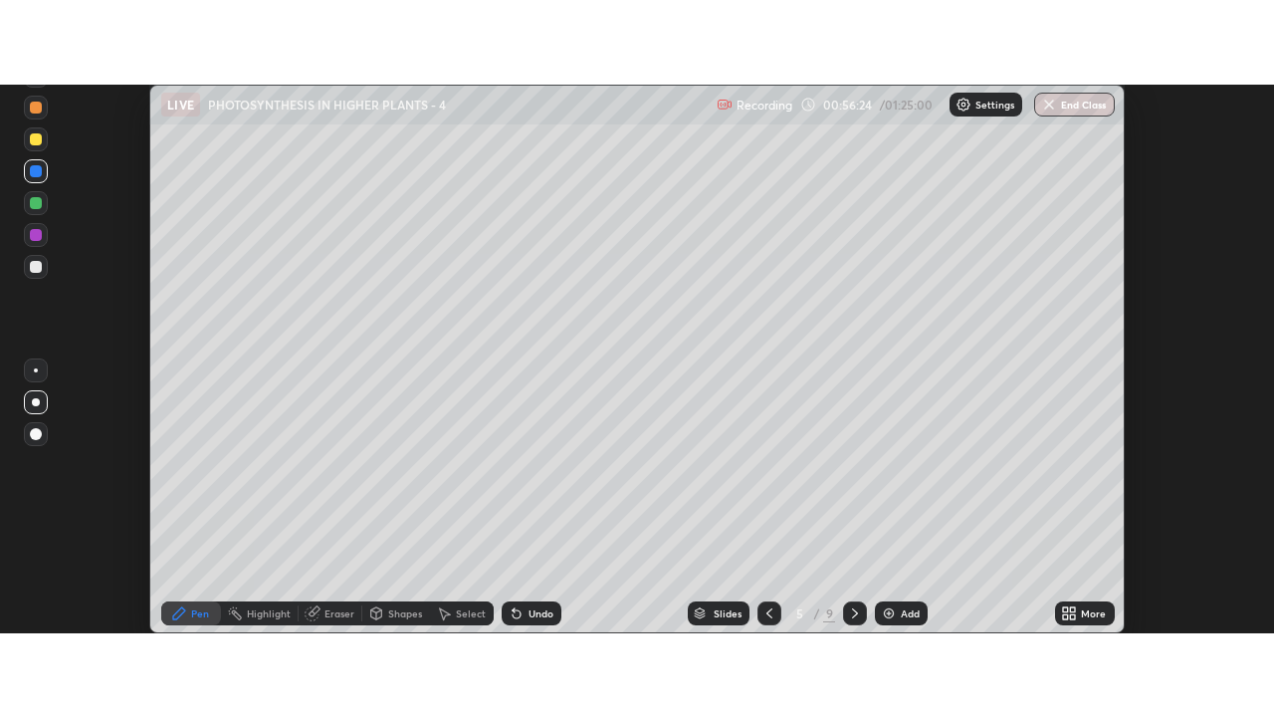
scroll to position [99008, 98283]
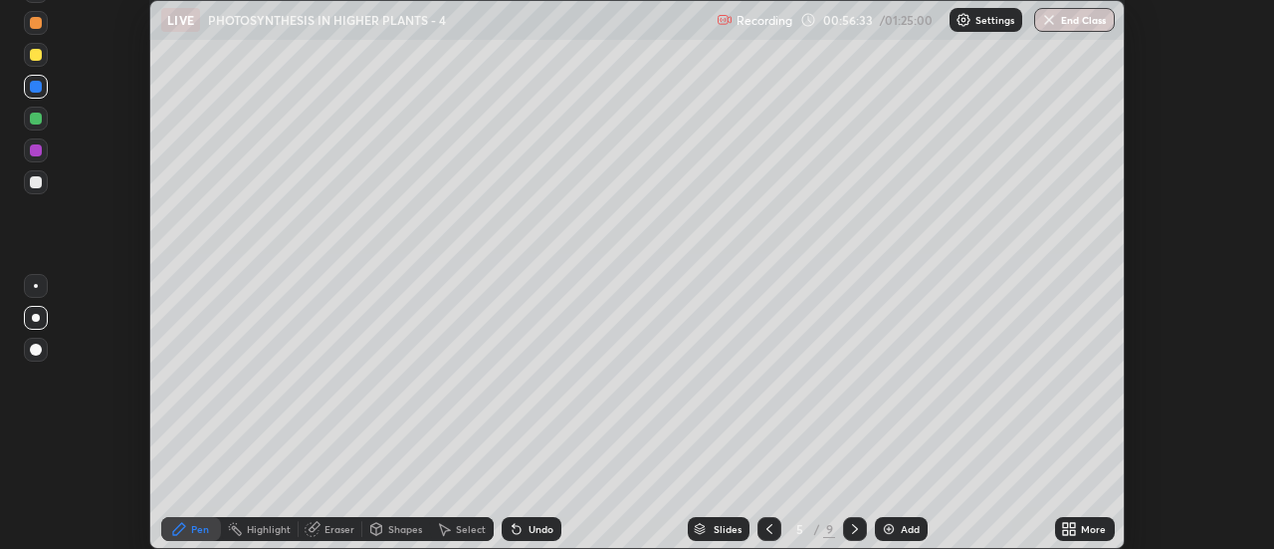
click at [852, 532] on icon at bounding box center [855, 529] width 6 height 10
click at [851, 532] on icon at bounding box center [855, 529] width 16 height 16
click at [854, 531] on icon at bounding box center [855, 529] width 6 height 10
click at [852, 530] on icon at bounding box center [855, 529] width 16 height 16
click at [854, 530] on icon at bounding box center [855, 529] width 16 height 16
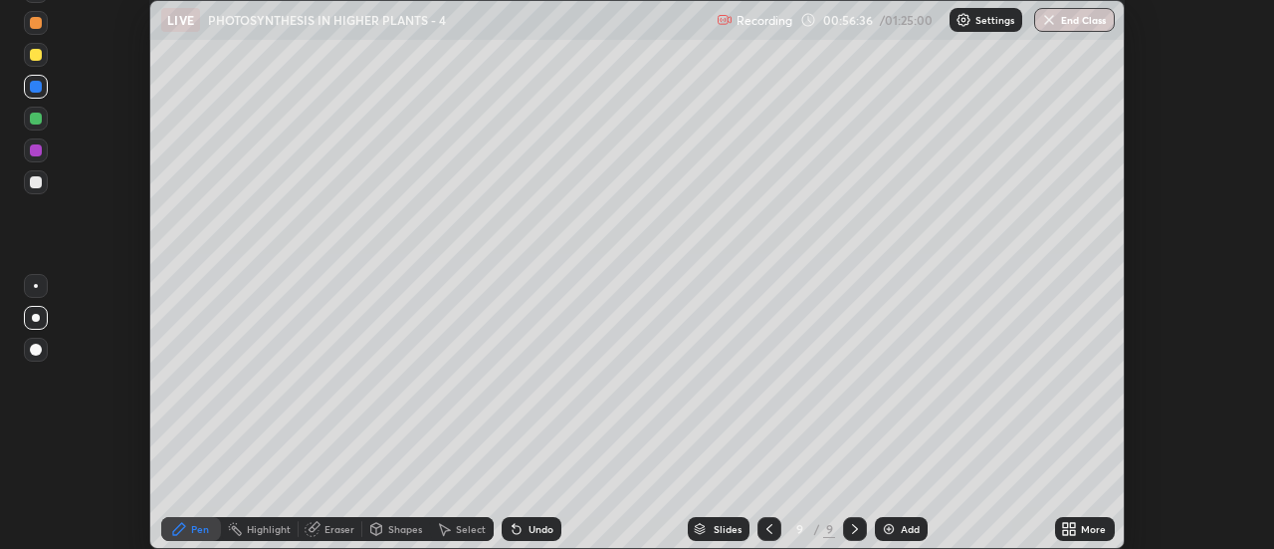
click at [1065, 528] on icon at bounding box center [1069, 529] width 16 height 16
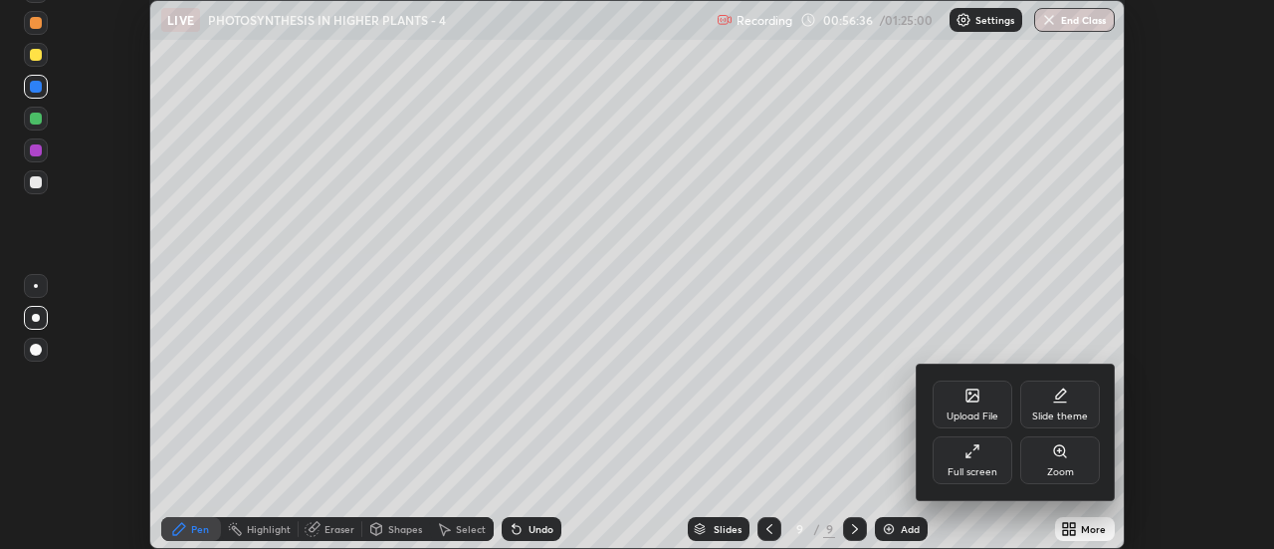
click at [976, 467] on div "Full screen" at bounding box center [973, 472] width 50 height 10
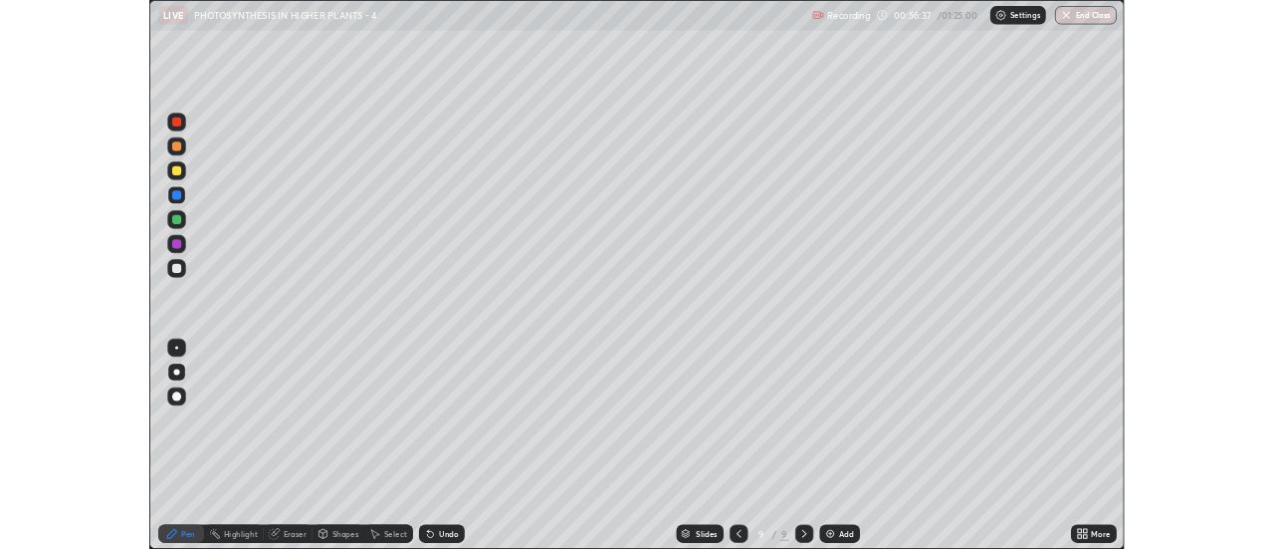
scroll to position [717, 1274]
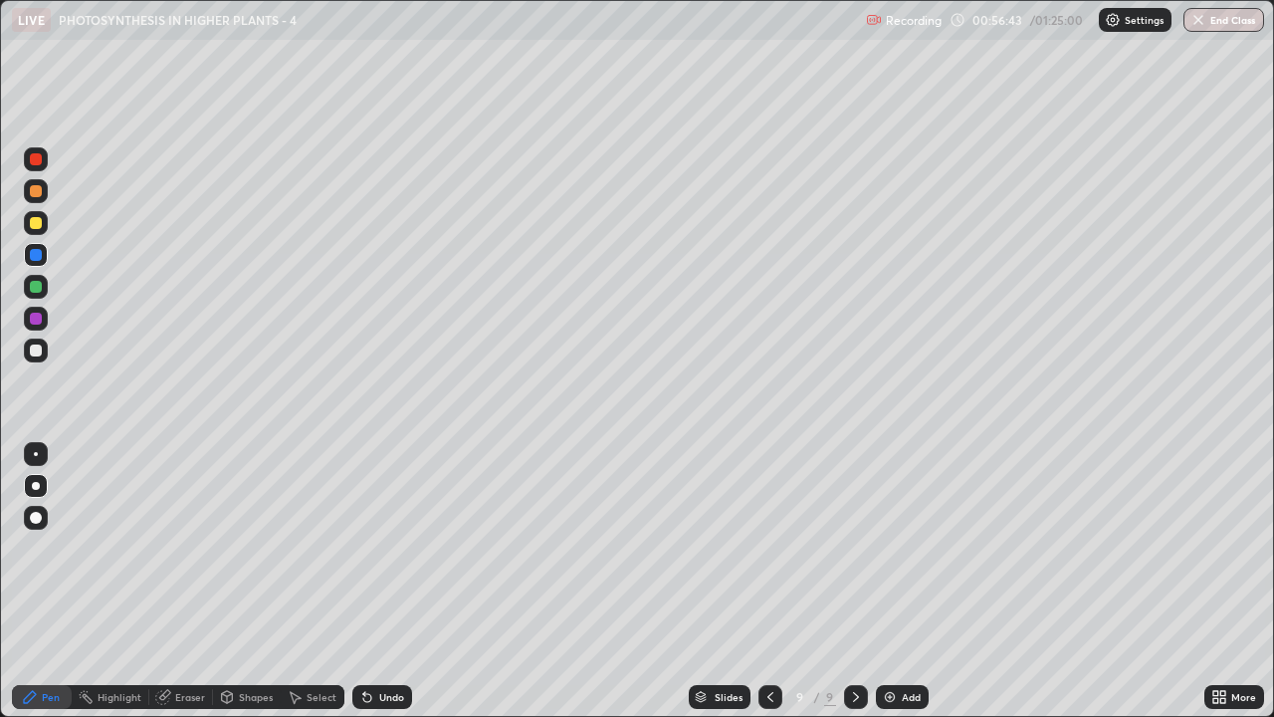
click at [902, 548] on div "Add" at bounding box center [911, 697] width 19 height 10
click at [35, 196] on div at bounding box center [36, 191] width 12 height 12
click at [768, 548] on icon at bounding box center [770, 697] width 16 height 16
click at [766, 548] on icon at bounding box center [770, 697] width 16 height 16
click at [768, 548] on icon at bounding box center [770, 697] width 16 height 16
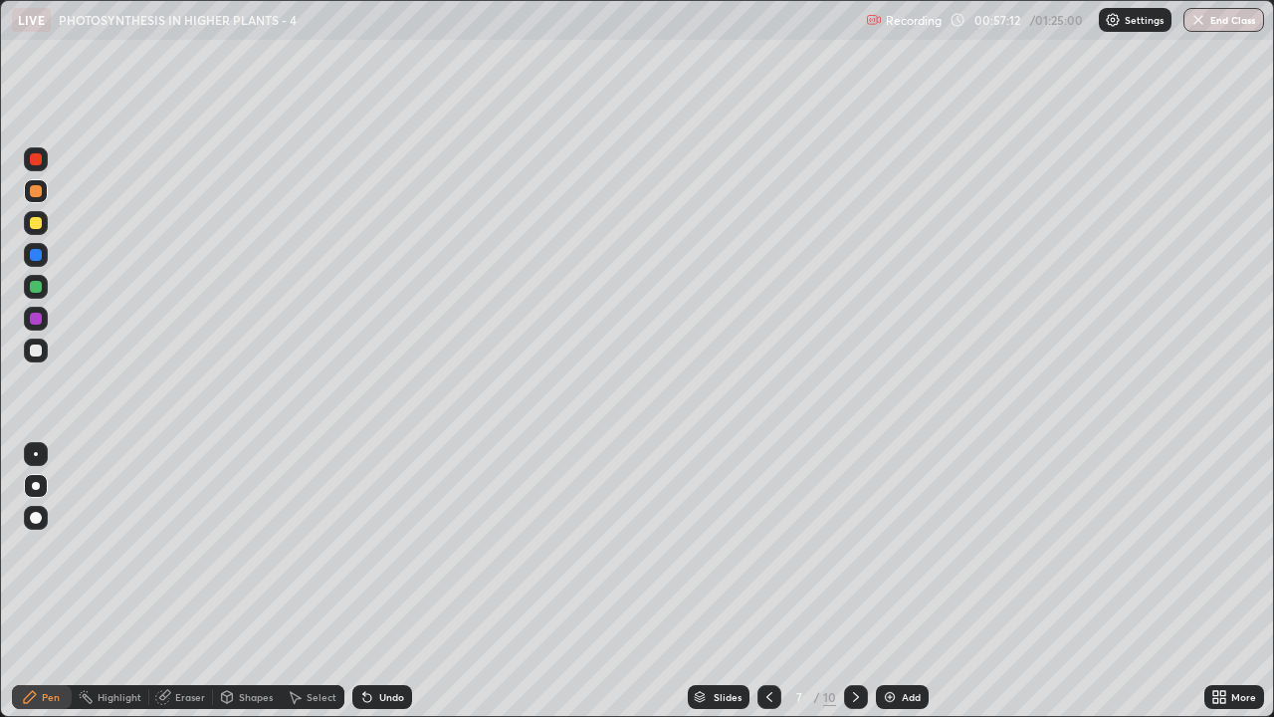
click at [768, 548] on icon at bounding box center [770, 697] width 16 height 16
click at [760, 548] on div at bounding box center [770, 697] width 24 height 24
click at [851, 548] on icon at bounding box center [856, 697] width 16 height 16
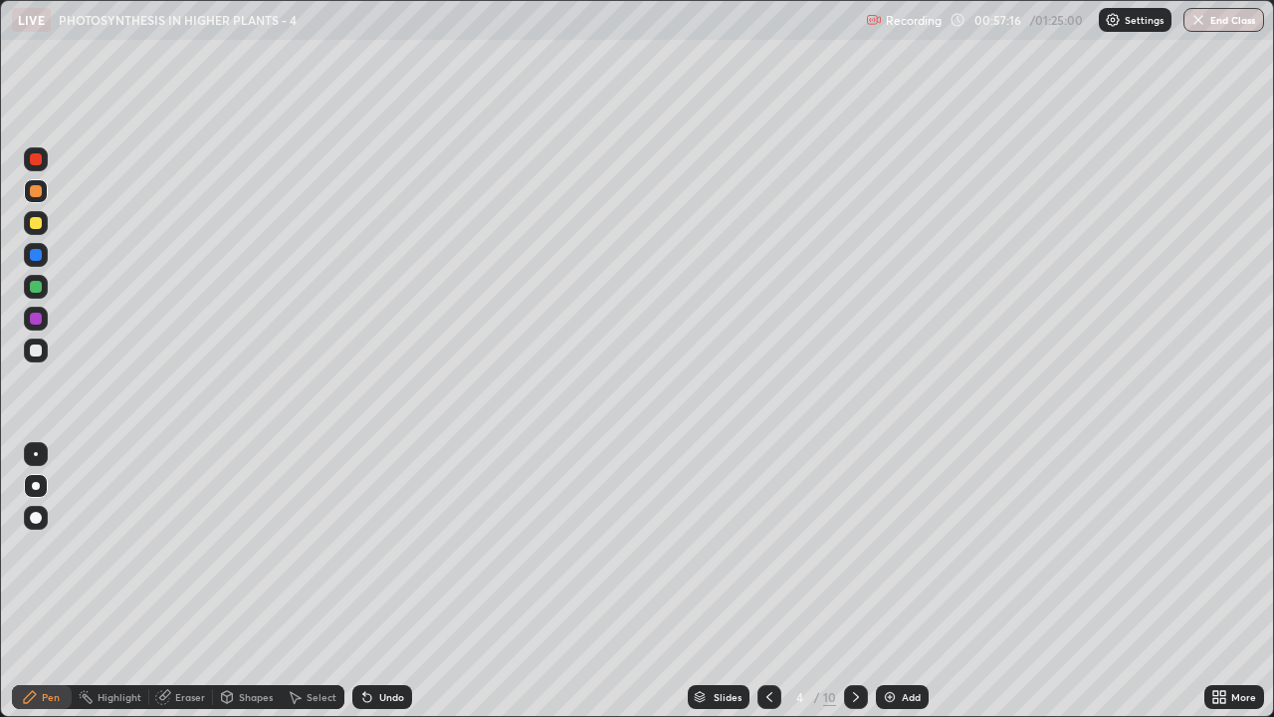
click at [40, 249] on div at bounding box center [36, 255] width 12 height 12
click at [845, 548] on div at bounding box center [856, 697] width 24 height 24
click at [850, 548] on icon at bounding box center [856, 697] width 16 height 16
click at [851, 548] on icon at bounding box center [856, 697] width 16 height 16
click at [854, 548] on icon at bounding box center [856, 697] width 16 height 16
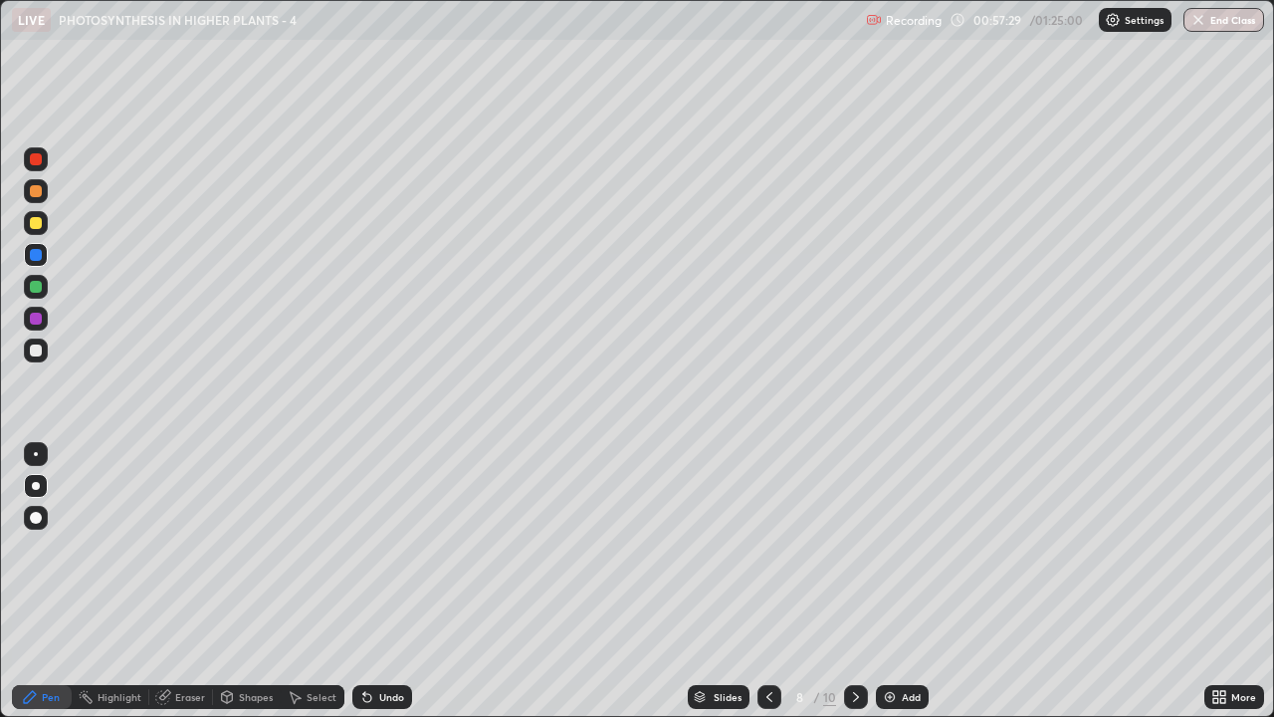
click at [854, 548] on icon at bounding box center [856, 697] width 16 height 16
click at [853, 548] on icon at bounding box center [856, 697] width 16 height 16
click at [36, 351] on div at bounding box center [36, 350] width 12 height 12
click at [35, 253] on div at bounding box center [36, 255] width 12 height 12
click at [37, 251] on div at bounding box center [36, 255] width 12 height 12
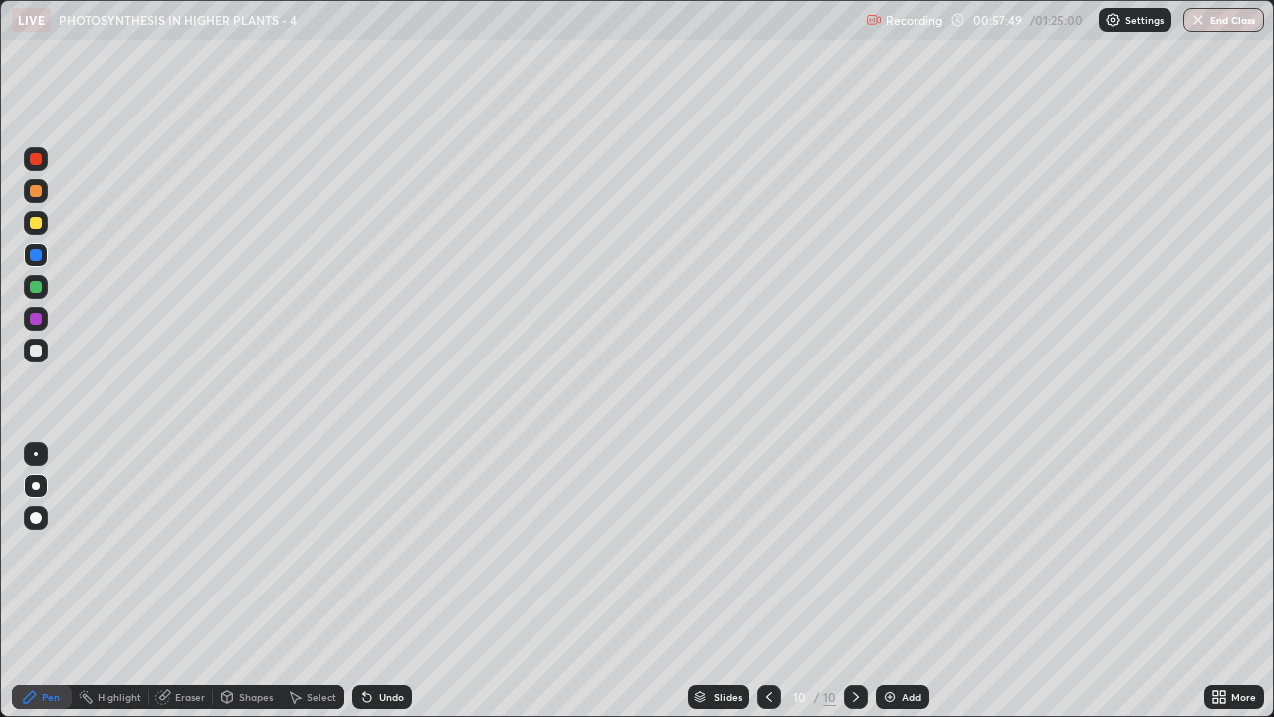
click at [34, 226] on div at bounding box center [36, 223] width 12 height 12
click at [37, 350] on div at bounding box center [36, 350] width 12 height 12
click at [31, 161] on div at bounding box center [36, 159] width 12 height 12
click at [40, 194] on div at bounding box center [36, 191] width 12 height 12
click at [39, 352] on div at bounding box center [36, 350] width 12 height 12
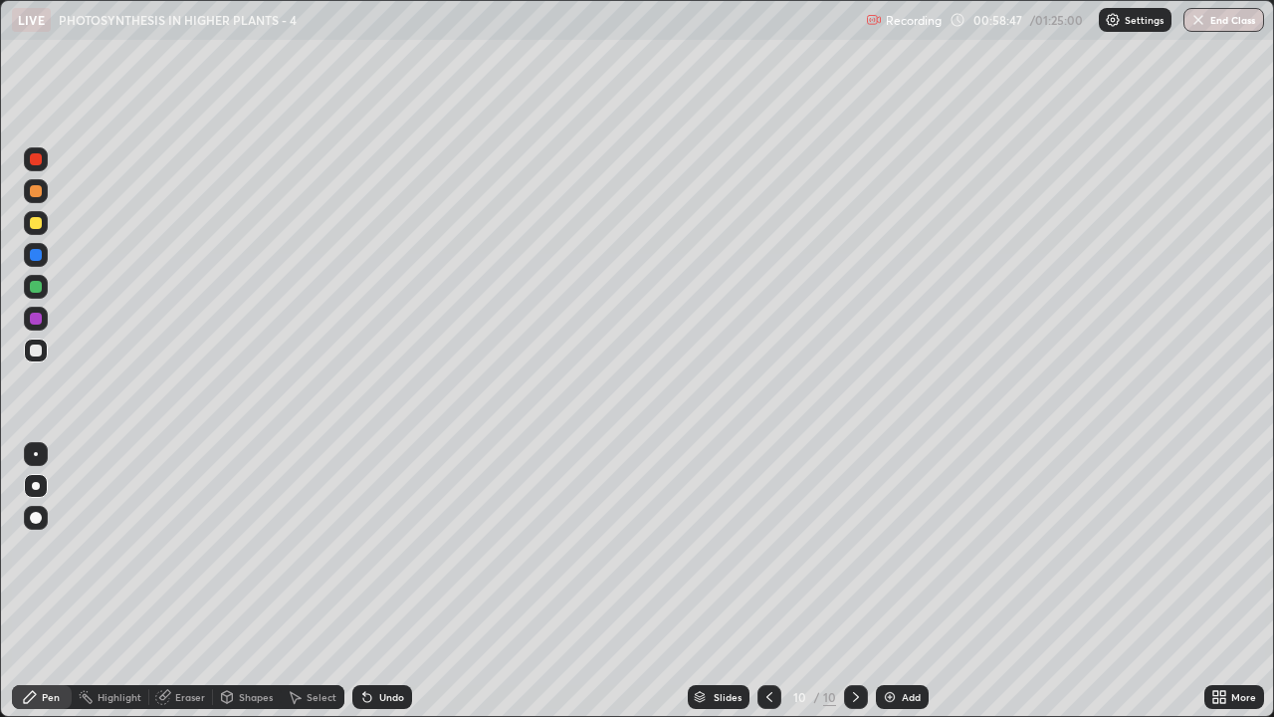
click at [35, 223] on div at bounding box center [36, 223] width 12 height 12
click at [32, 353] on div at bounding box center [36, 350] width 12 height 12
click at [32, 292] on div at bounding box center [36, 287] width 12 height 12
click at [27, 259] on div at bounding box center [36, 255] width 24 height 24
click at [31, 223] on div at bounding box center [36, 223] width 12 height 12
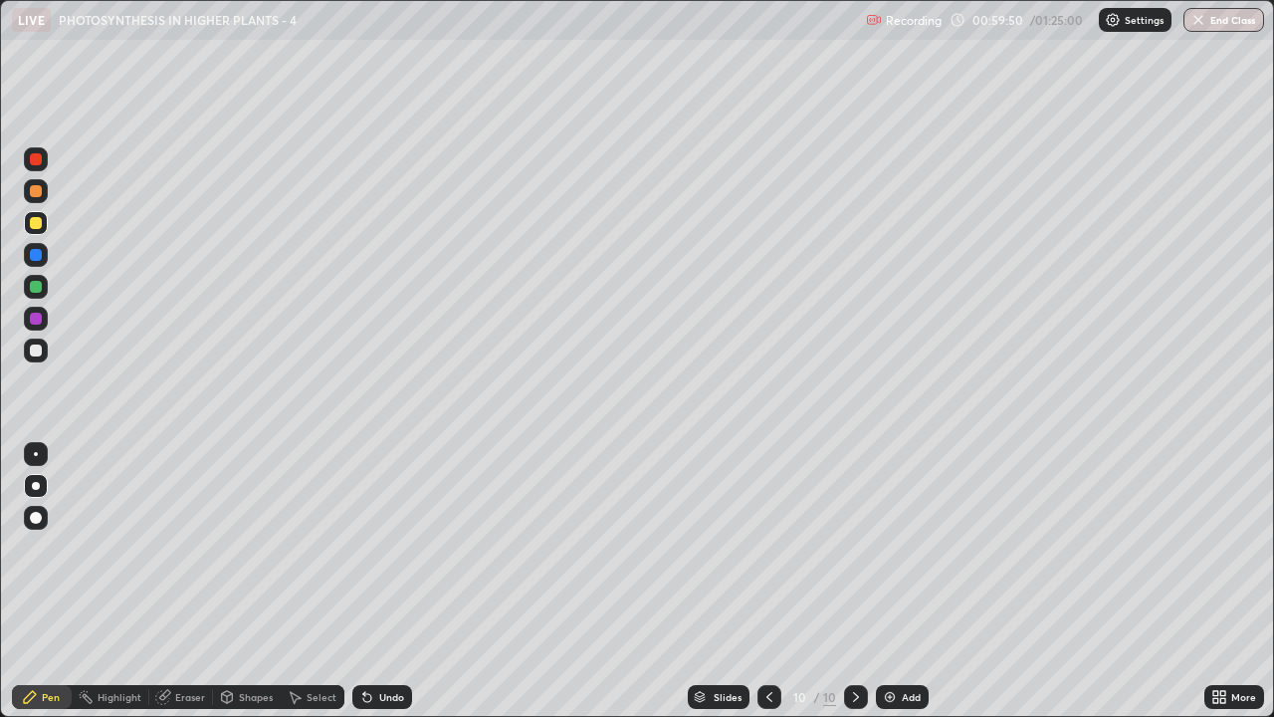
click at [26, 313] on div at bounding box center [36, 319] width 24 height 24
click at [37, 350] on div at bounding box center [36, 350] width 12 height 12
click at [400, 548] on div "Undo" at bounding box center [391, 697] width 25 height 10
click at [1214, 548] on icon at bounding box center [1220, 697] width 16 height 16
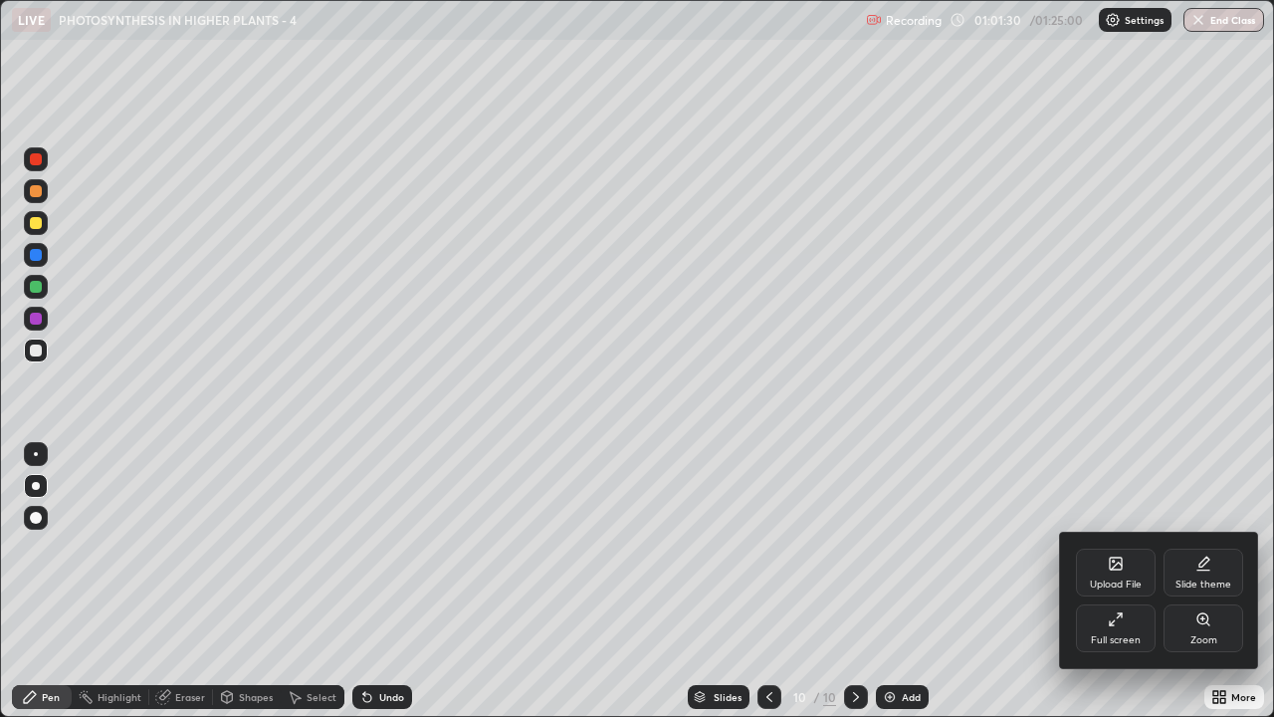
click at [1104, 548] on div "Full screen" at bounding box center [1116, 640] width 50 height 10
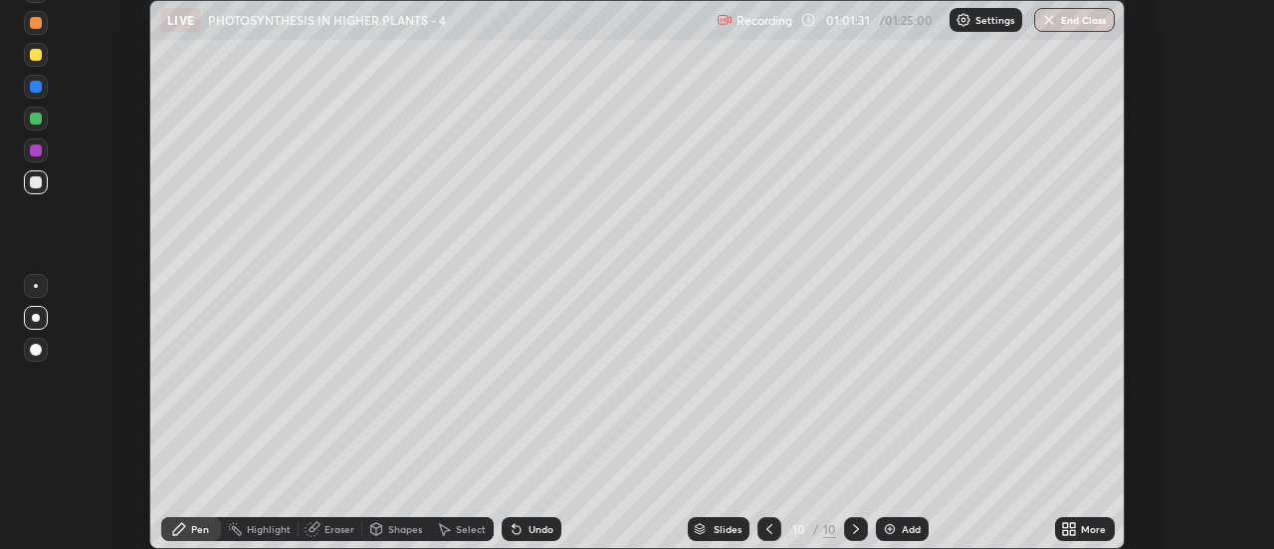
scroll to position [99008, 98283]
click at [1072, 18] on button "End Class" at bounding box center [1074, 20] width 81 height 24
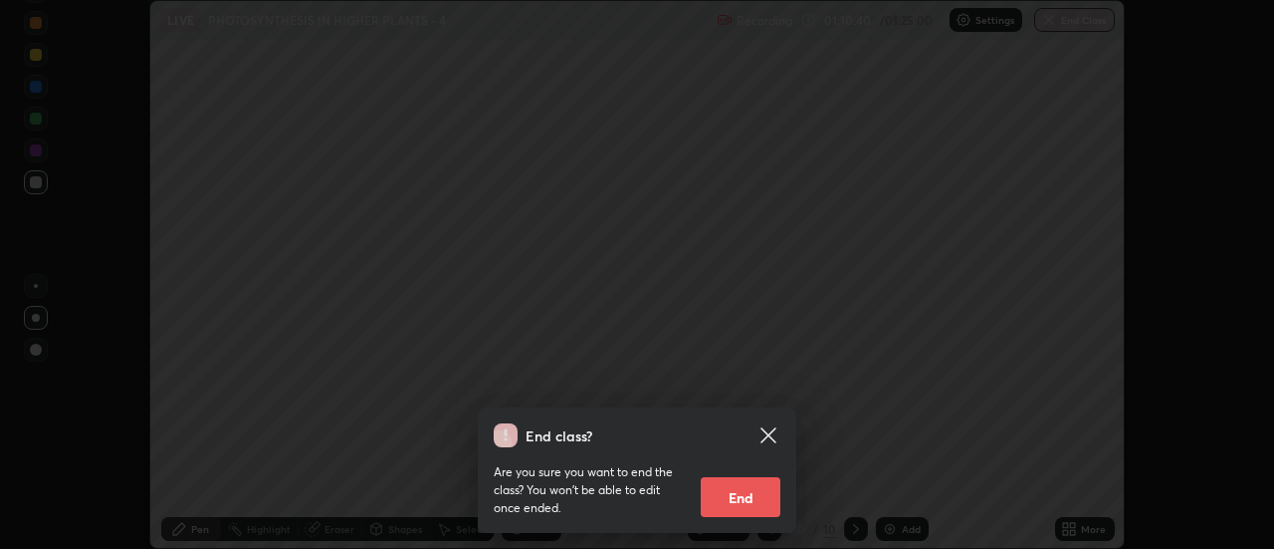
click at [751, 492] on button "End" at bounding box center [741, 497] width 80 height 40
